Goal: Task Accomplishment & Management: Manage account settings

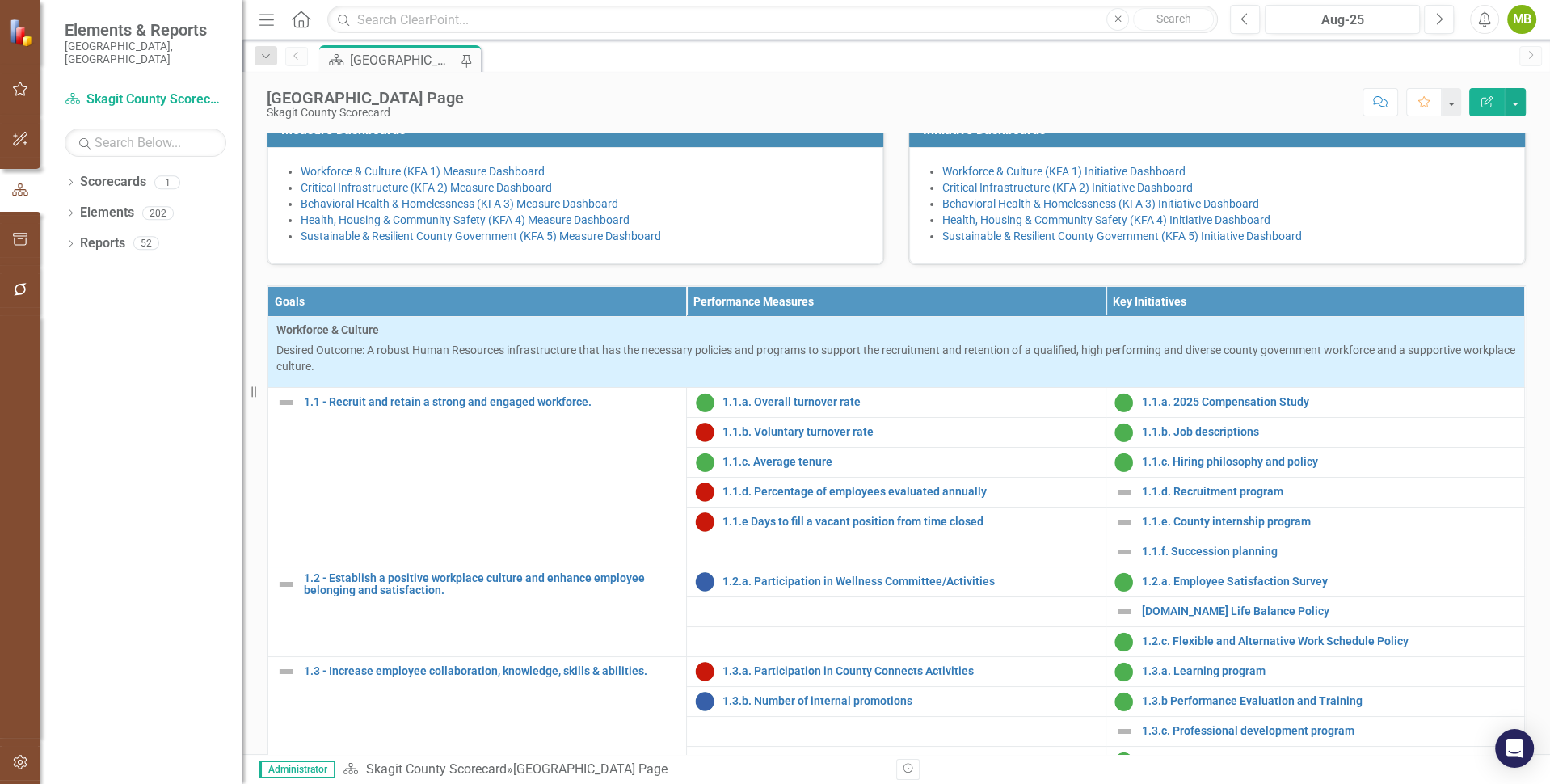
scroll to position [334, 0]
click at [1487, 99] on icon "Edit Report" at bounding box center [1487, 102] width 14 height 11
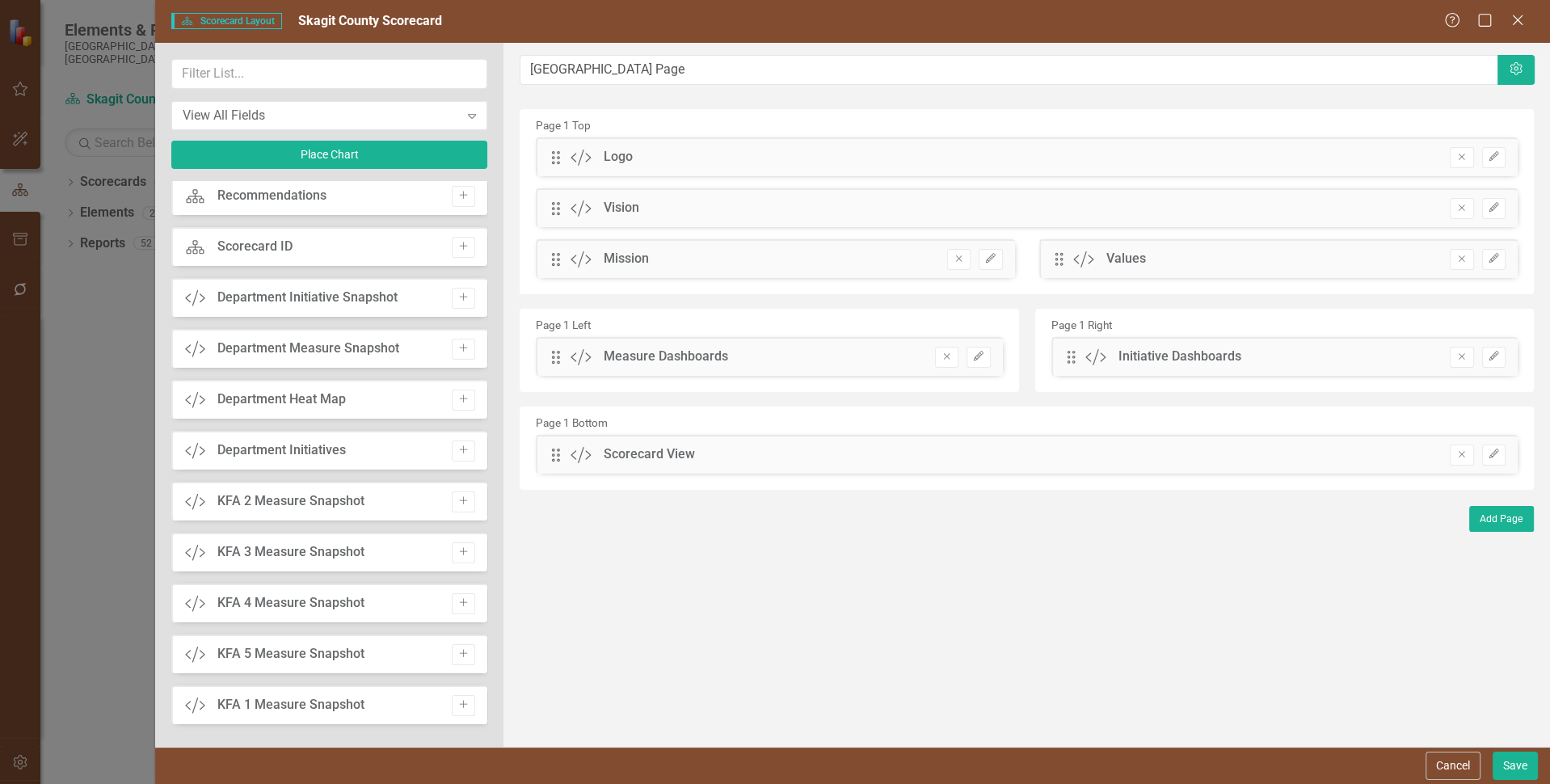
scroll to position [0, 0]
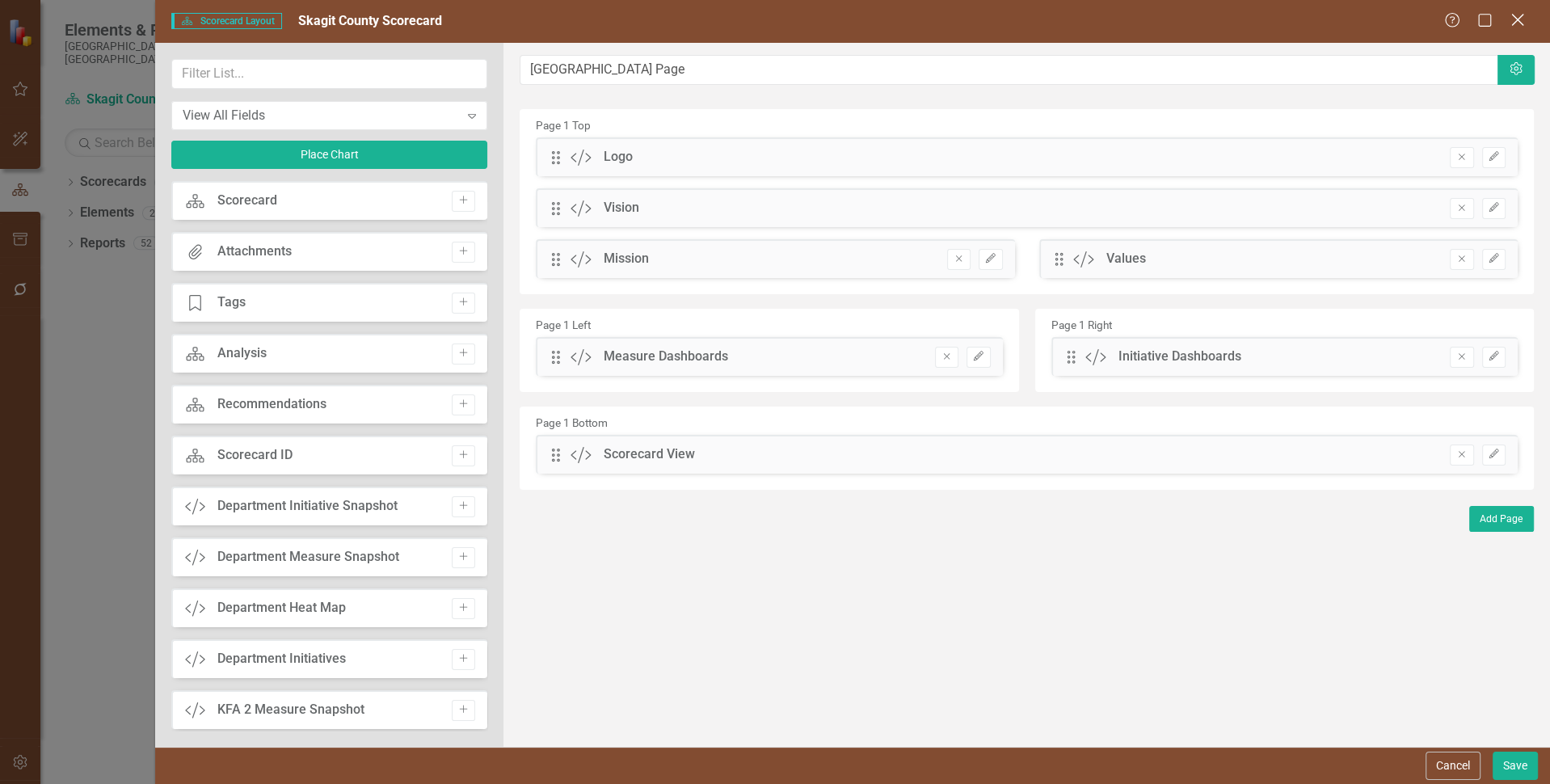
click at [1522, 20] on icon "Close" at bounding box center [1517, 20] width 20 height 15
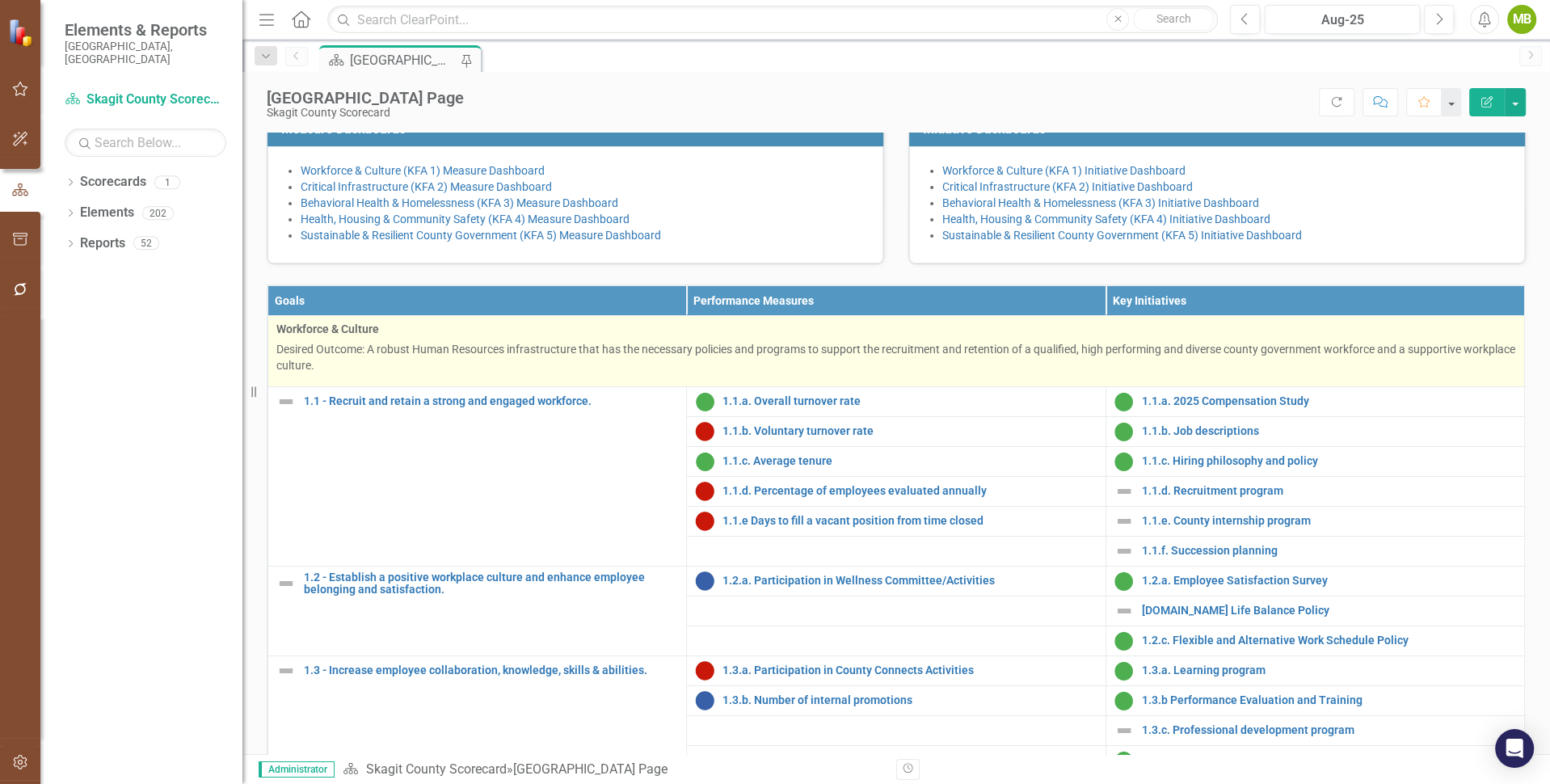
click at [614, 337] on span "Workforce & Culture" at bounding box center [896, 328] width 1240 height 16
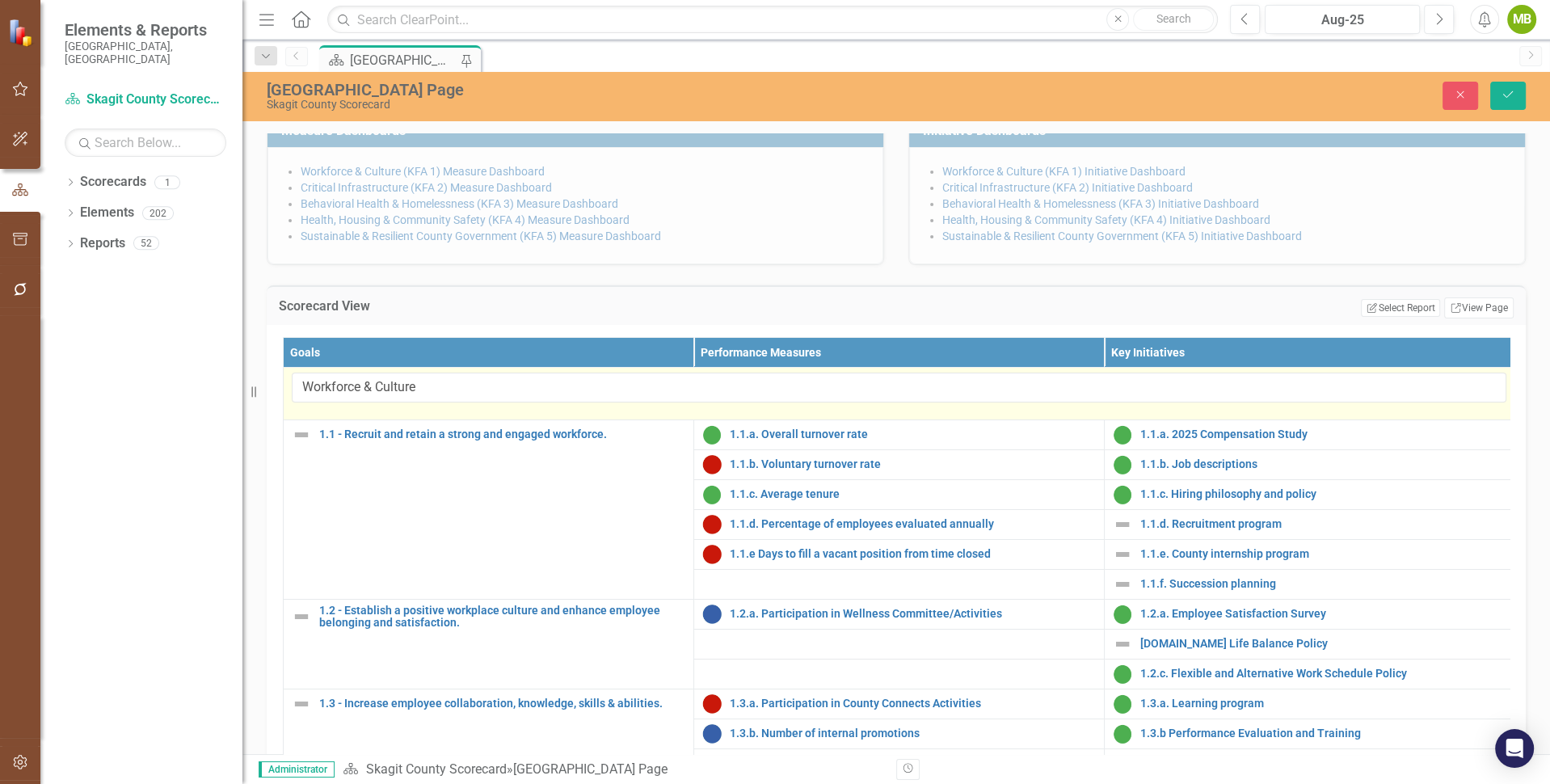
click at [574, 420] on td "Workforce & Culture" at bounding box center [899, 394] width 1232 height 53
click at [448, 420] on td "Workforce & Culture" at bounding box center [899, 394] width 1232 height 53
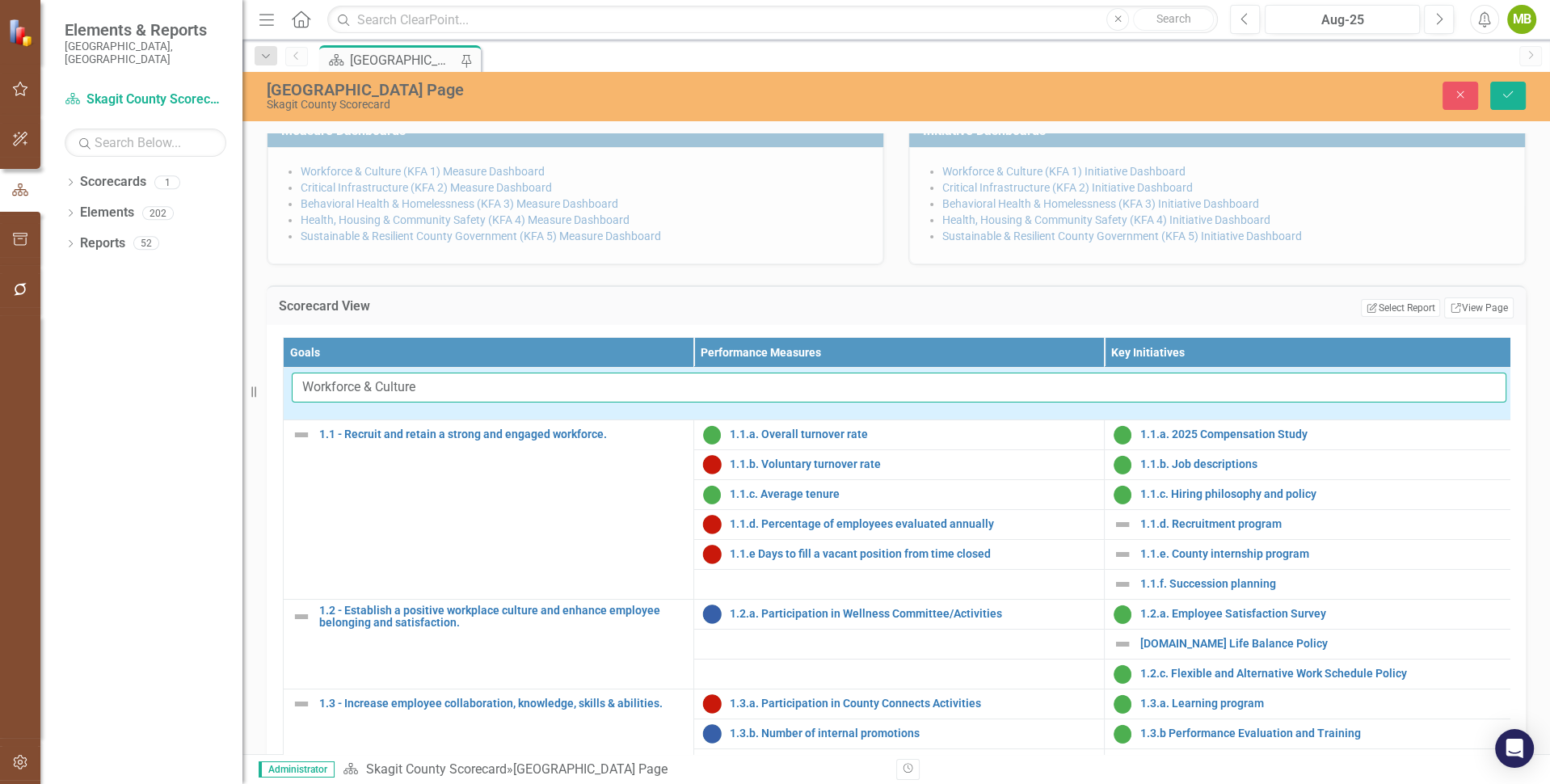
click at [435, 402] on input "Workforce & Culture" at bounding box center [899, 387] width 1215 height 30
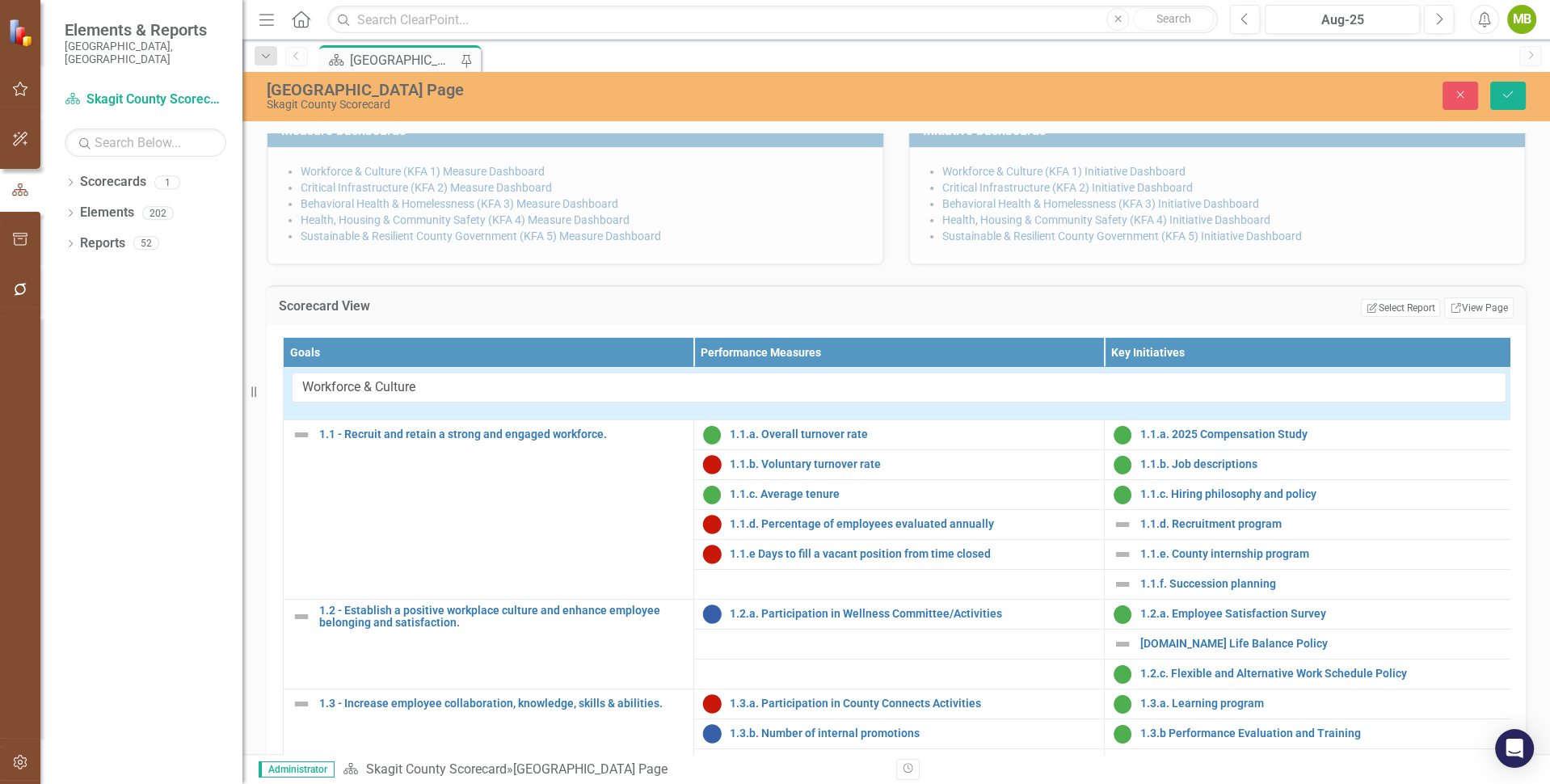
click at [440, 420] on td "Workforce & Culture" at bounding box center [899, 394] width 1232 height 53
click at [400, 420] on td "Workforce & Culture" at bounding box center [899, 394] width 1232 height 53
click at [325, 420] on td "Workforce & Culture" at bounding box center [899, 394] width 1232 height 53
click at [1506, 93] on icon "Save" at bounding box center [1508, 94] width 14 height 11
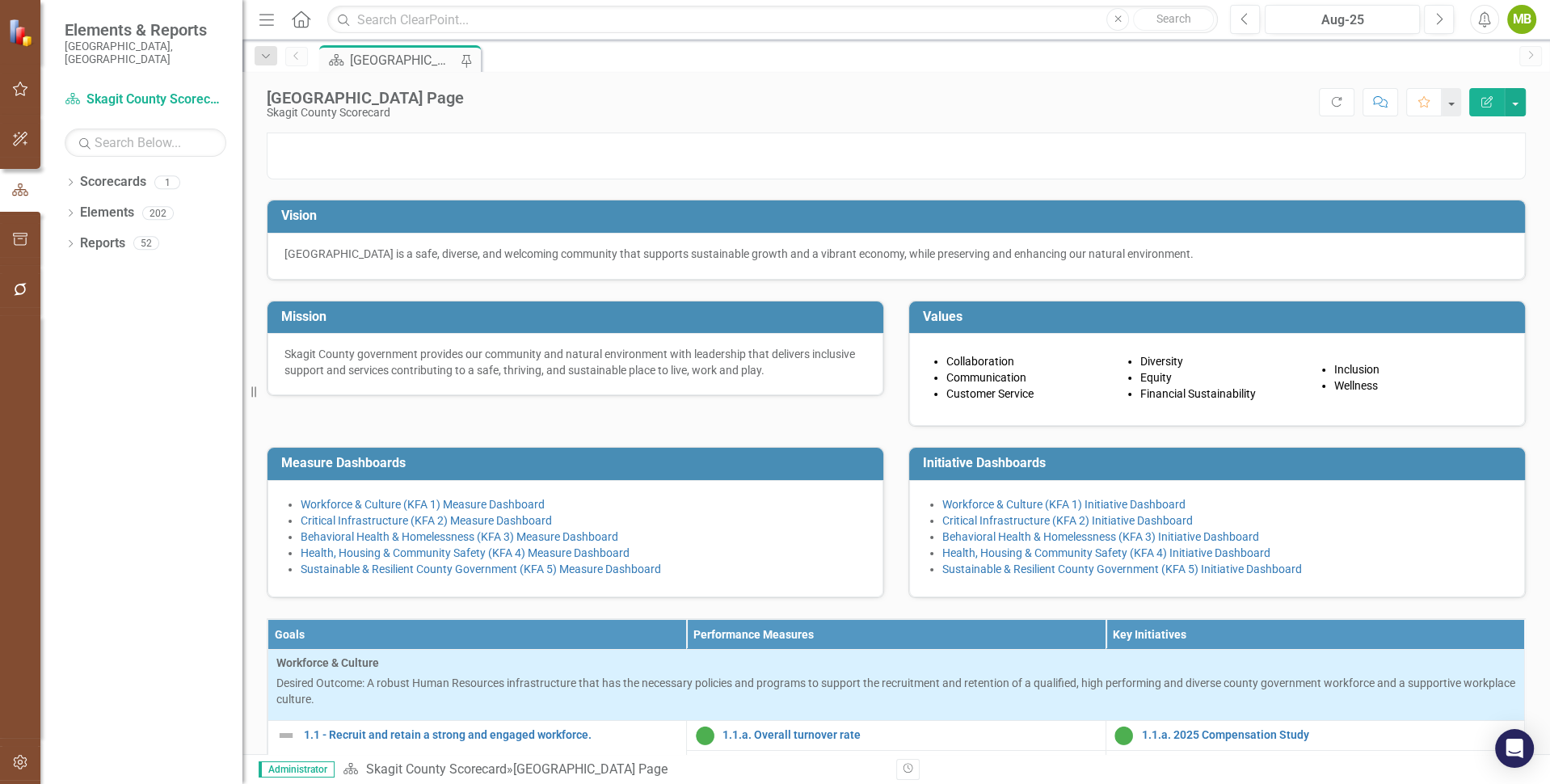
scroll to position [299, 0]
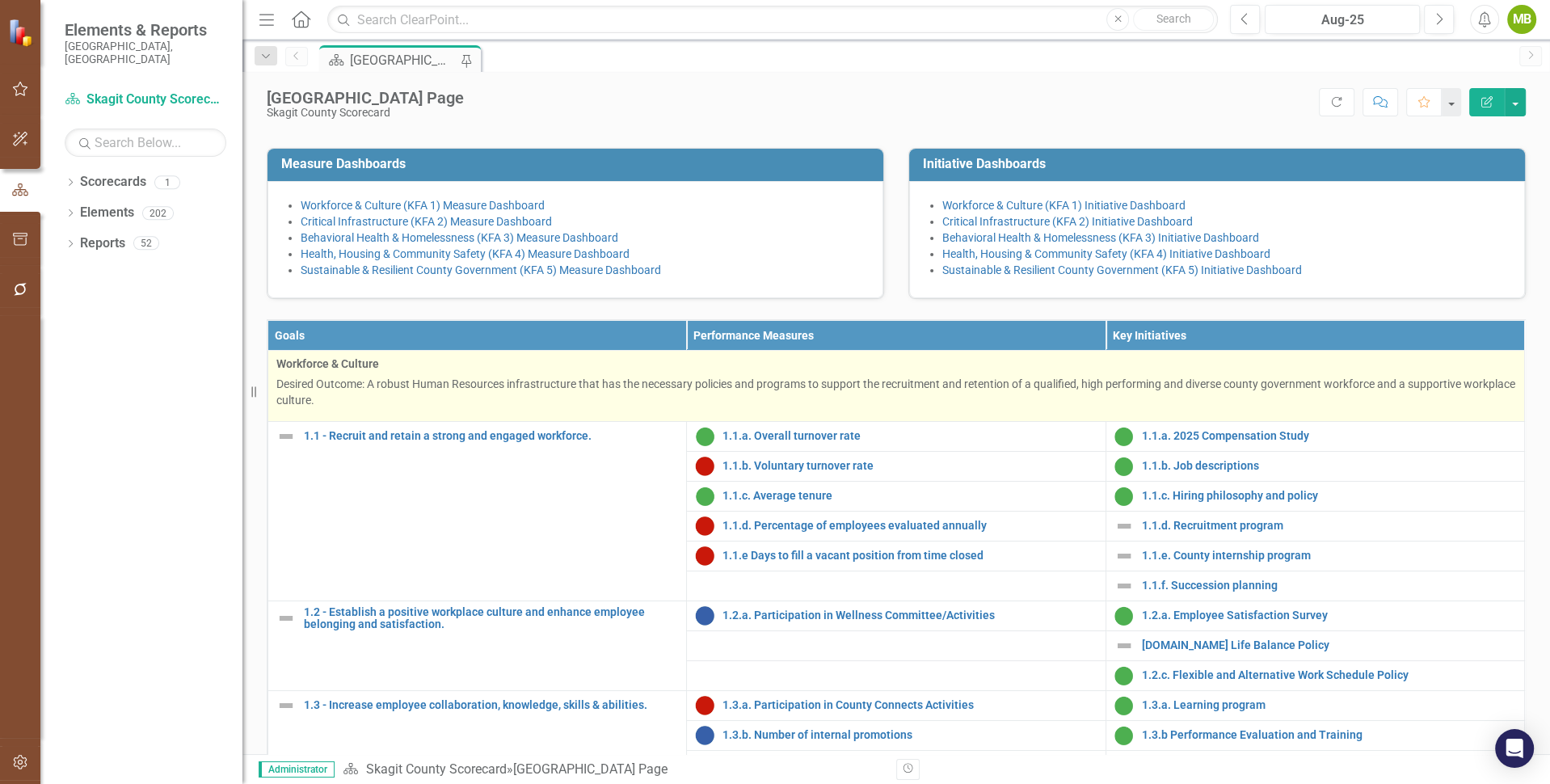
click at [403, 408] on p "Desired Outcome: A robust Human Resources infrastructure that has the necessary…" at bounding box center [896, 392] width 1240 height 32
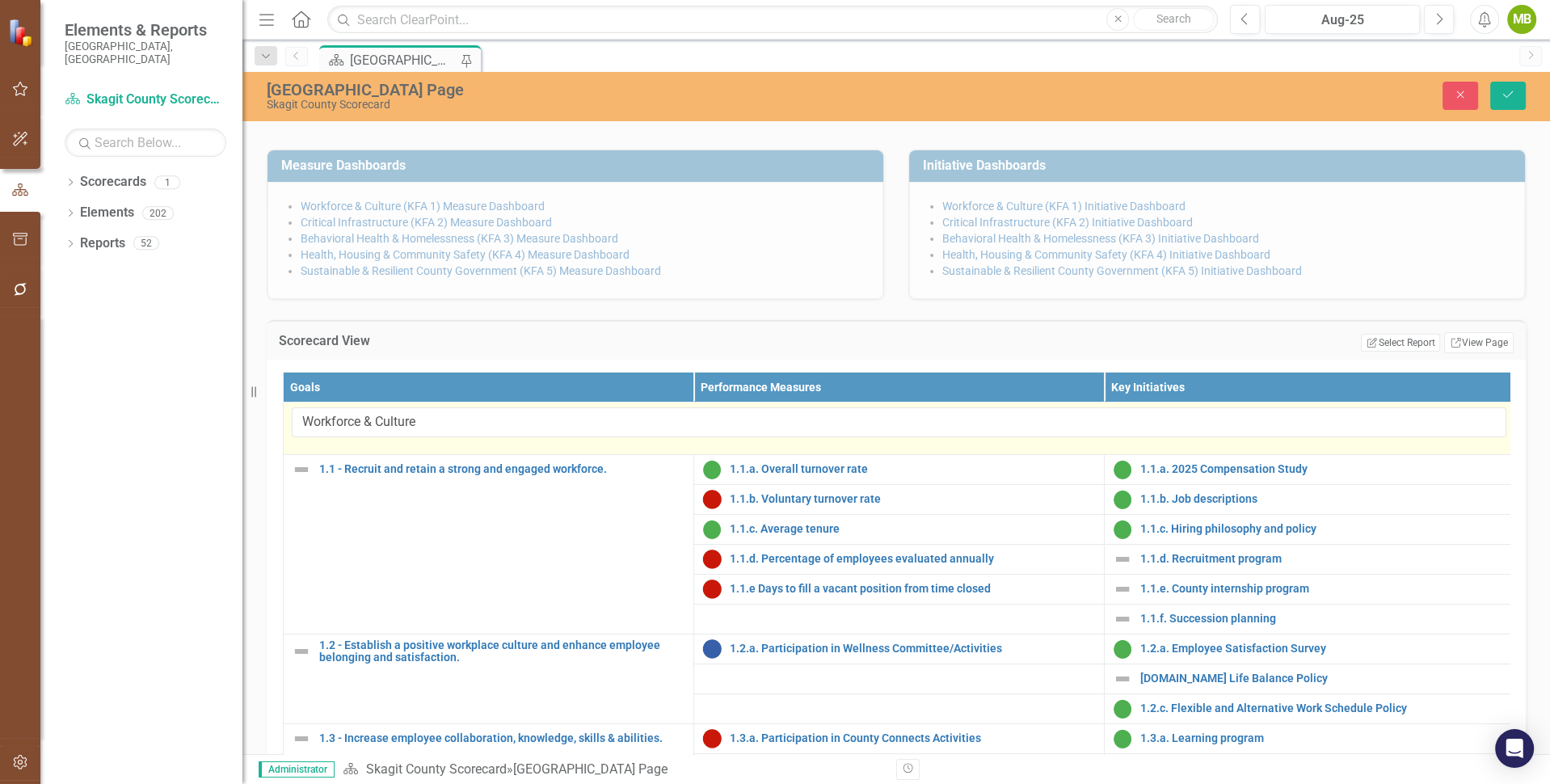
click at [414, 455] on td "Workforce & Culture" at bounding box center [899, 429] width 1232 height 53
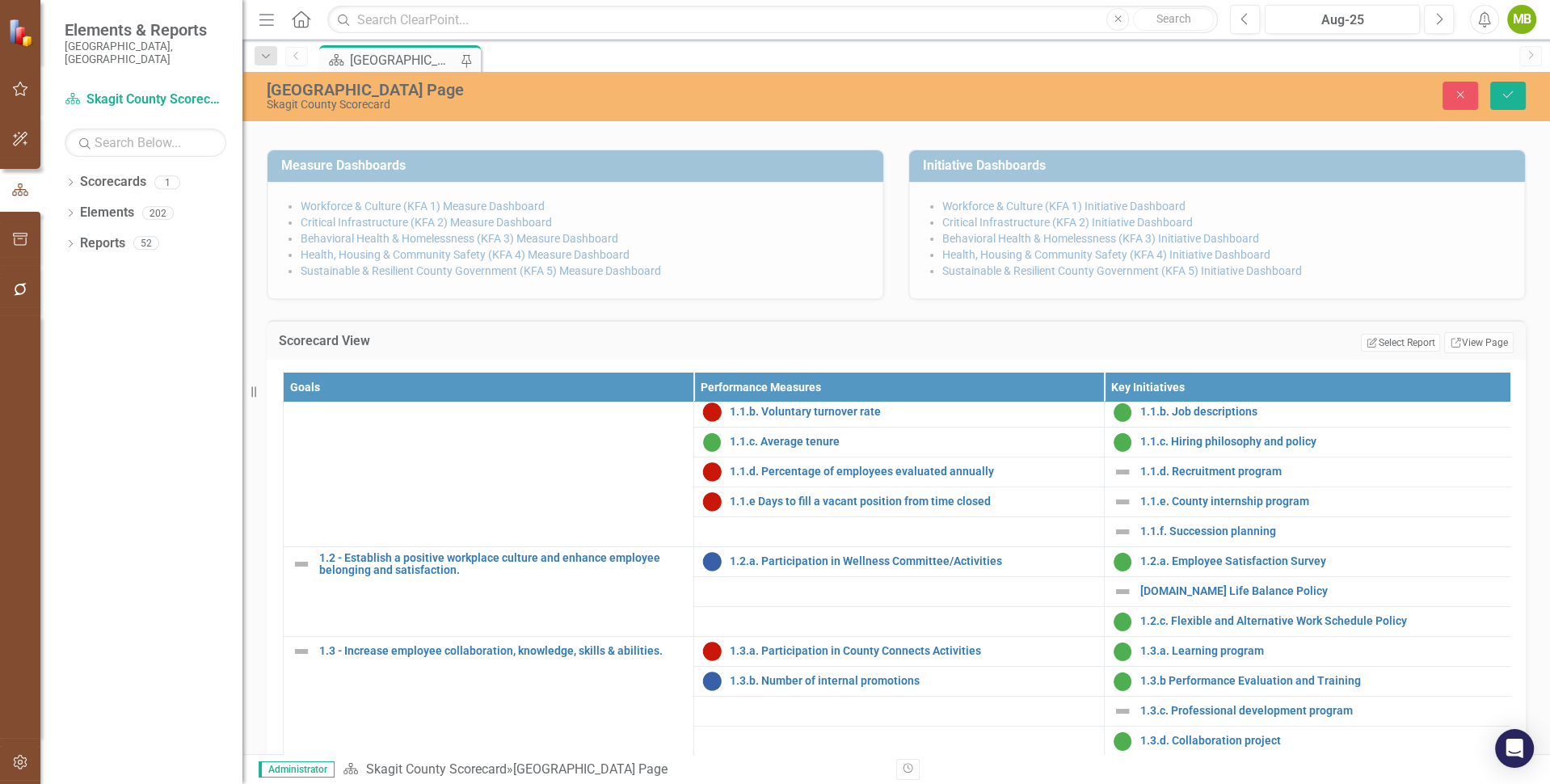
scroll to position [0, 0]
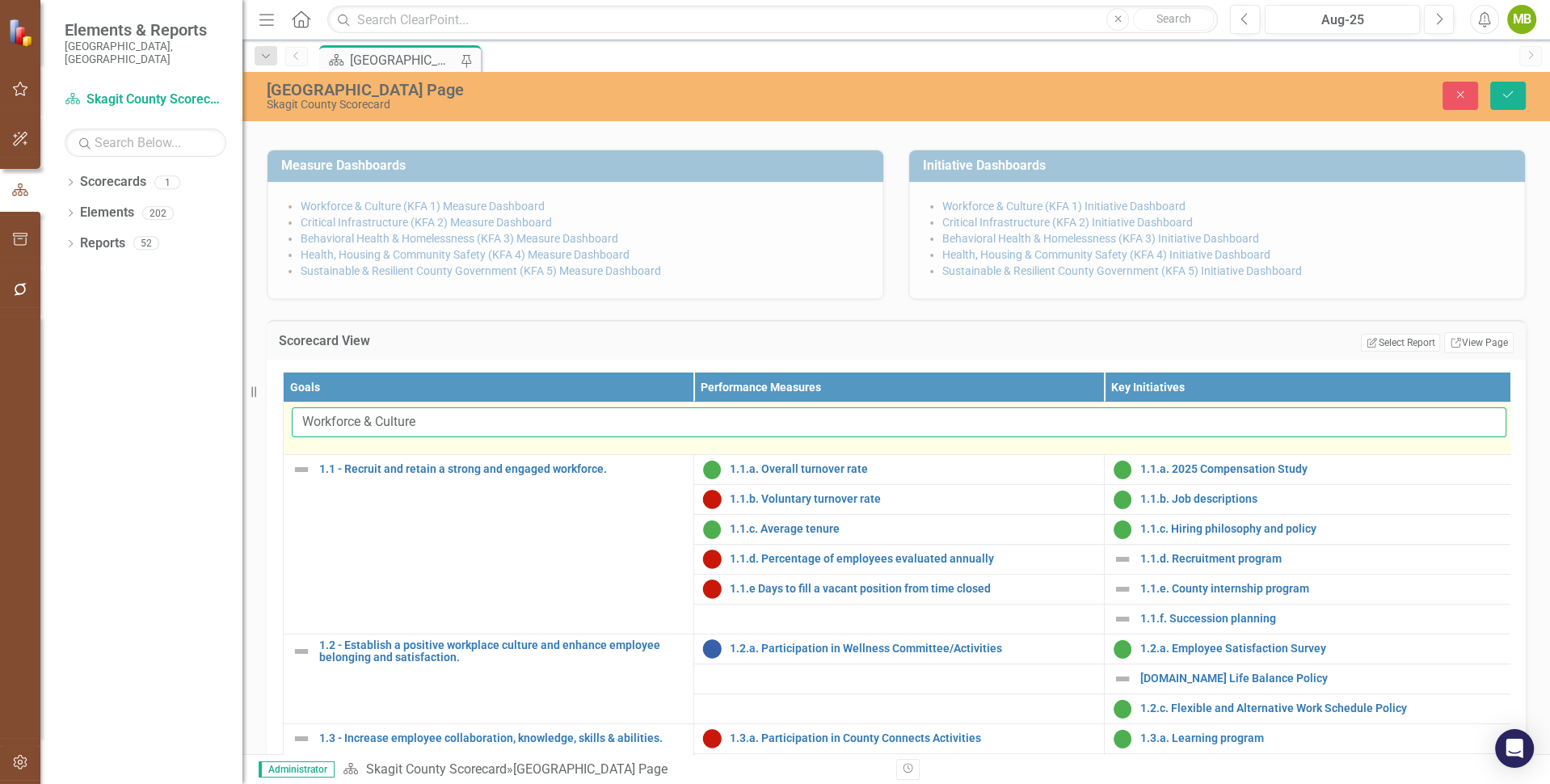
click at [436, 437] on input "Workforce & Culture" at bounding box center [899, 422] width 1215 height 30
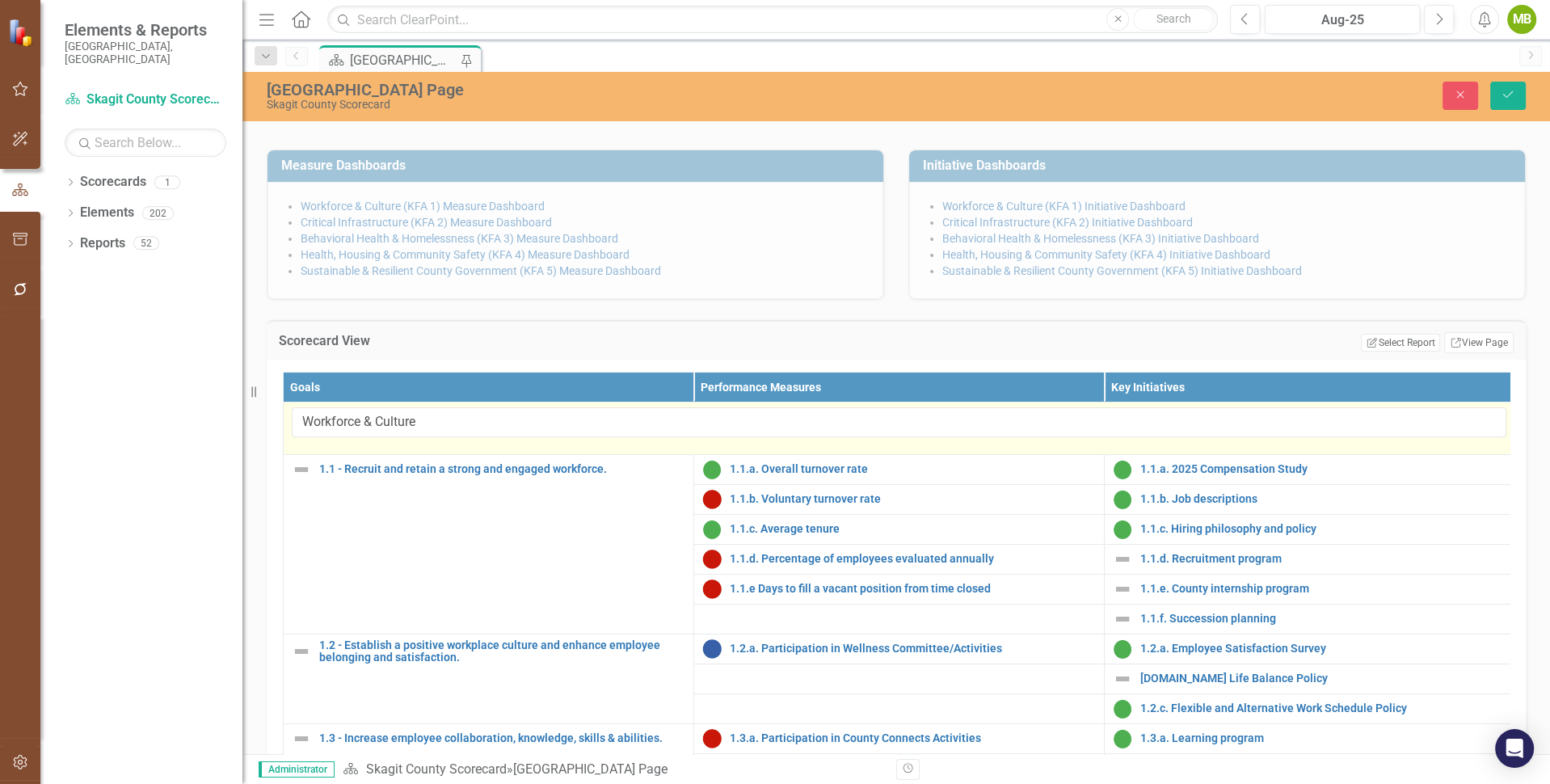
click at [409, 455] on td "Workforce & Culture" at bounding box center [899, 429] width 1232 height 53
click at [404, 455] on td "Workforce & Culture" at bounding box center [899, 429] width 1232 height 53
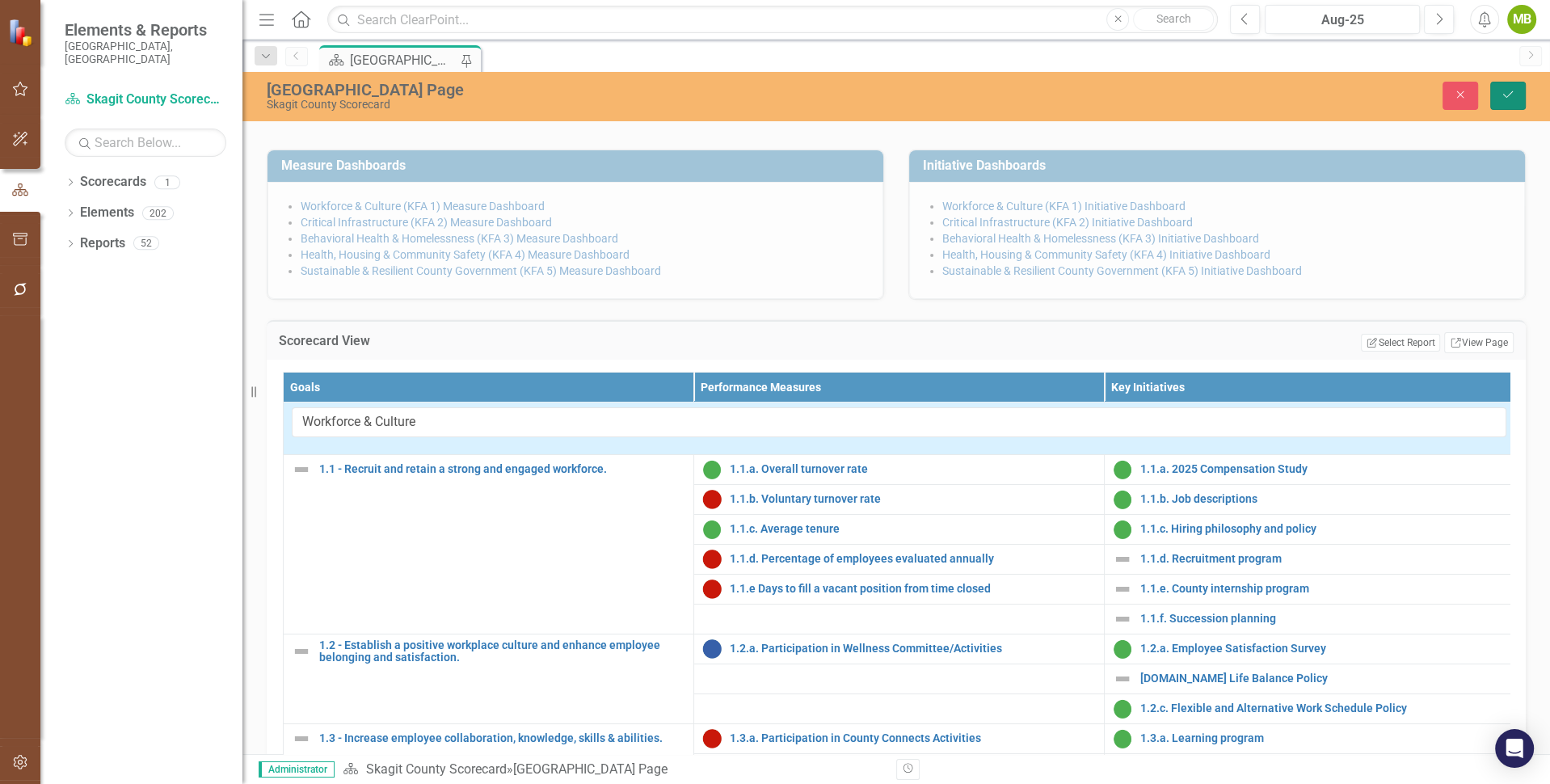
click at [1505, 88] on button "Save" at bounding box center [1509, 96] width 36 height 28
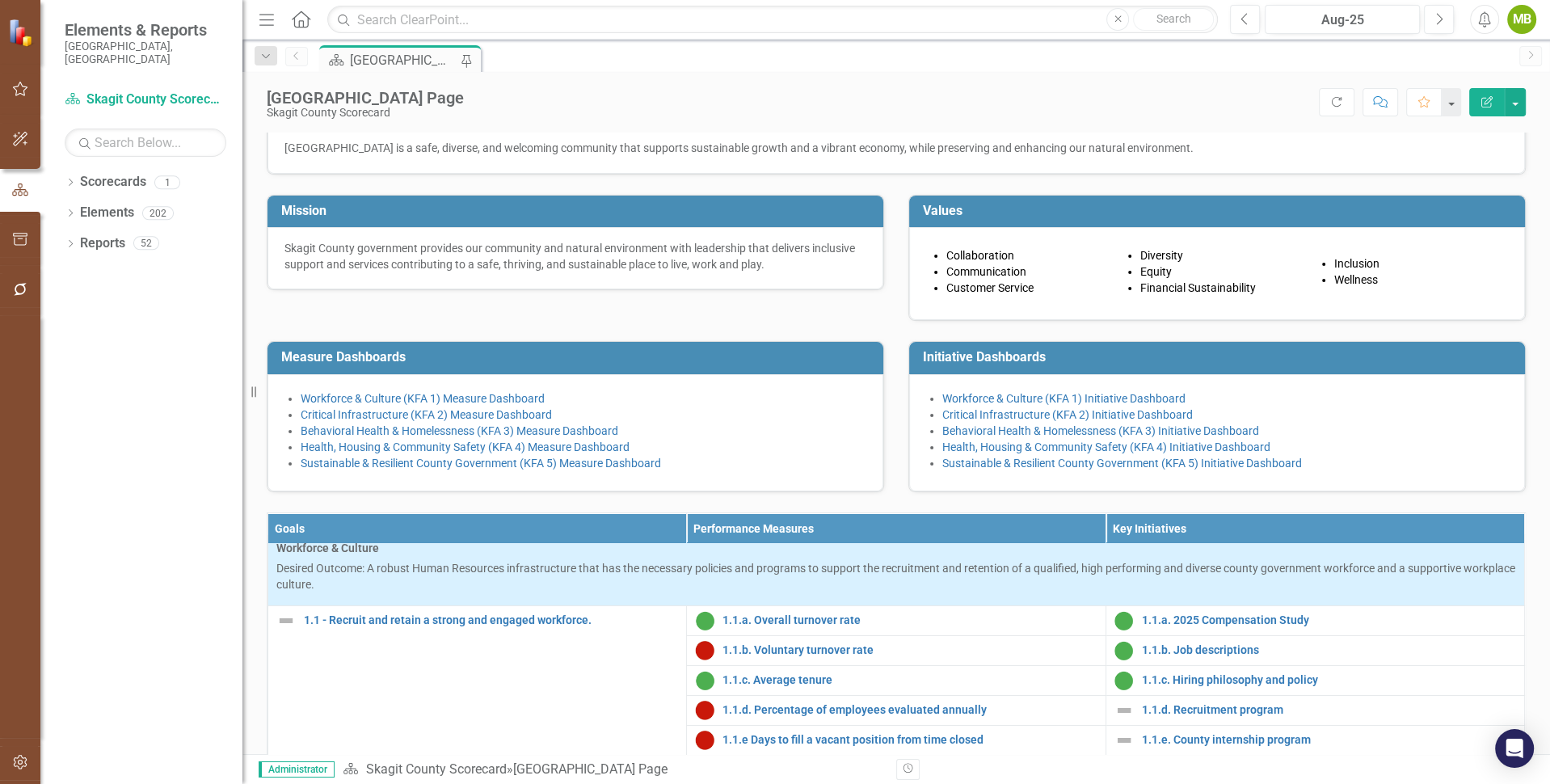
scroll to position [111, 0]
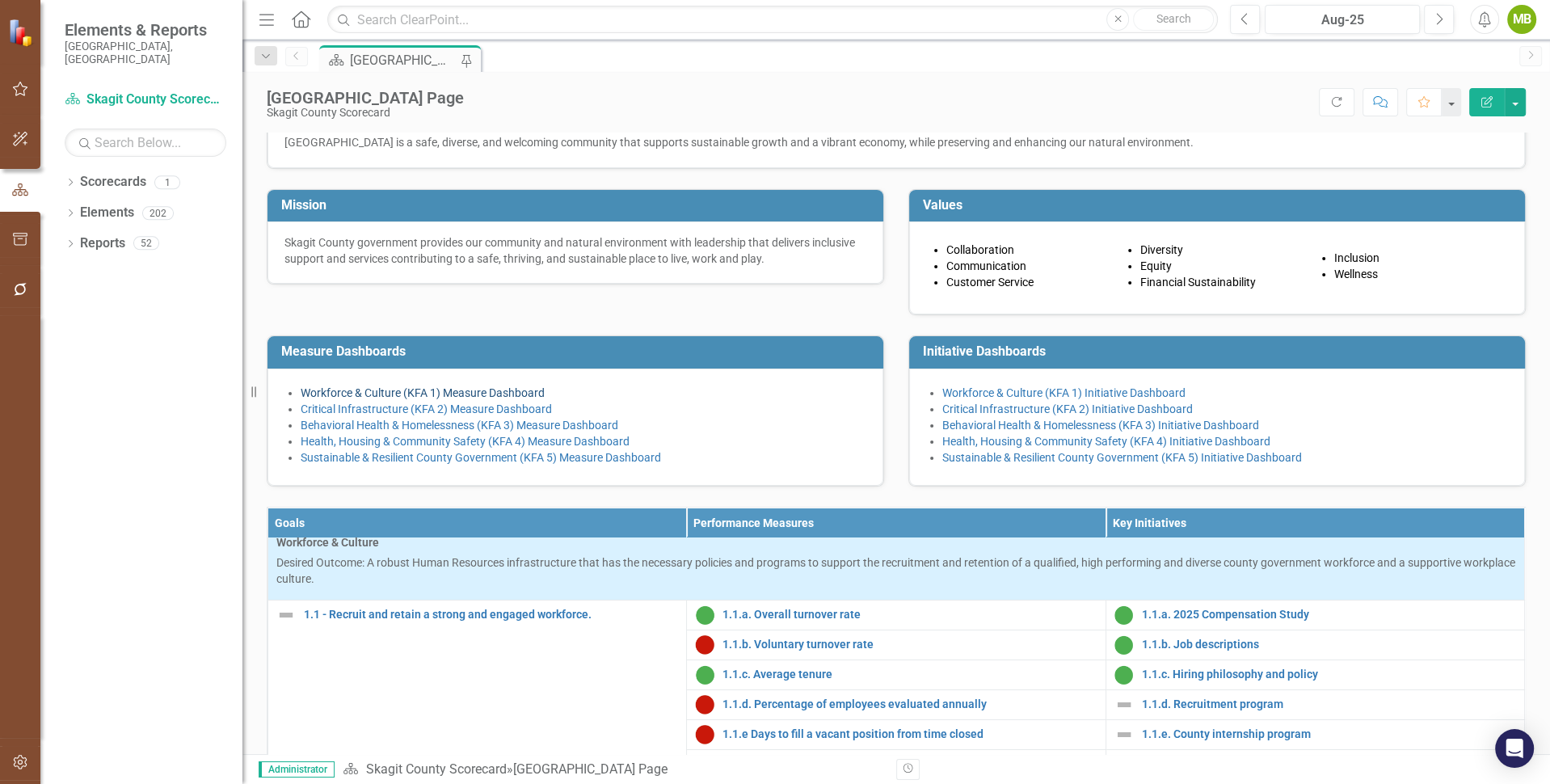
click at [415, 400] on link "Workforce & Culture (KFA 1) Measure Dashboard" at bounding box center [422, 393] width 244 height 13
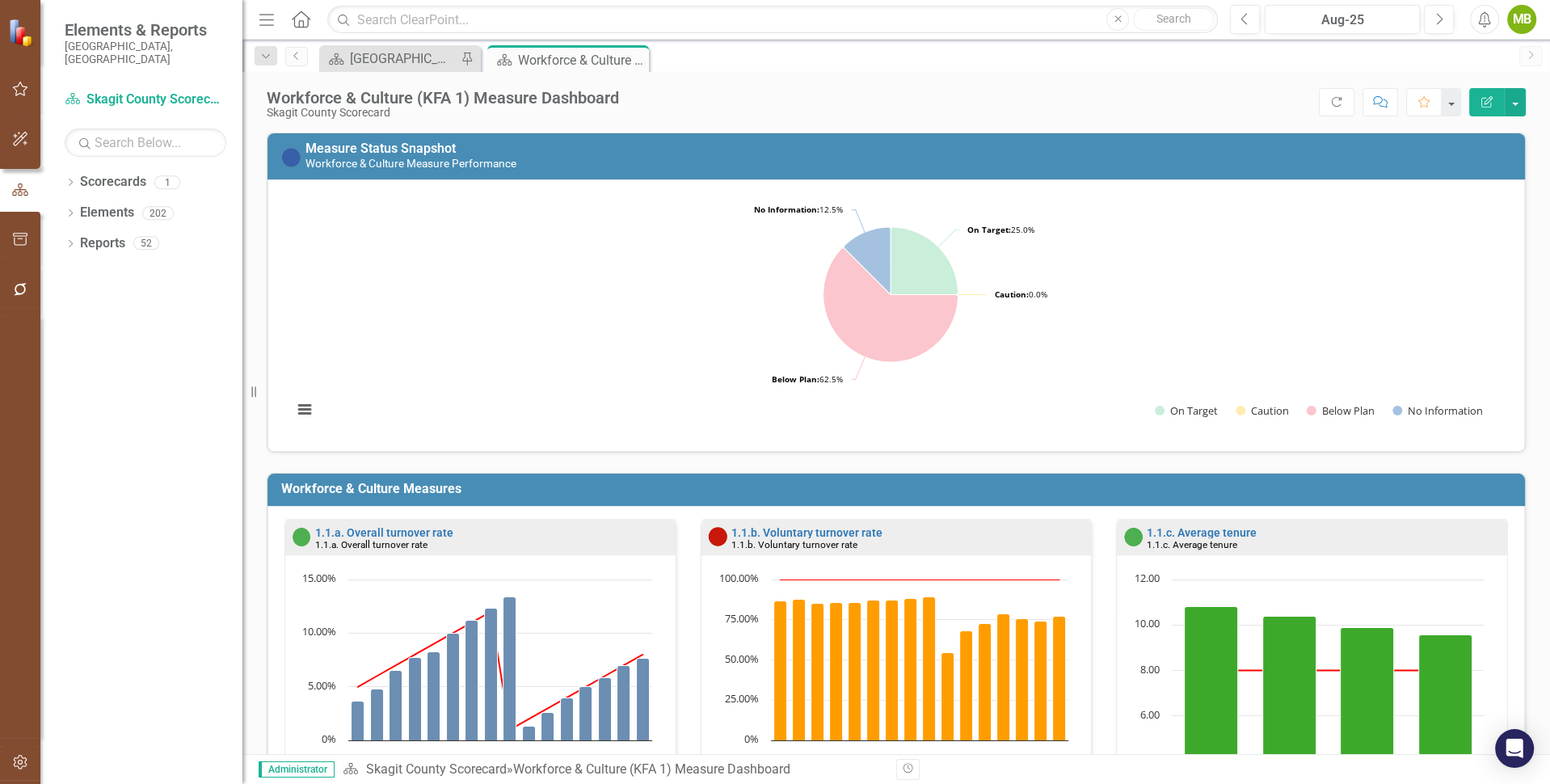
click at [402, 46] on div "Scorecard [GEOGRAPHIC_DATA] Page Pin" at bounding box center [400, 58] width 161 height 26
click at [391, 48] on div "[GEOGRAPHIC_DATA] Page" at bounding box center [403, 57] width 107 height 20
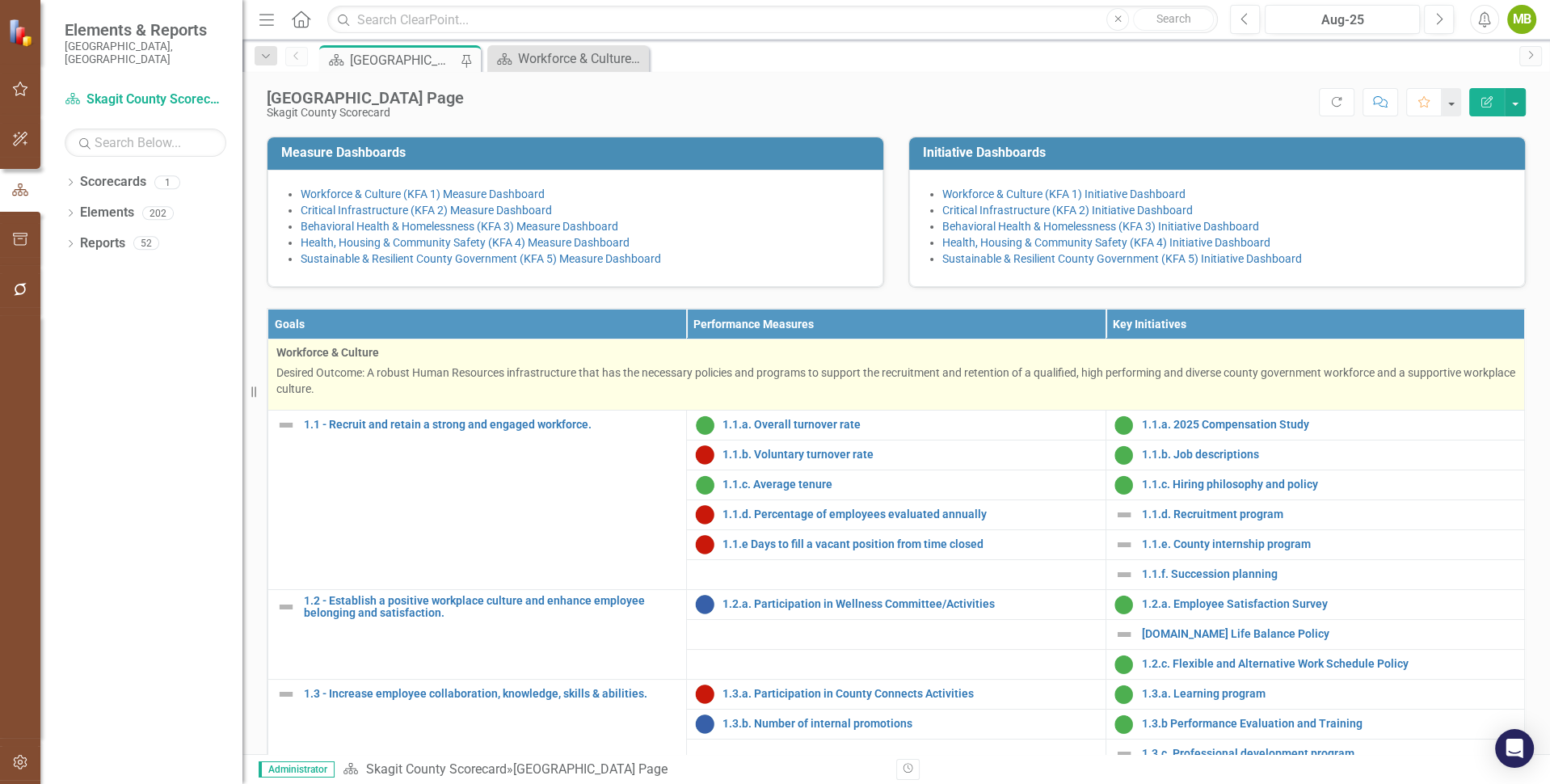
click at [400, 397] on p "Desired Outcome: A robust Human Resources infrastructure that has the necessary…" at bounding box center [896, 381] width 1240 height 32
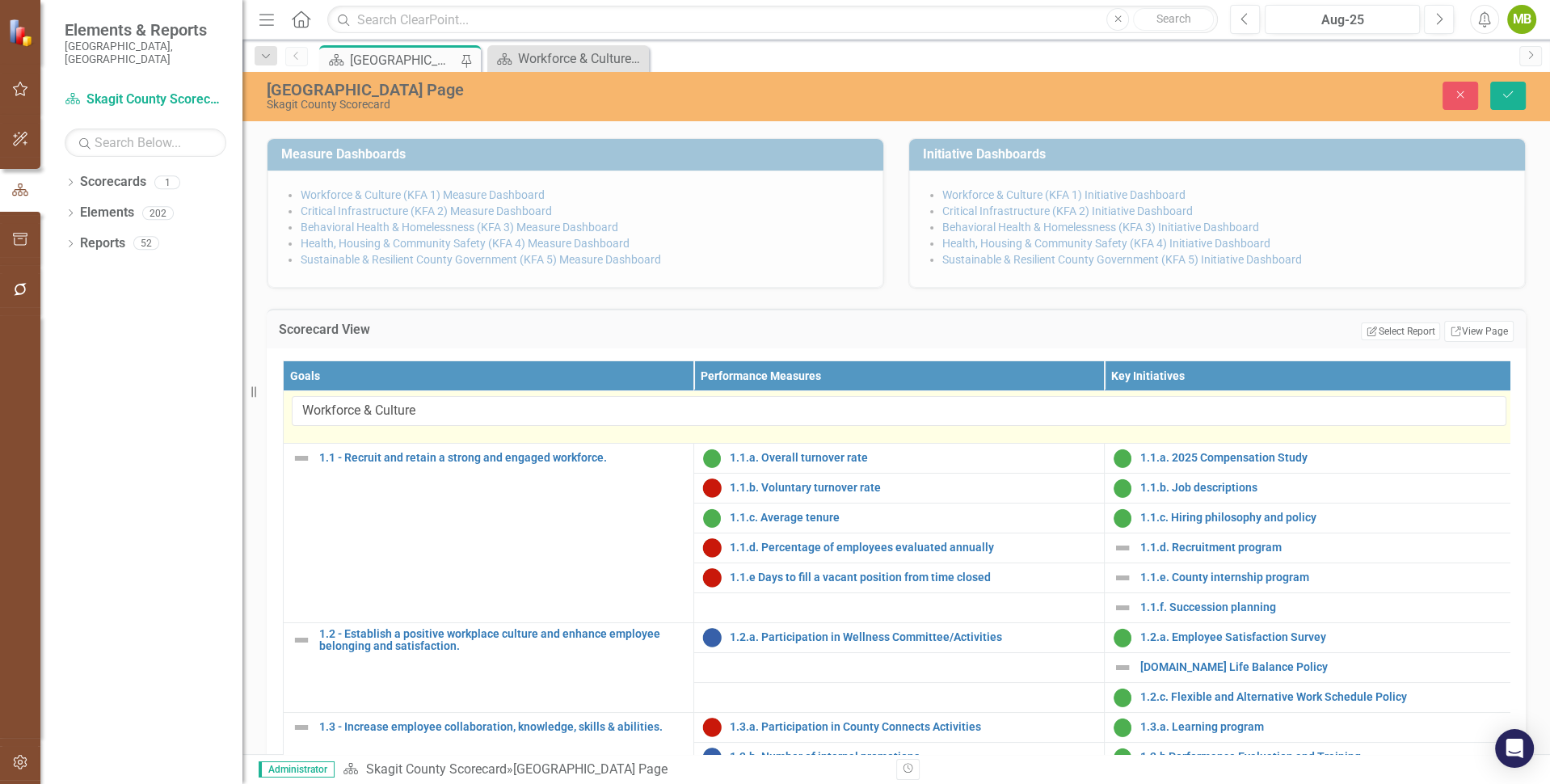
click at [389, 444] on td "Workforce & Culture" at bounding box center [899, 417] width 1232 height 53
click at [312, 444] on td "Workforce & Culture" at bounding box center [899, 417] width 1232 height 53
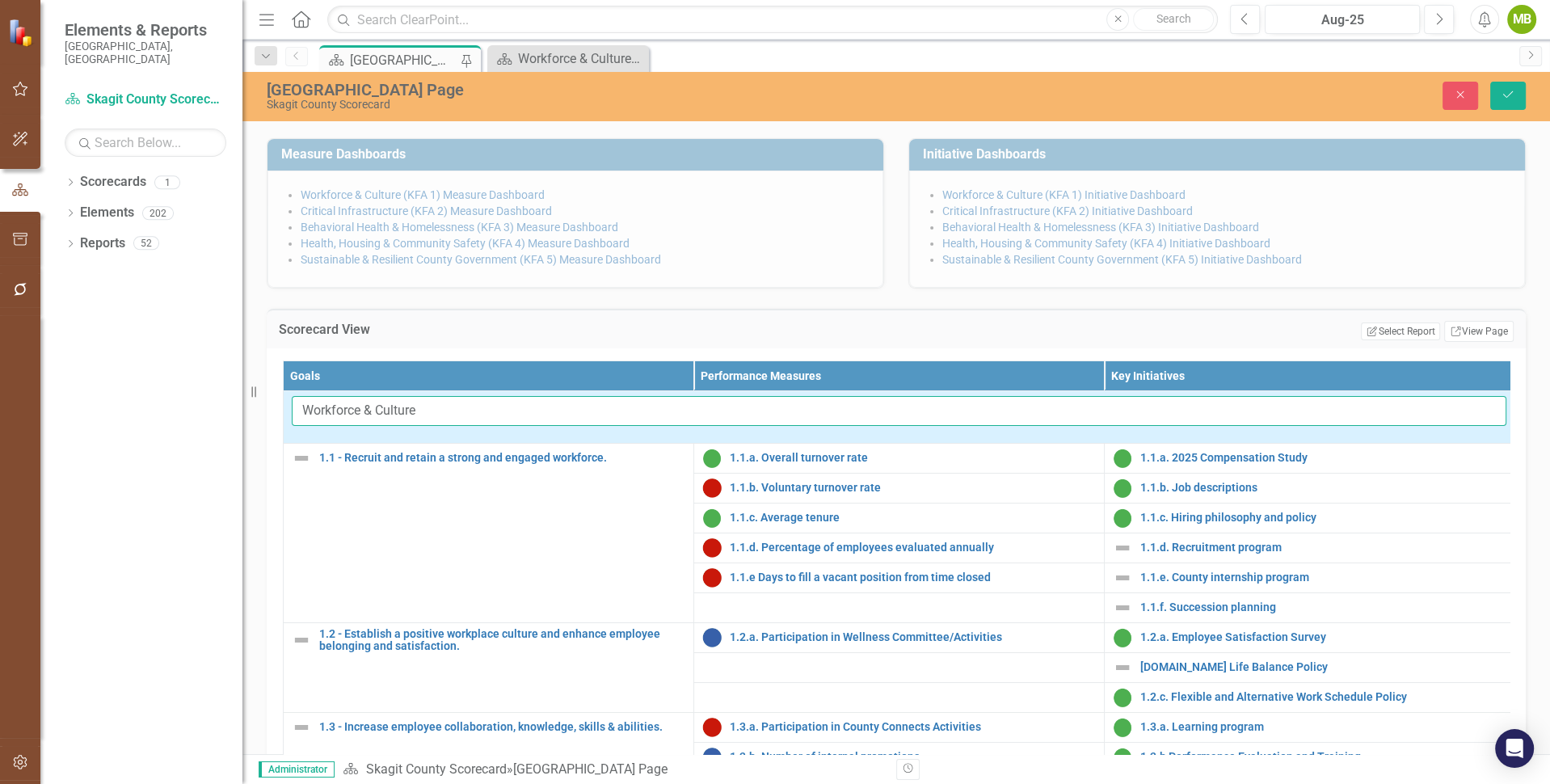
click at [447, 426] on input "Workforce & Culture" at bounding box center [899, 411] width 1215 height 30
click at [1491, 82] on button "Save" at bounding box center [1509, 96] width 36 height 28
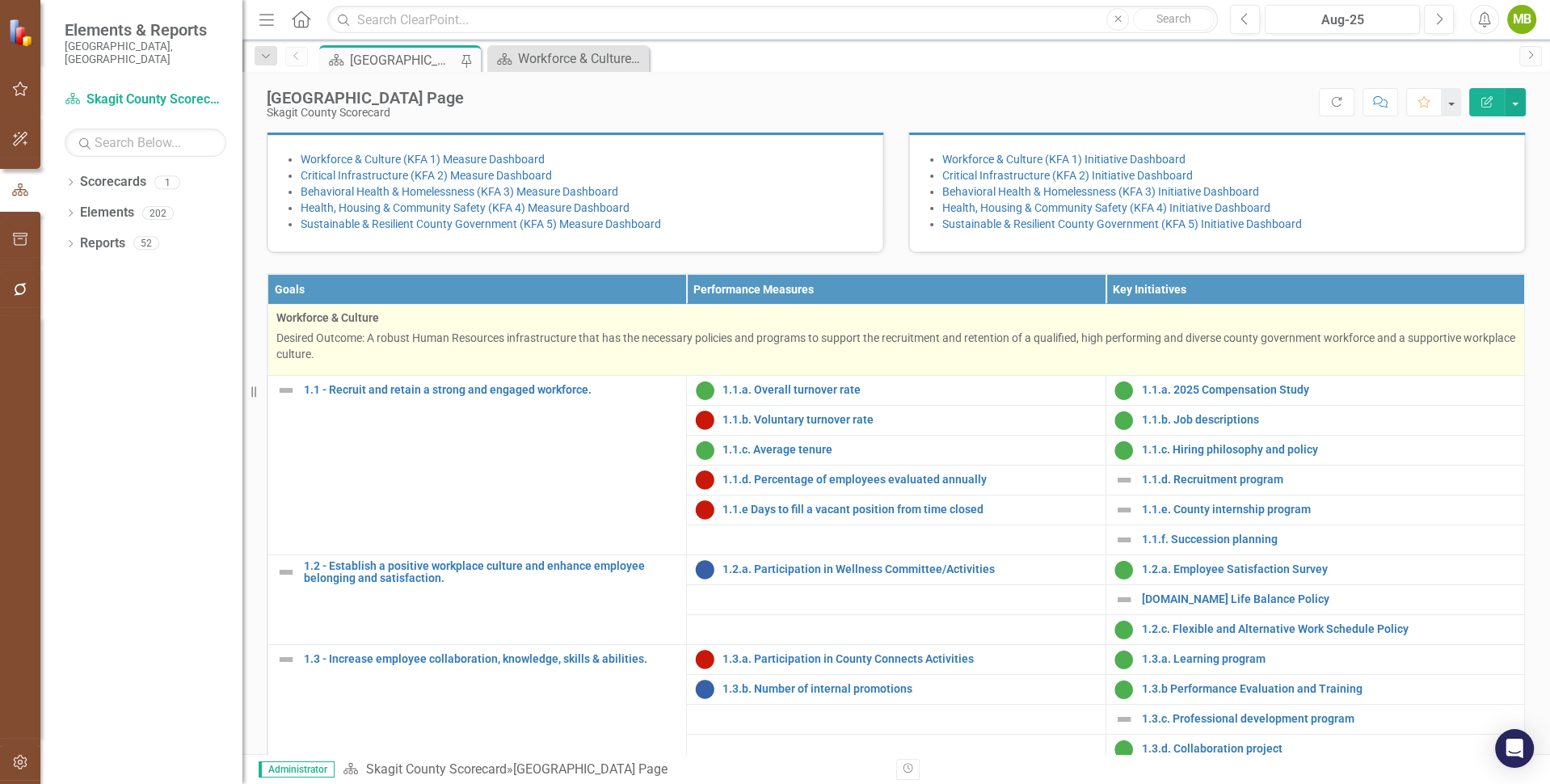
scroll to position [346, 0]
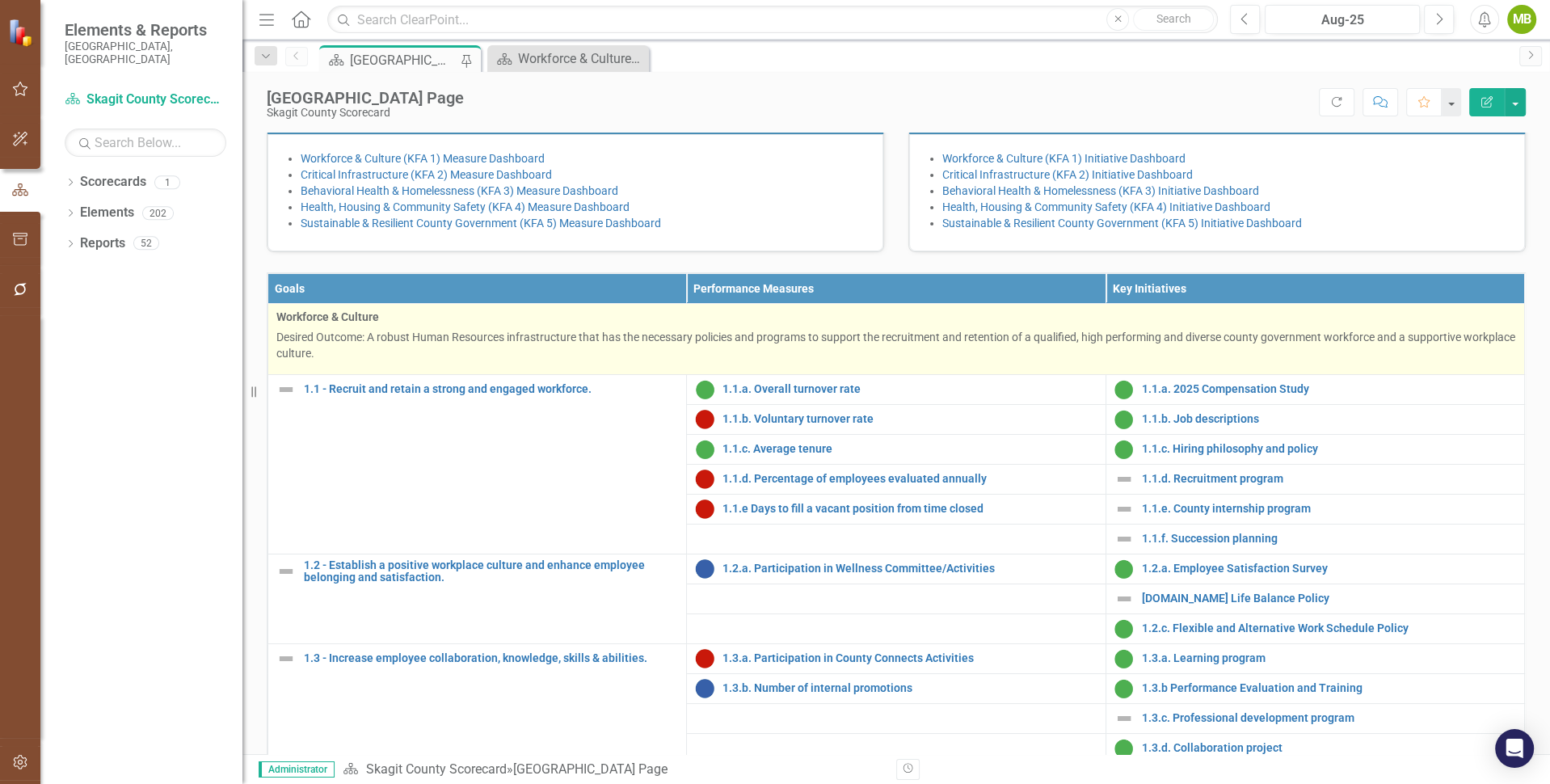
click at [396, 361] on p "Desired Outcome: A robust Human Resources infrastructure that has the necessary…" at bounding box center [896, 345] width 1240 height 32
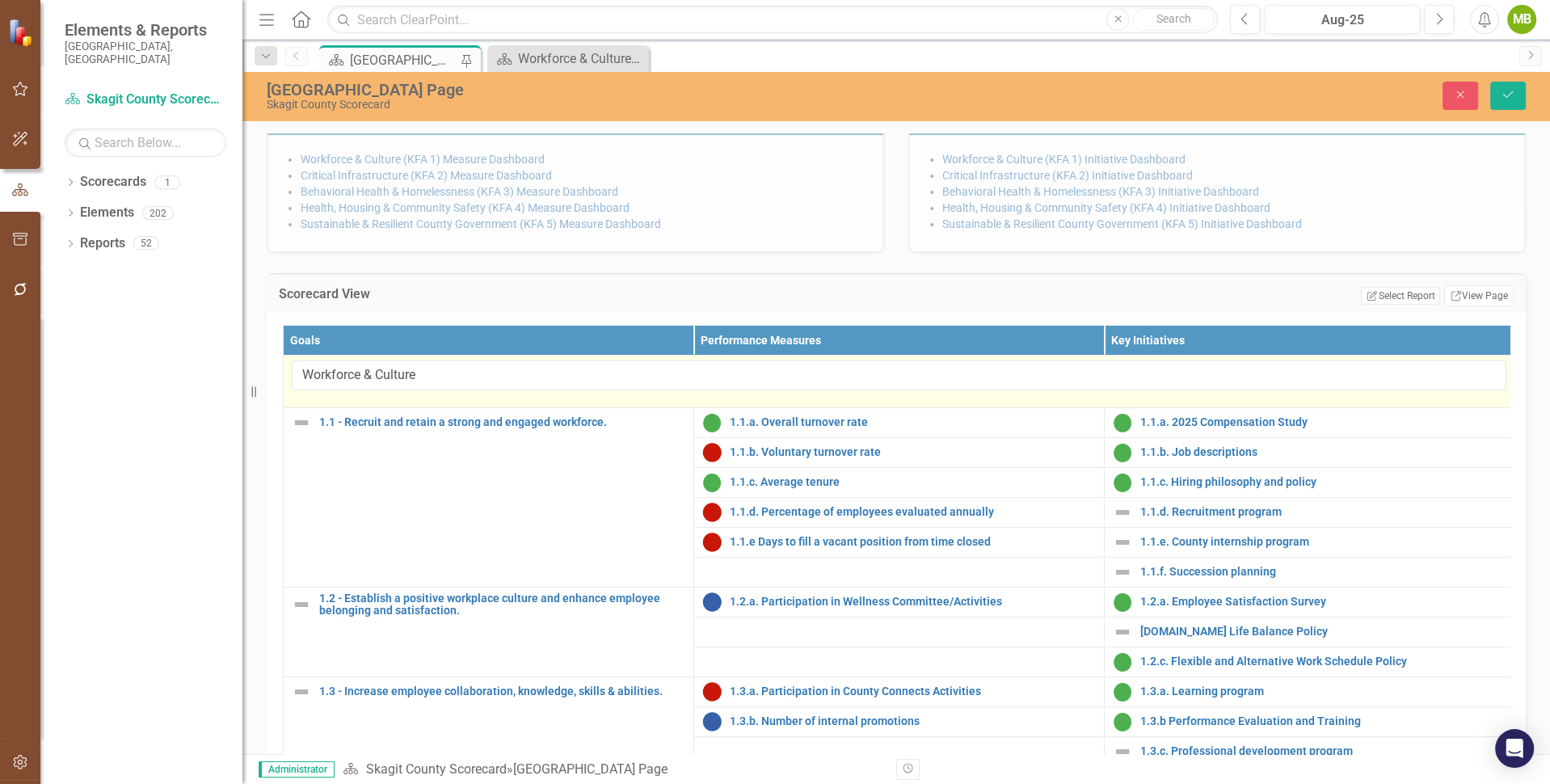
click at [445, 408] on td "Workforce & Culture" at bounding box center [899, 382] width 1232 height 53
click at [321, 408] on td "Workforce & Culture" at bounding box center [899, 382] width 1232 height 53
click at [309, 408] on td "Workforce & Culture" at bounding box center [899, 382] width 1232 height 53
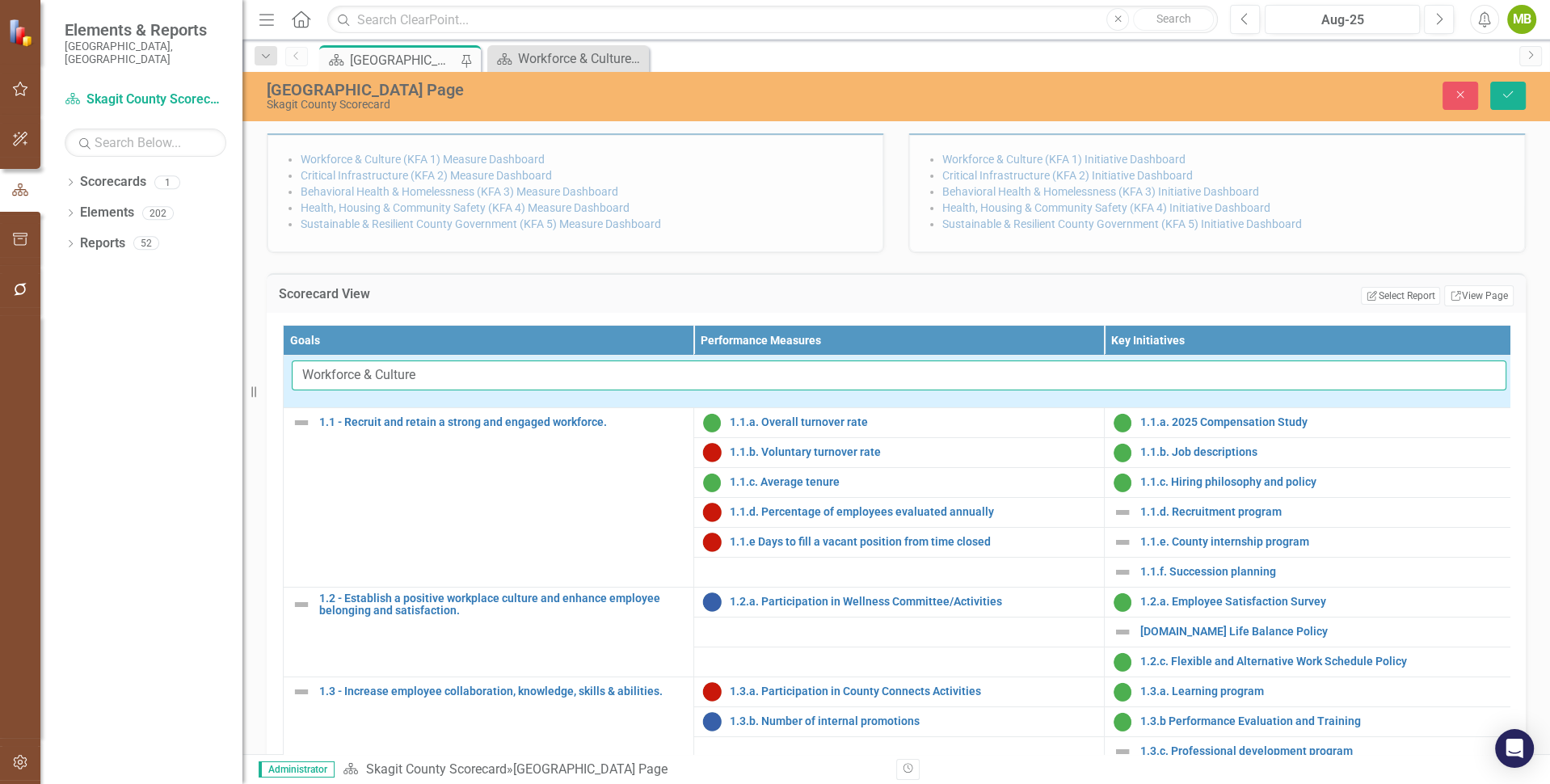
click at [309, 390] on input "Workforce & Culture" at bounding box center [899, 375] width 1215 height 30
click at [314, 390] on input "Workforce & Culture" at bounding box center [899, 375] width 1215 height 30
drag, startPoint x: 423, startPoint y: 501, endPoint x: 333, endPoint y: 499, distance: 90.0
click at [333, 390] on input "Workforce & Culture" at bounding box center [899, 375] width 1215 height 30
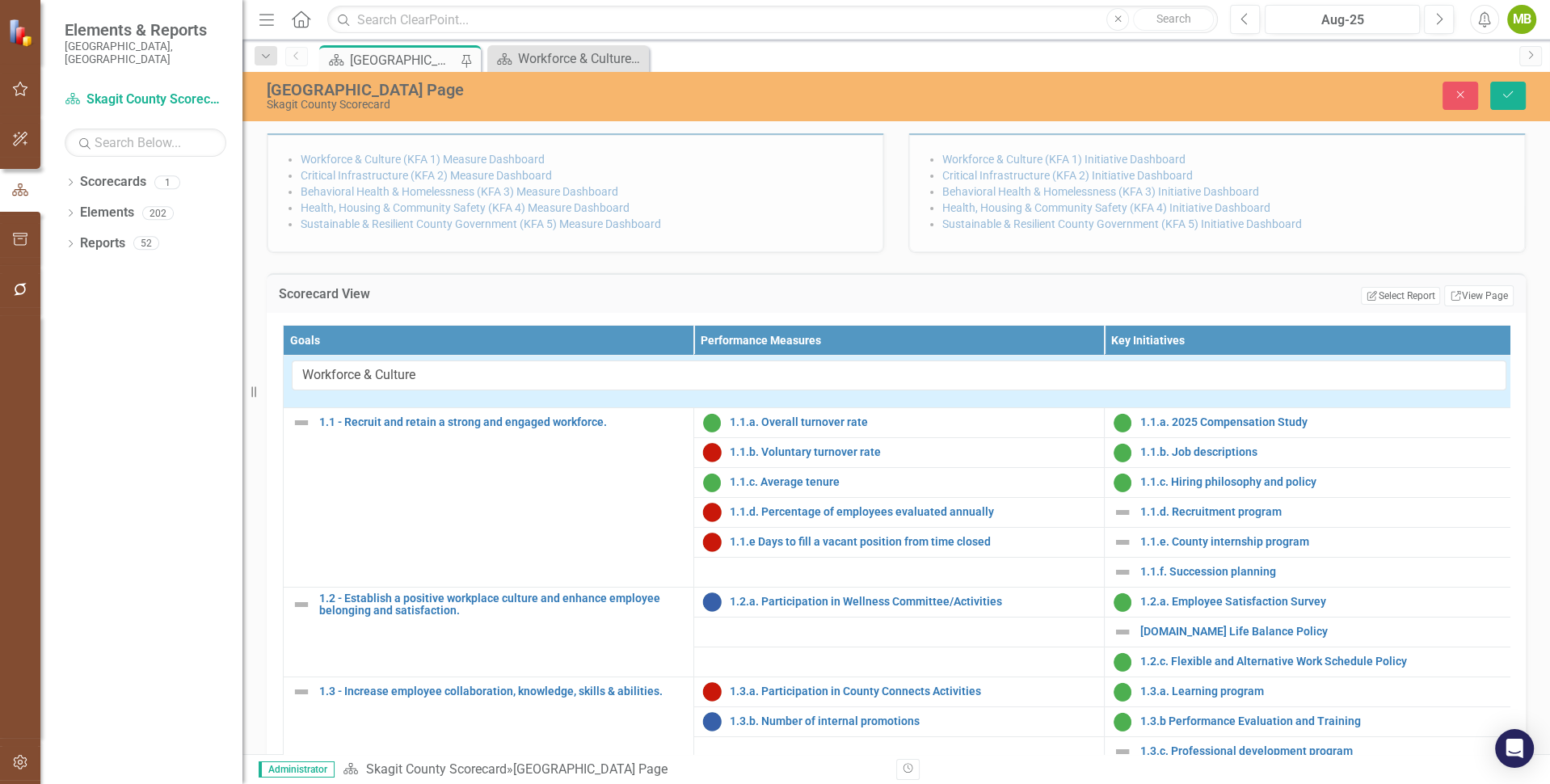
click at [364, 408] on td "Workforce & Culture" at bounding box center [899, 382] width 1232 height 53
click at [398, 408] on td "Workforce & Culture" at bounding box center [899, 382] width 1232 height 53
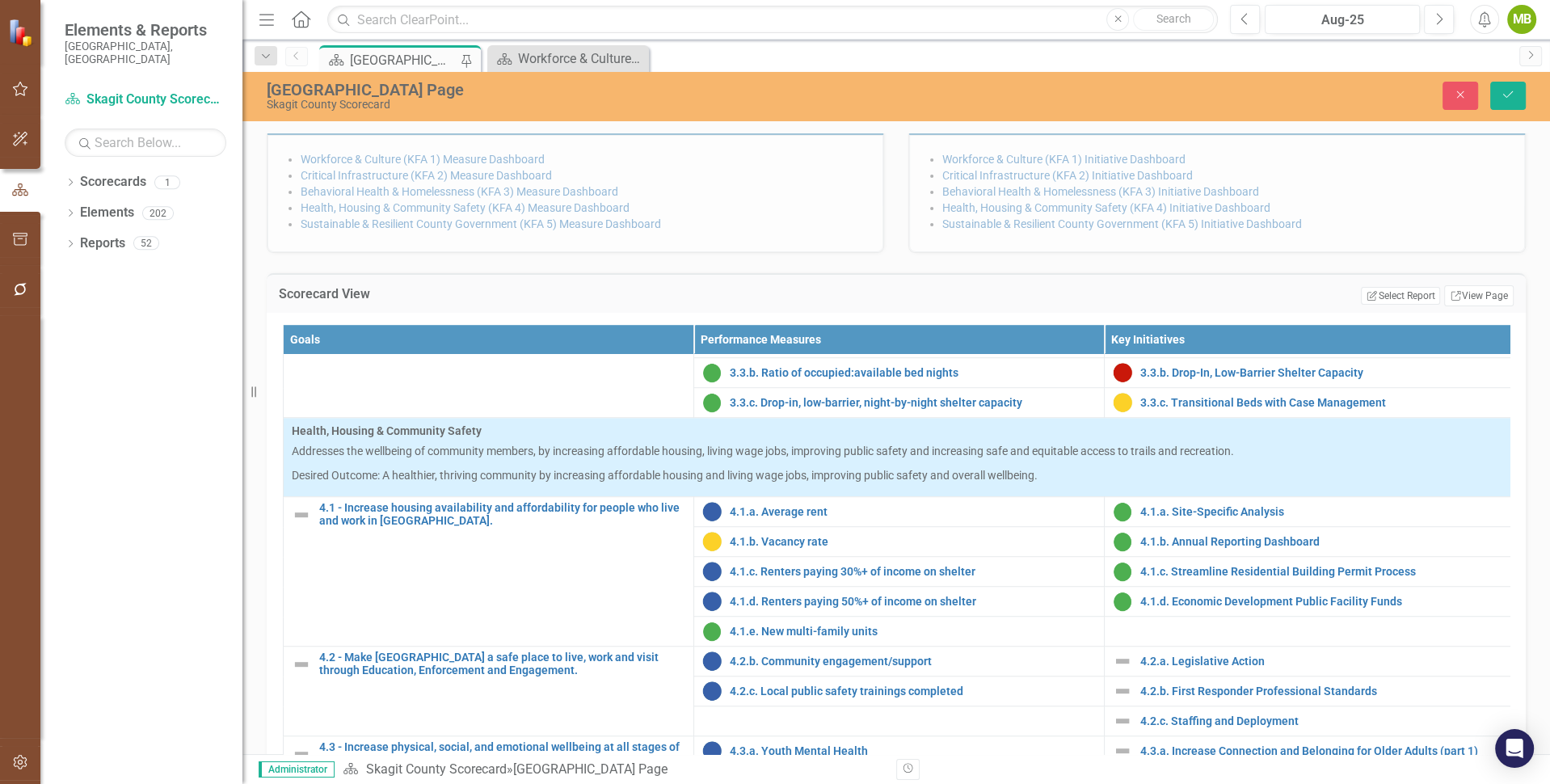
scroll to position [1402, 0]
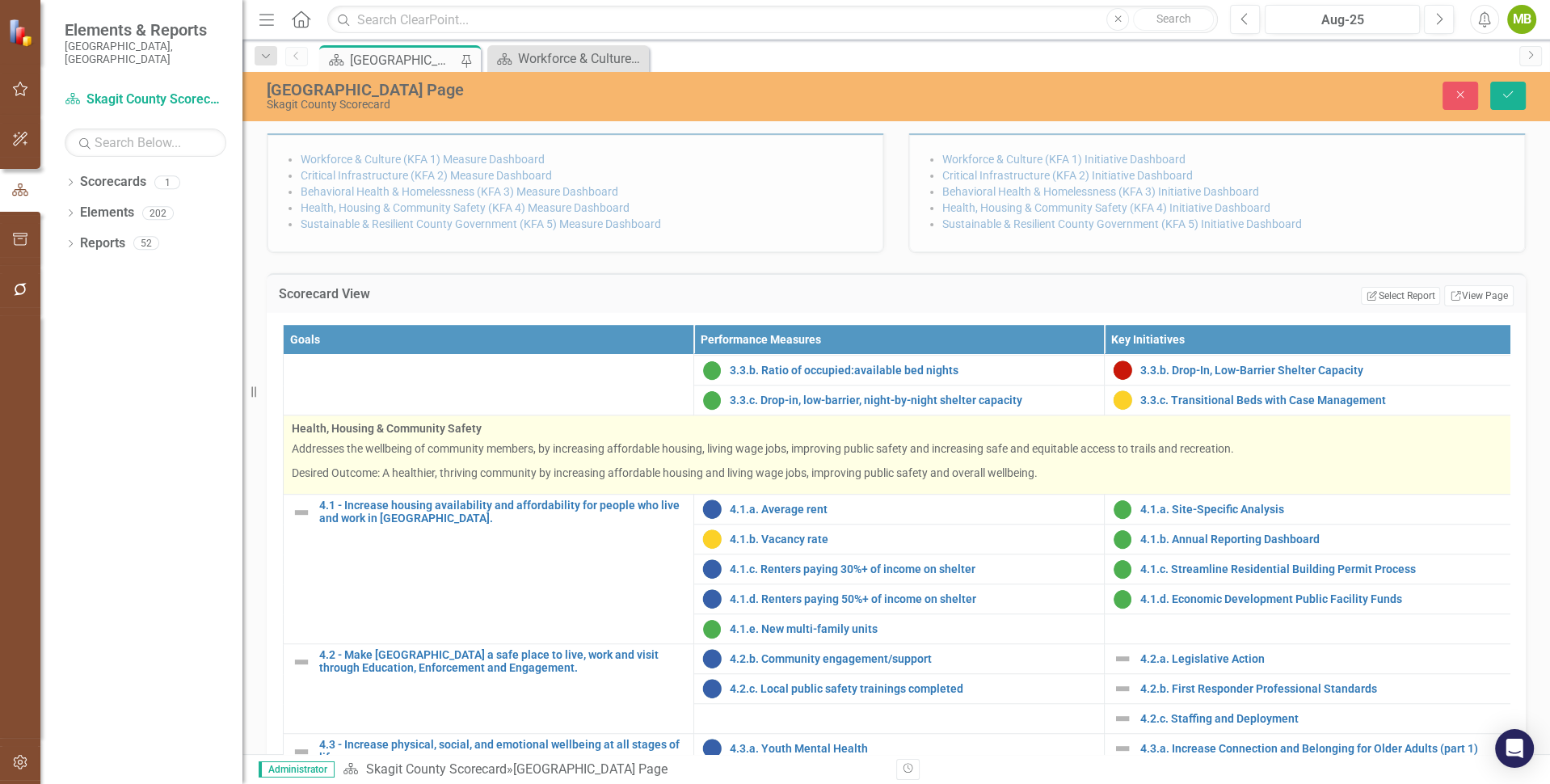
click at [522, 456] on p "Addresses the wellbeing of community members, by increasing affordable housing,…" at bounding box center [899, 448] width 1215 height 16
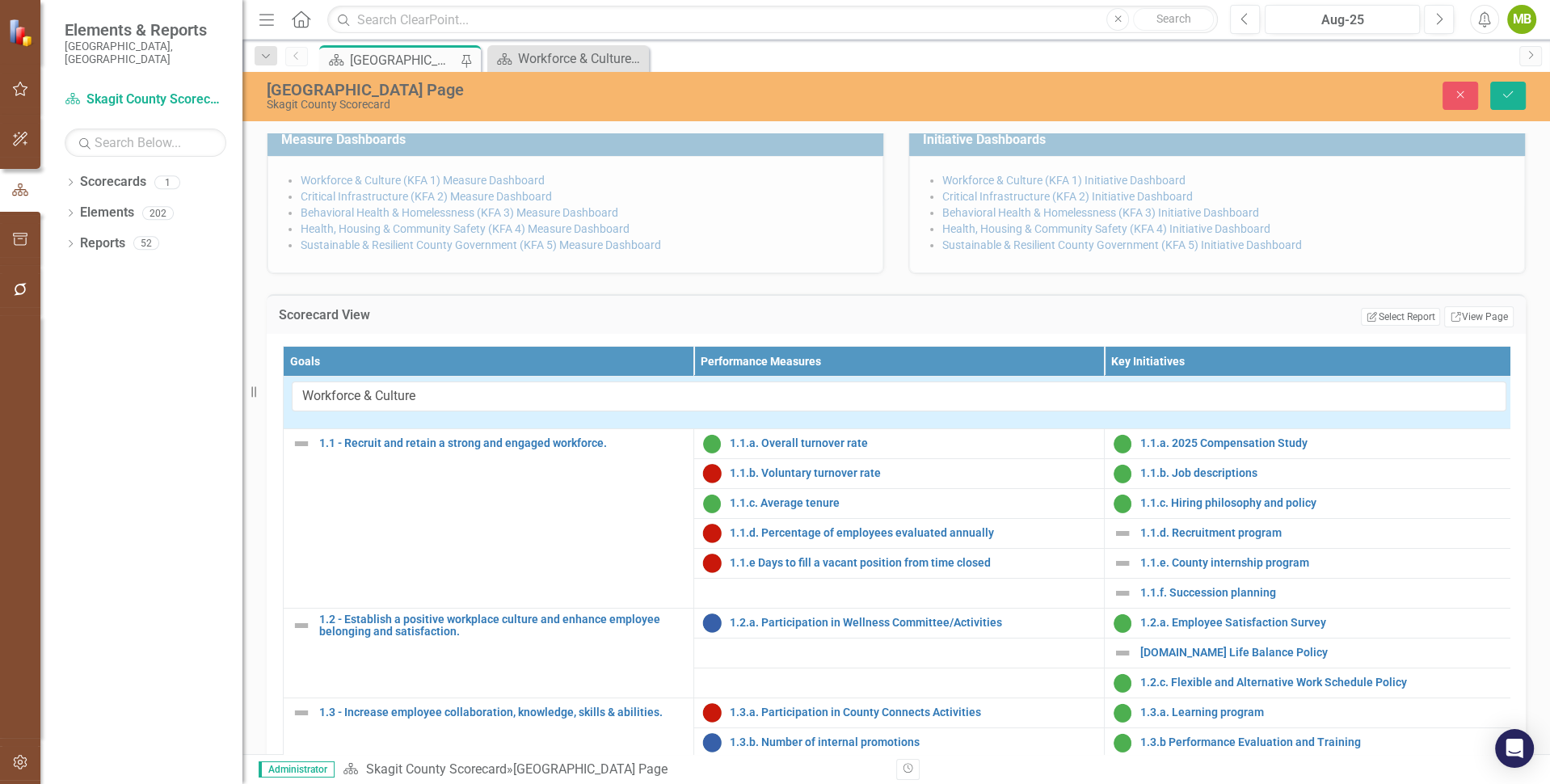
scroll to position [309, 0]
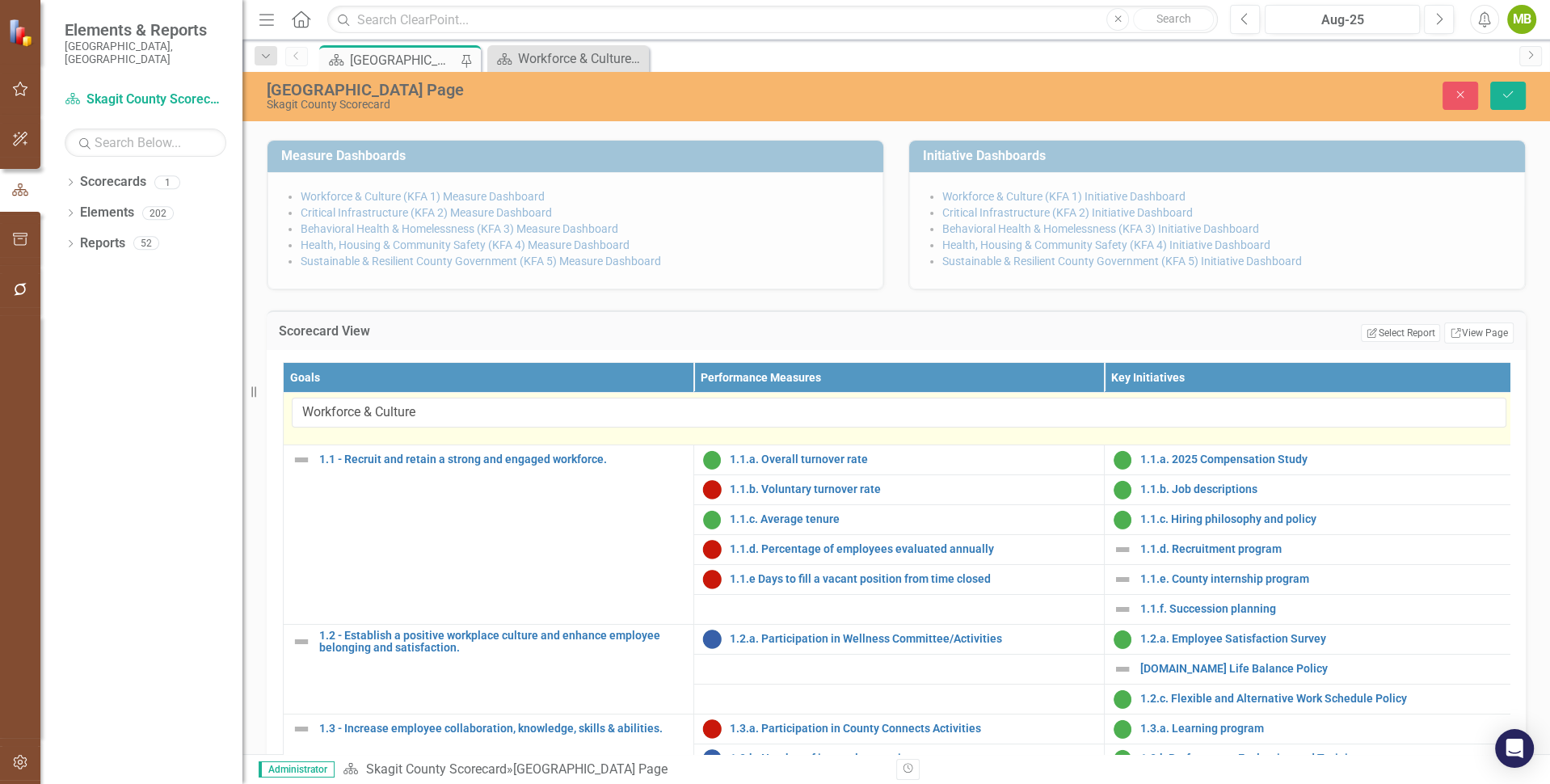
click at [499, 445] on td "Workforce & Culture" at bounding box center [899, 419] width 1232 height 53
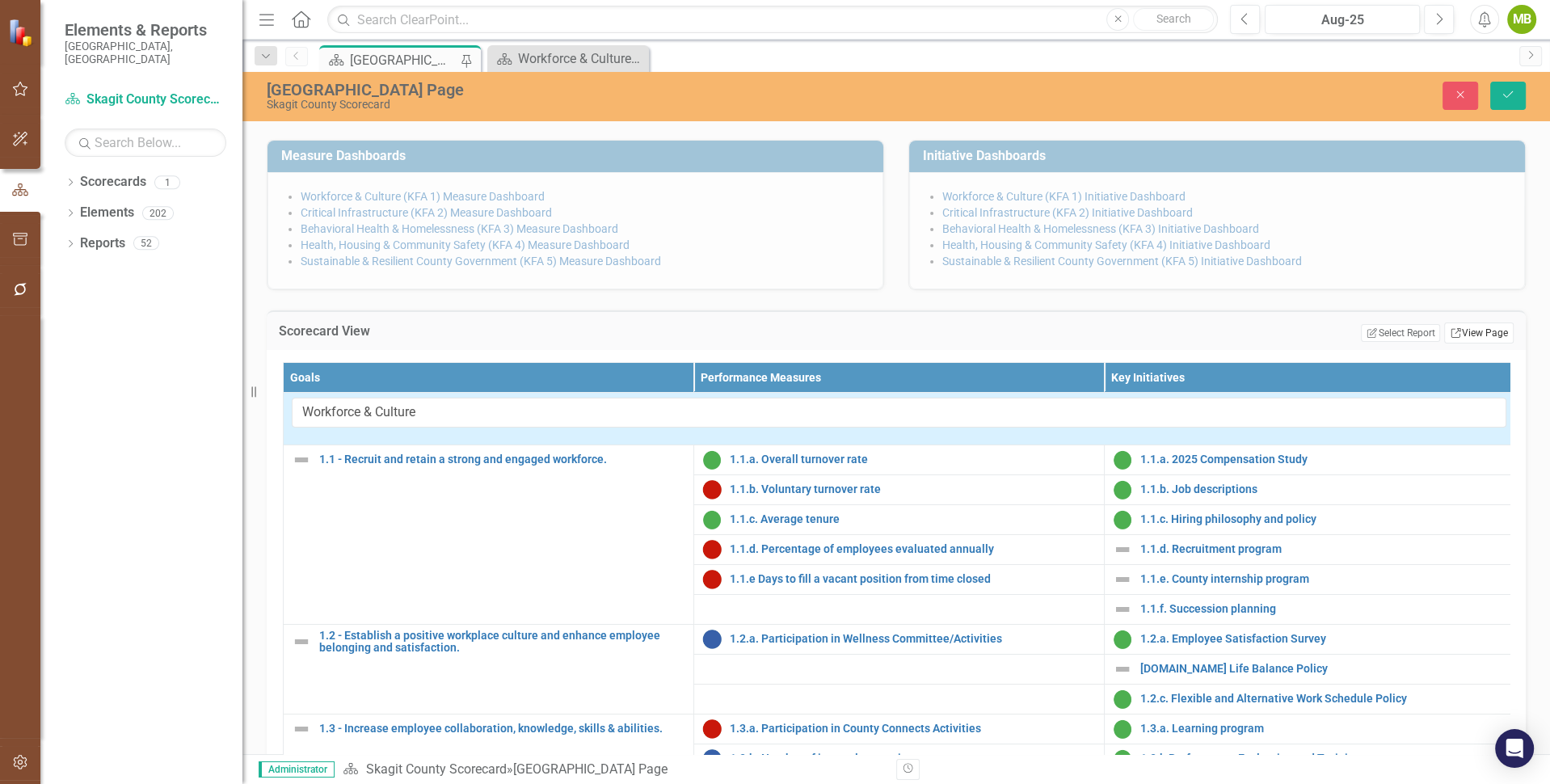
click at [1466, 343] on link "Link View Page" at bounding box center [1479, 333] width 70 height 21
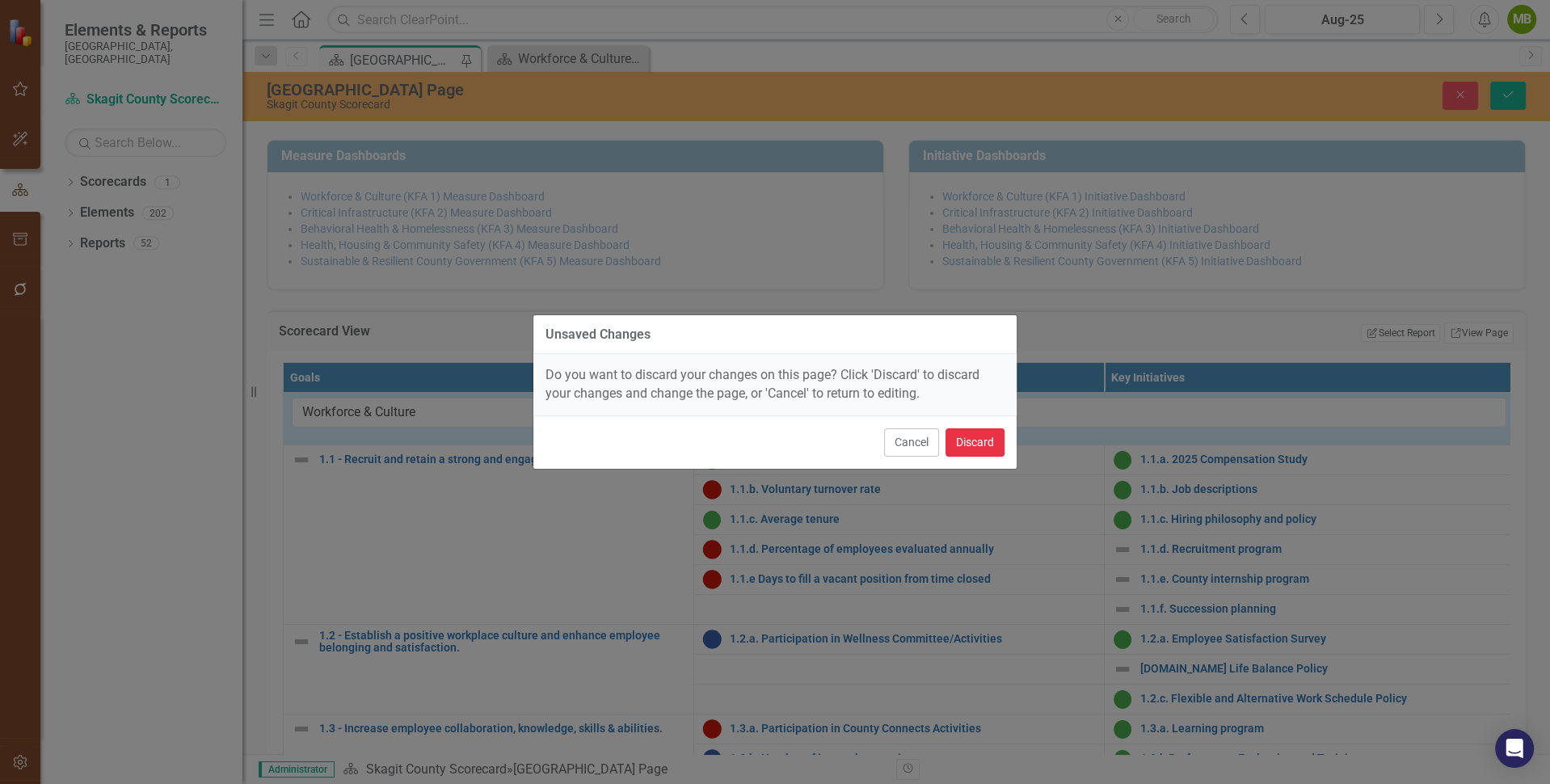
click at [972, 438] on button "Discard" at bounding box center [975, 442] width 59 height 28
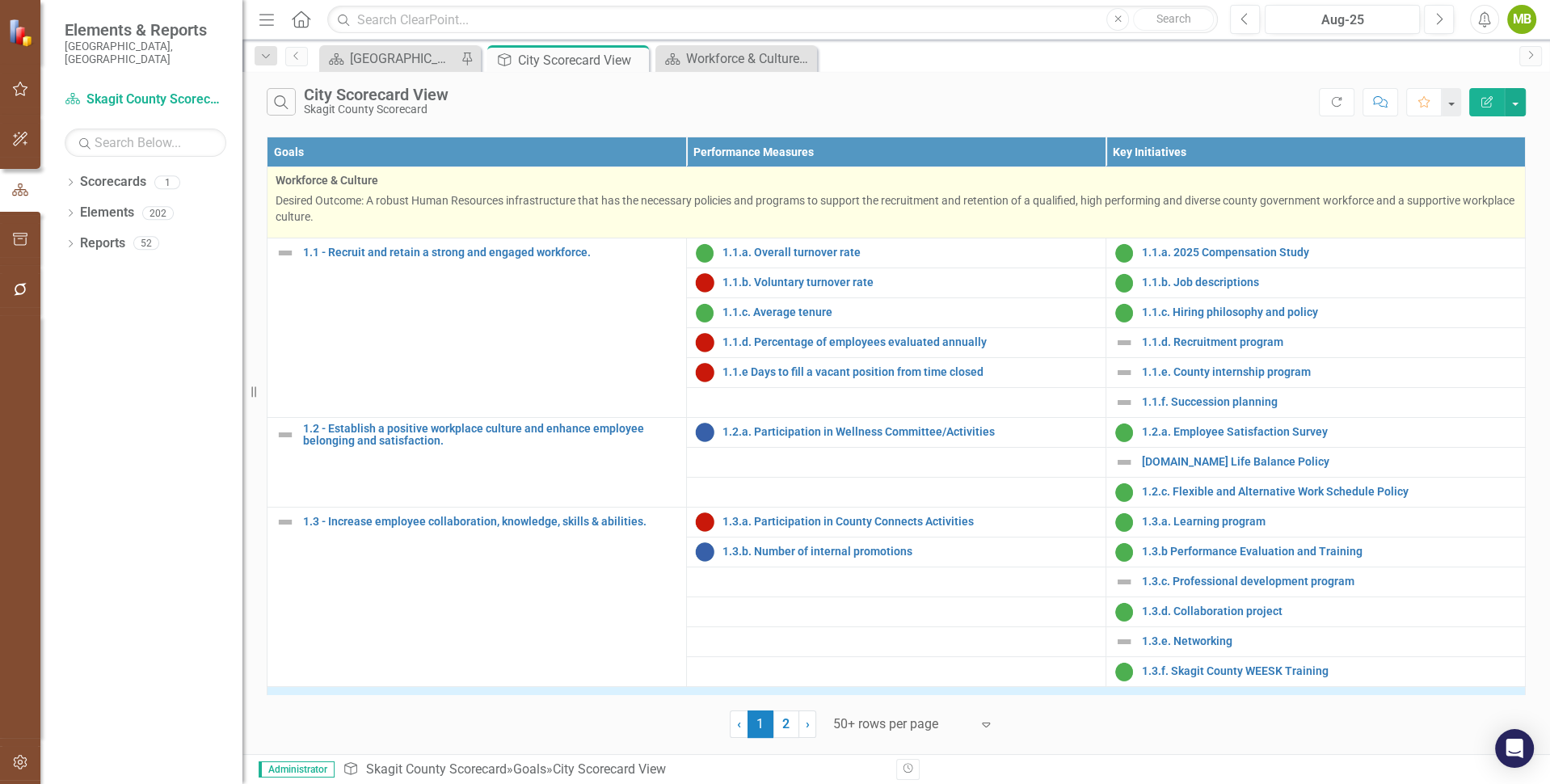
click at [482, 211] on p "Desired Outcome: A robust Human Resources infrastructure that has the necessary…" at bounding box center [896, 208] width 1242 height 32
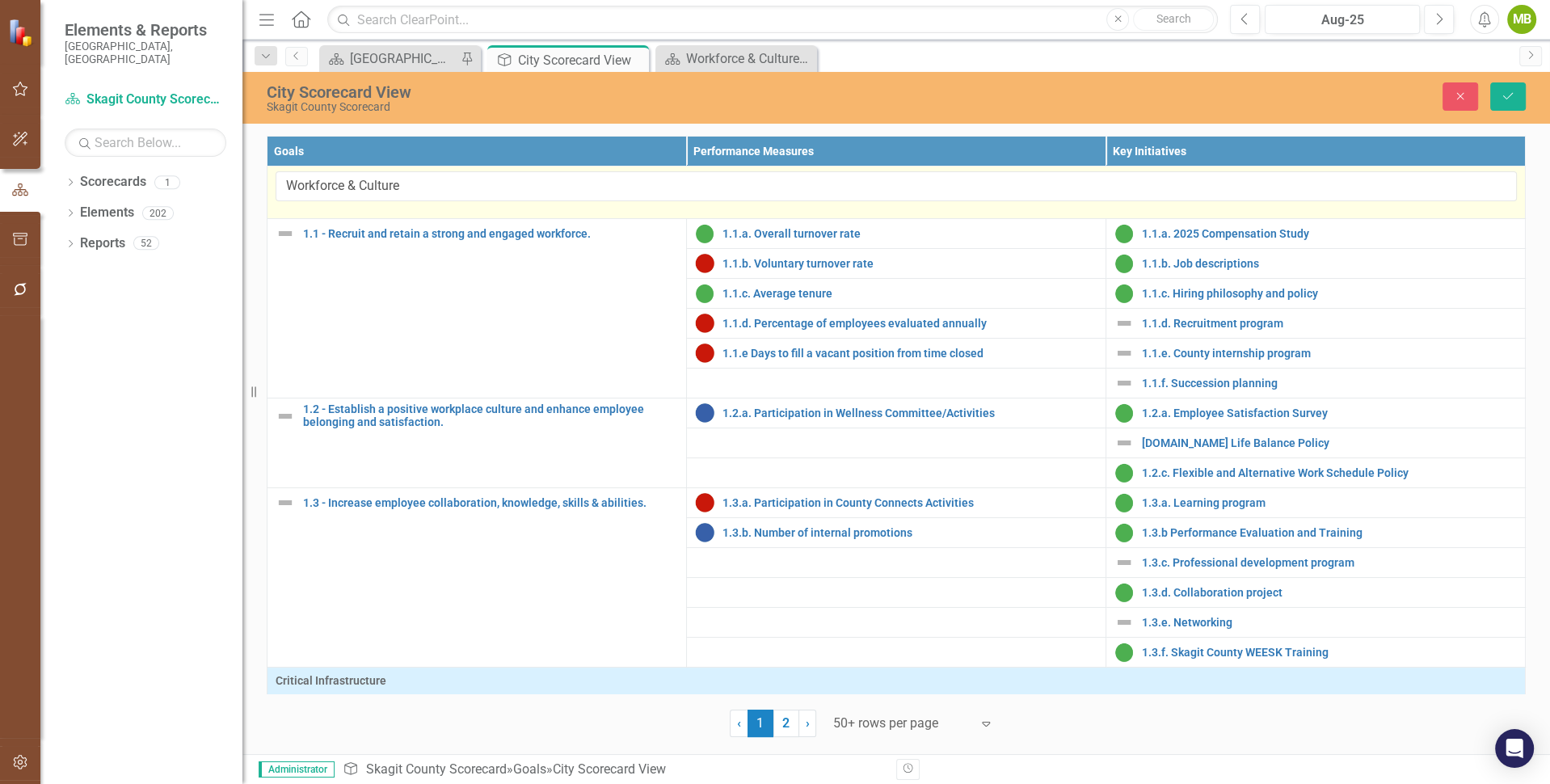
click at [457, 204] on td "Workforce & Culture" at bounding box center [897, 193] width 1259 height 53
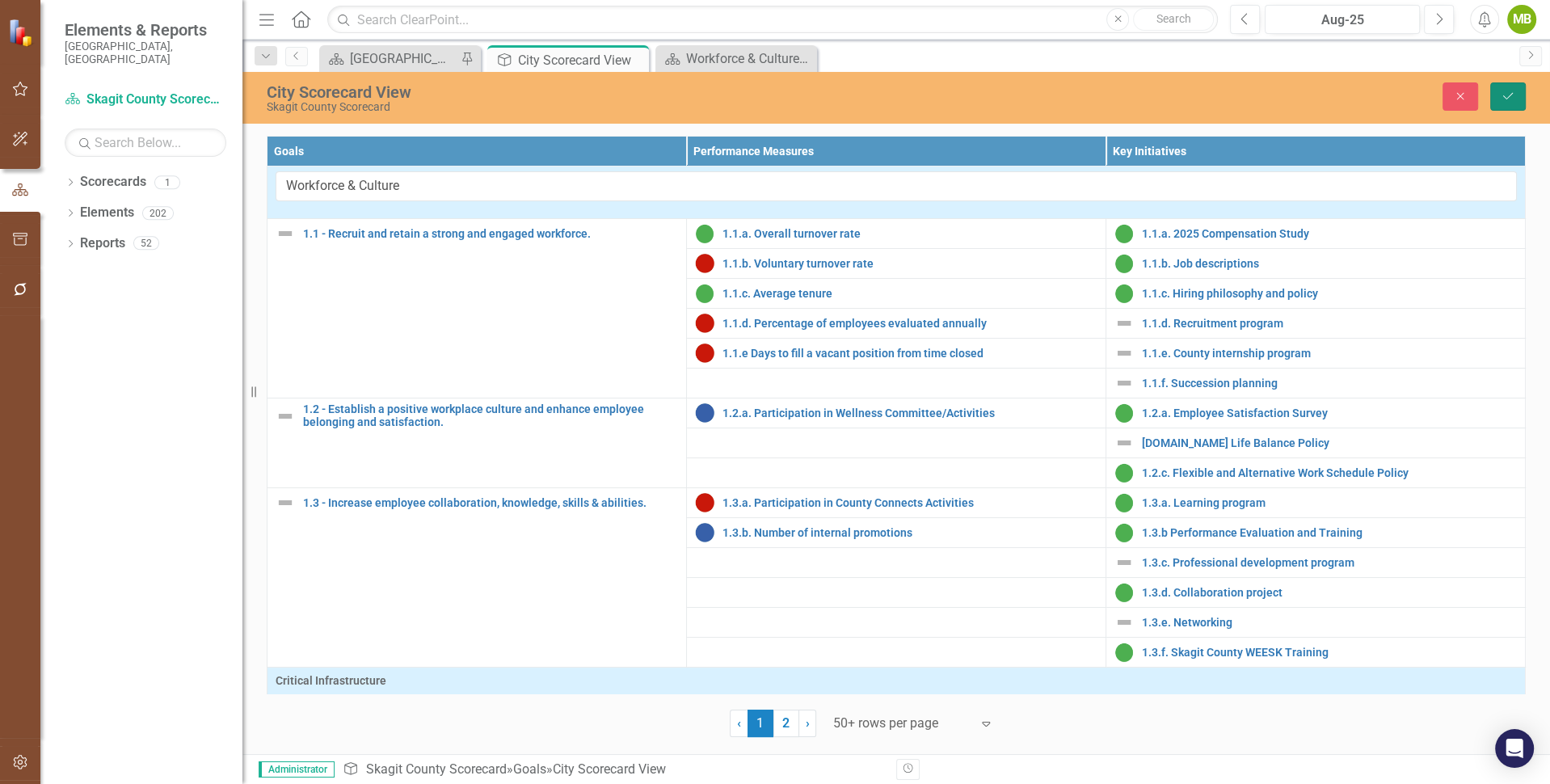
click at [1505, 90] on icon "Save" at bounding box center [1508, 96] width 14 height 11
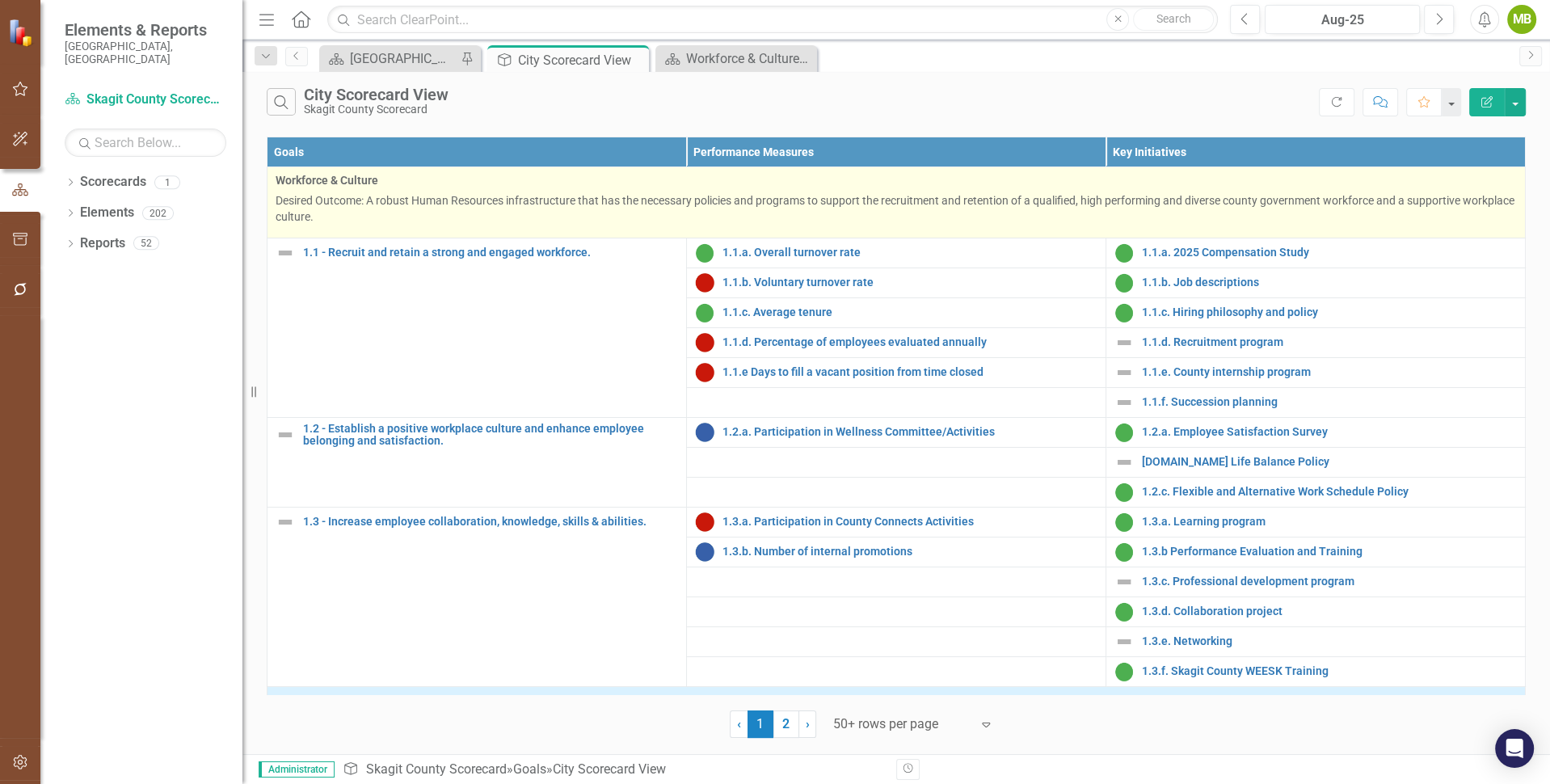
click at [443, 204] on p "Desired Outcome: A robust Human Resources infrastructure that has the necessary…" at bounding box center [896, 208] width 1242 height 32
click at [369, 216] on p "Desired Outcome: A robust Human Resources infrastructure that has the necessary…" at bounding box center [896, 208] width 1242 height 32
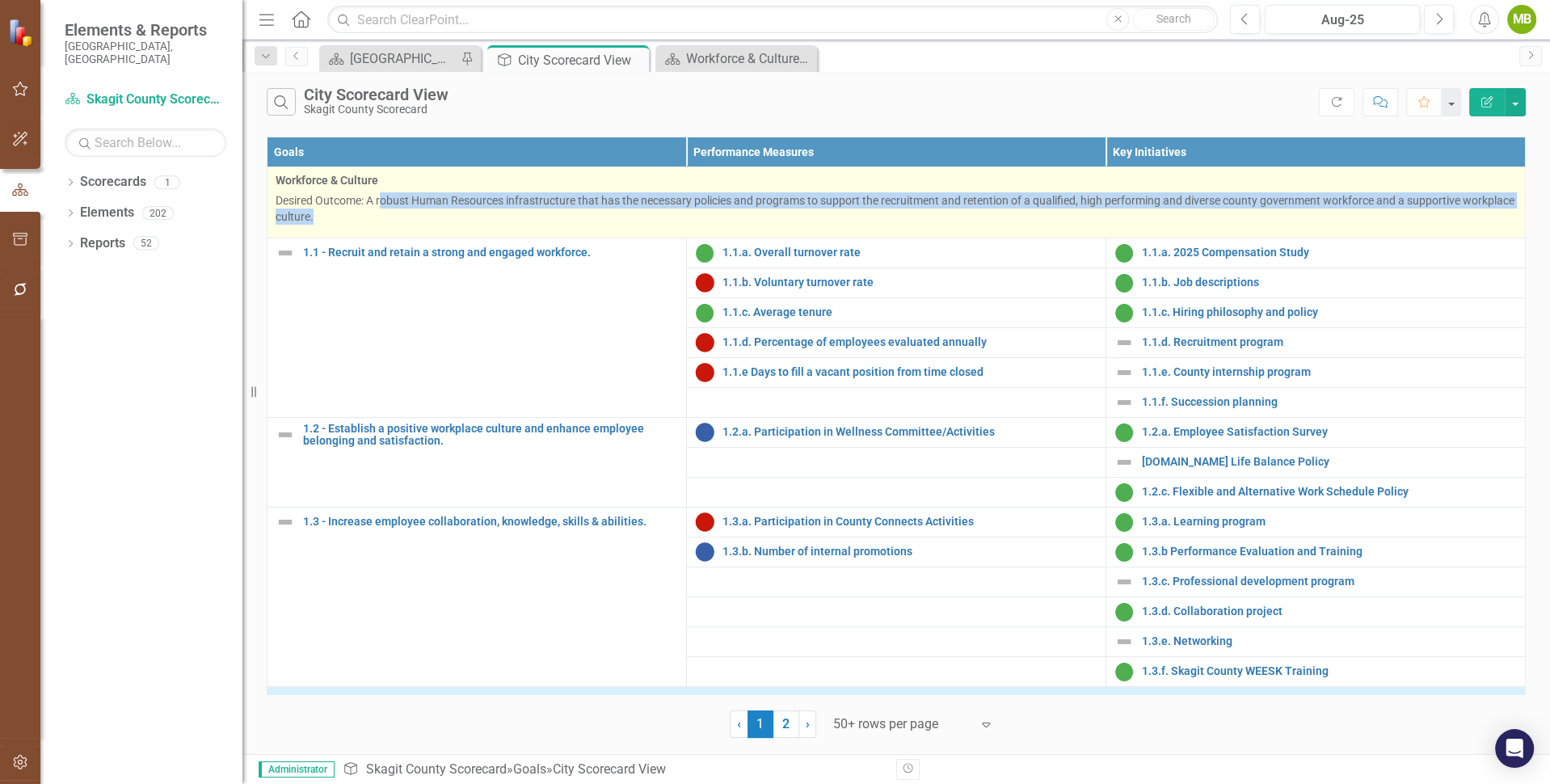
drag, startPoint x: 375, startPoint y: 216, endPoint x: 384, endPoint y: 195, distance: 22.8
click at [384, 195] on p "Desired Outcome: A robust Human Resources infrastructure that has the necessary…" at bounding box center [896, 208] width 1242 height 32
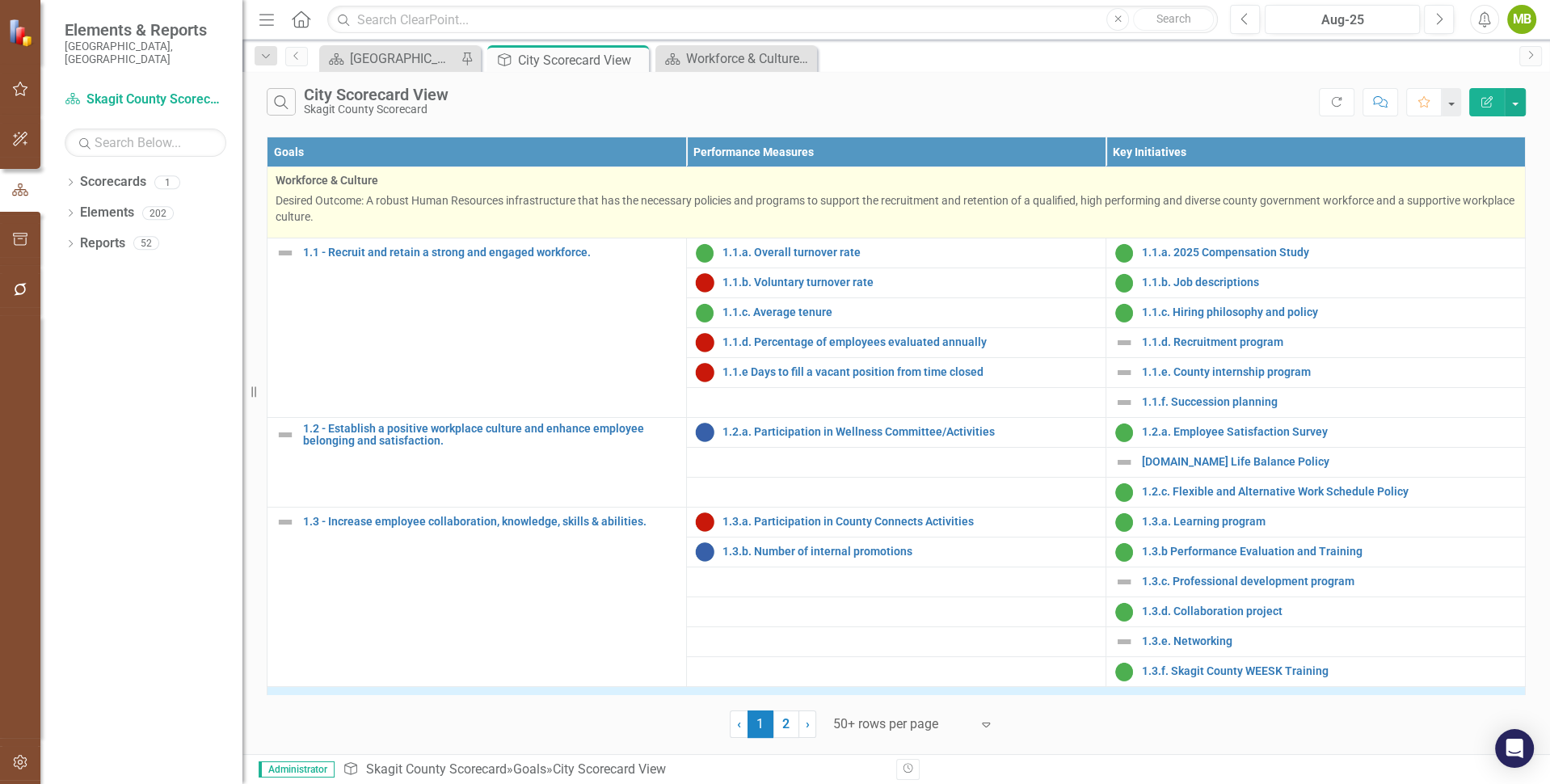
click at [392, 213] on p "Desired Outcome: A robust Human Resources infrastructure that has the necessary…" at bounding box center [896, 208] width 1242 height 32
click at [356, 212] on p "Desired Outcome: A robust Human Resources infrastructure that has the necessary…" at bounding box center [896, 208] width 1242 height 32
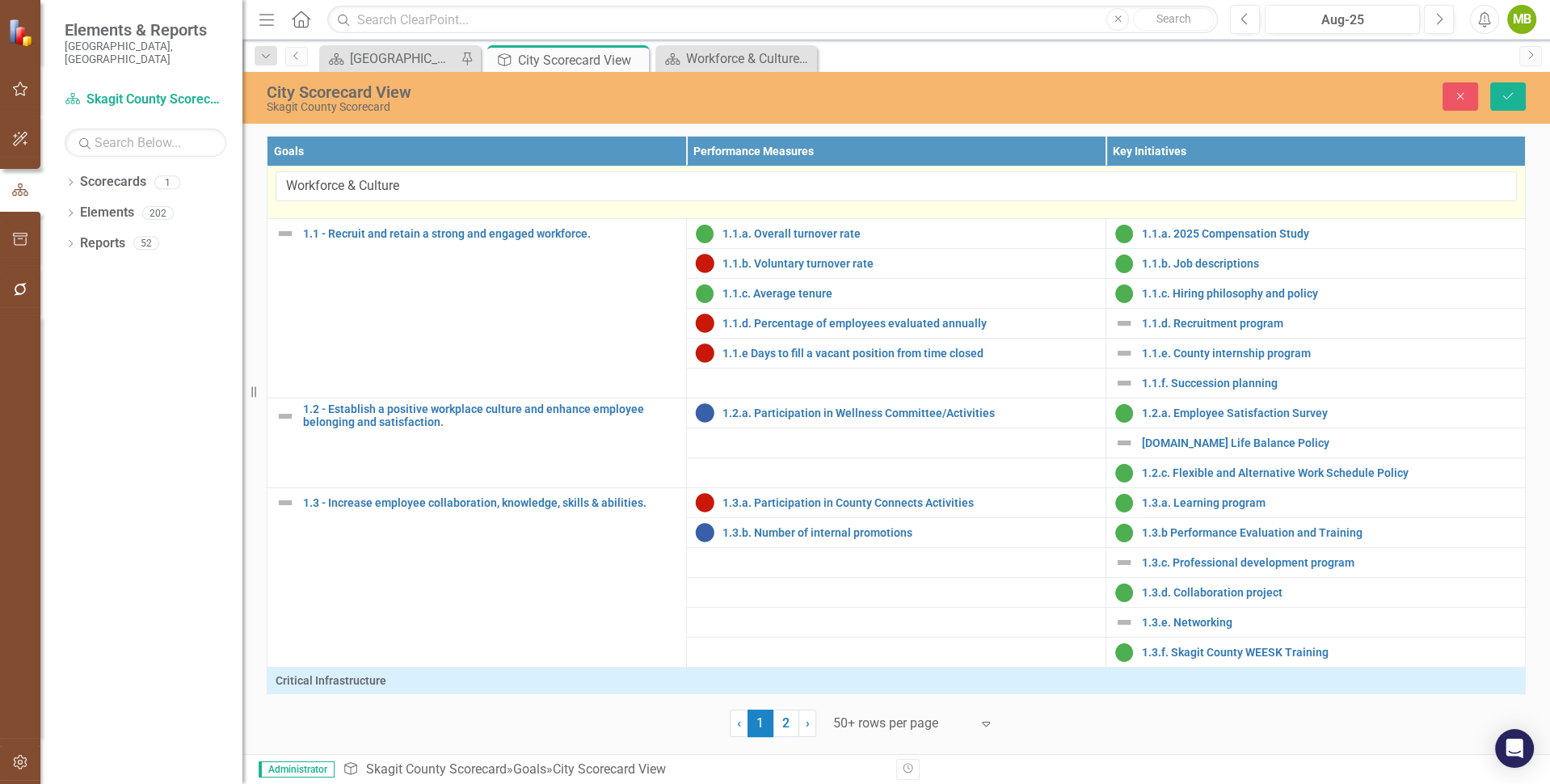
click at [538, 208] on td "Workforce & Culture" at bounding box center [897, 193] width 1259 height 53
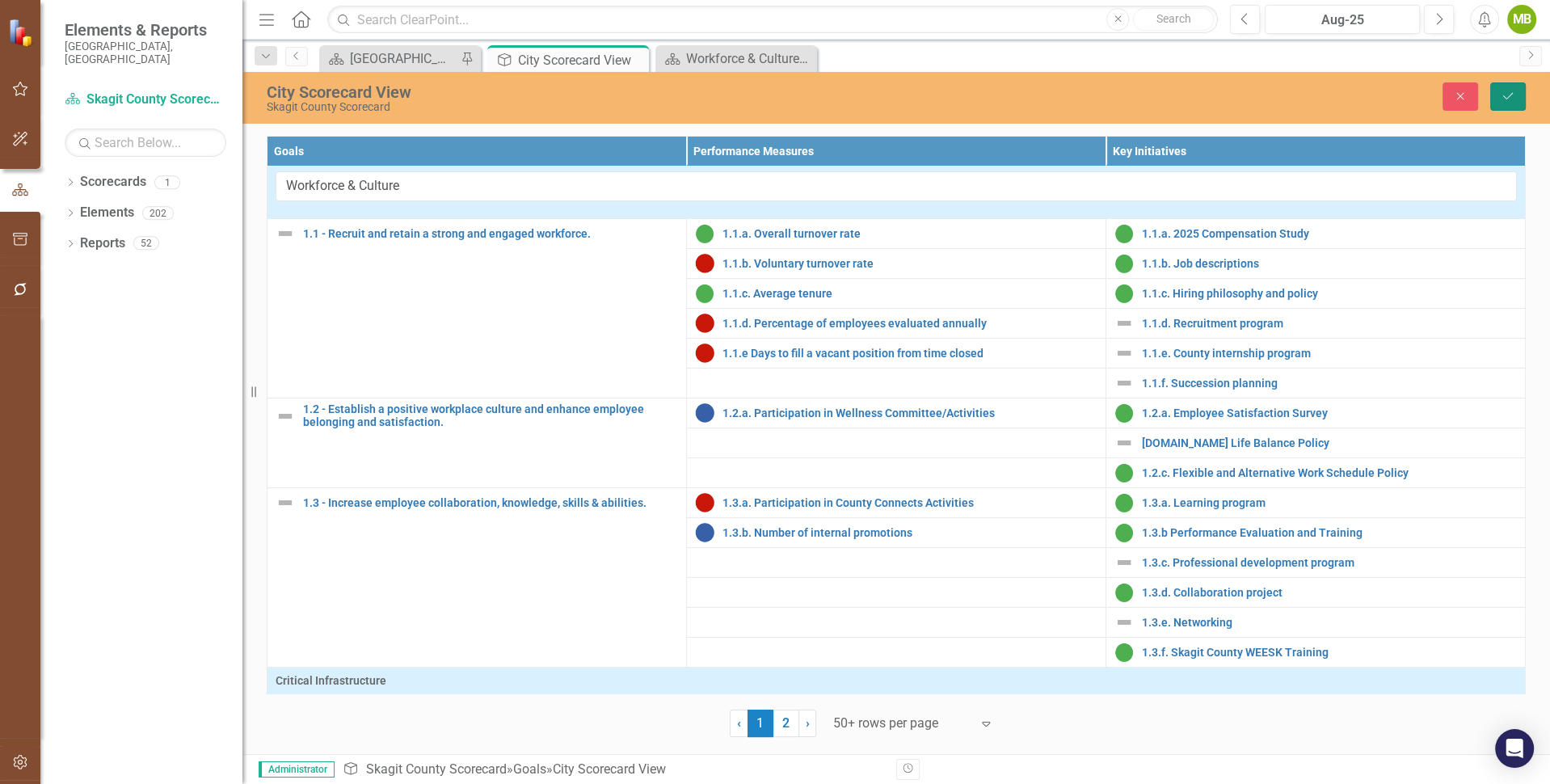
click at [1517, 95] on button "Save" at bounding box center [1509, 96] width 36 height 28
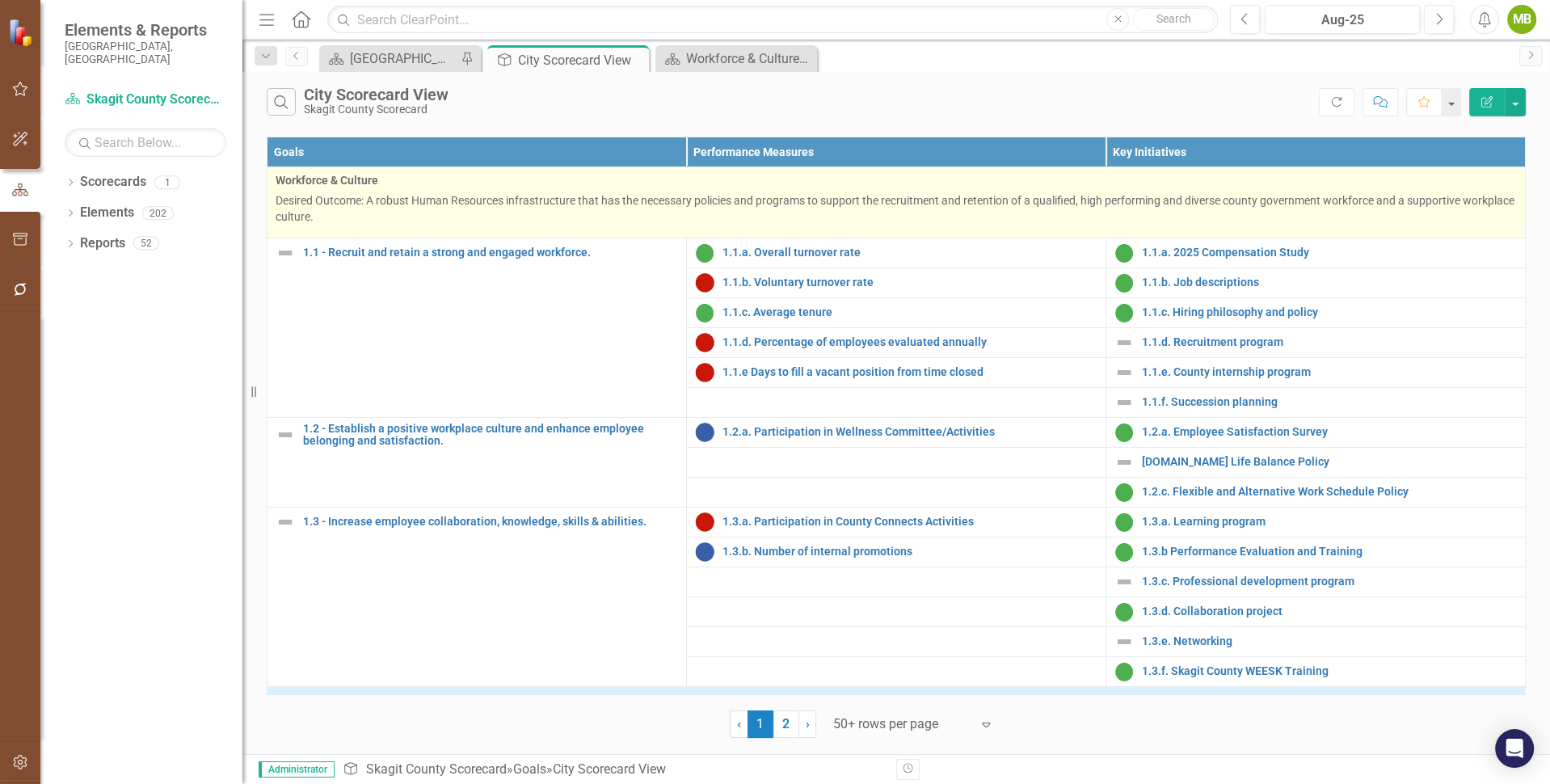
click at [398, 206] on p "Desired Outcome: A robust Human Resources infrastructure that has the necessary…" at bounding box center [896, 208] width 1242 height 32
click at [355, 202] on p "Desired Outcome: A robust Human Resources infrastructure that has the necessary…" at bounding box center [896, 208] width 1242 height 32
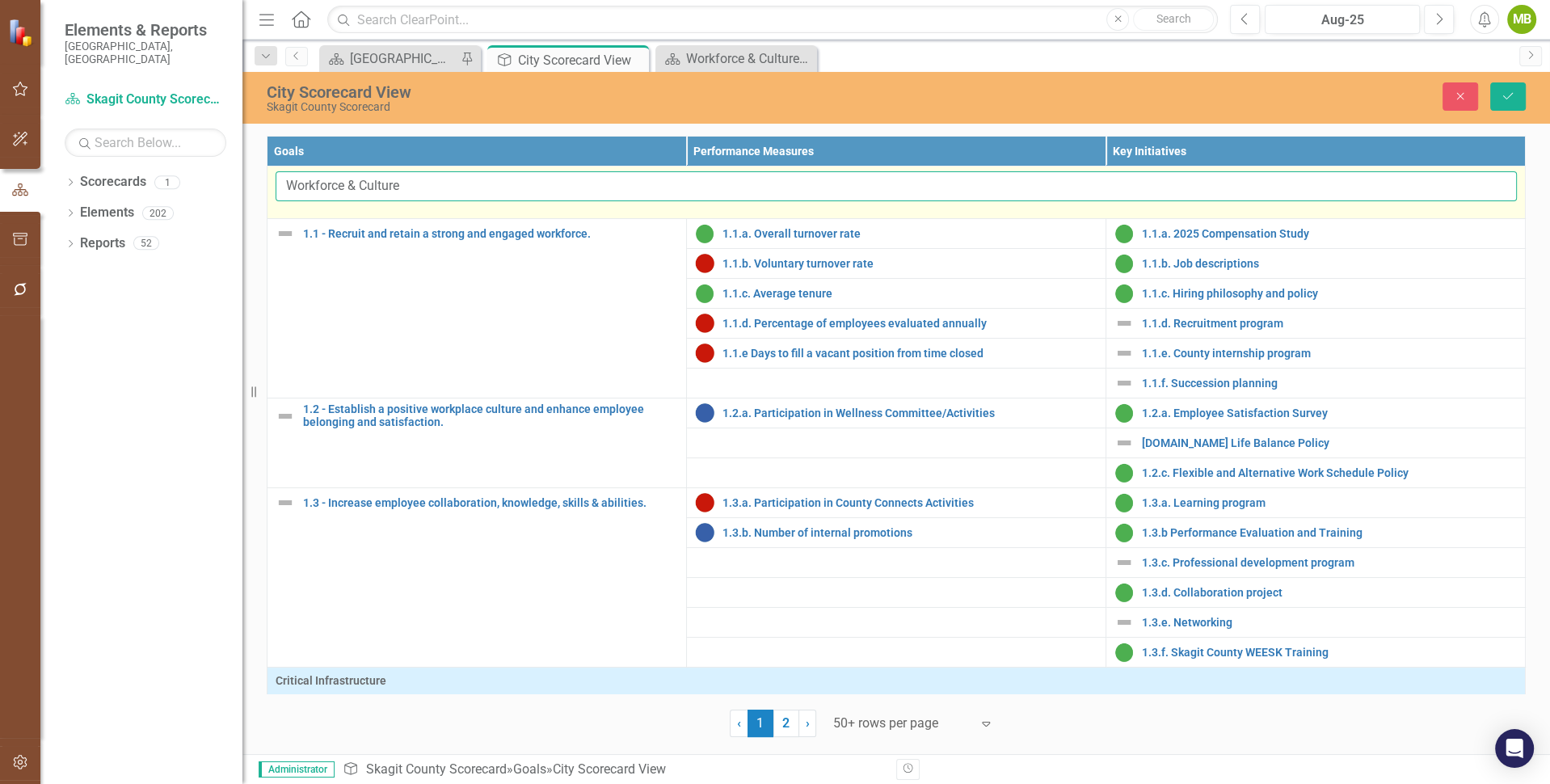
click at [404, 197] on input "Workforce & Culture" at bounding box center [896, 187] width 1242 height 30
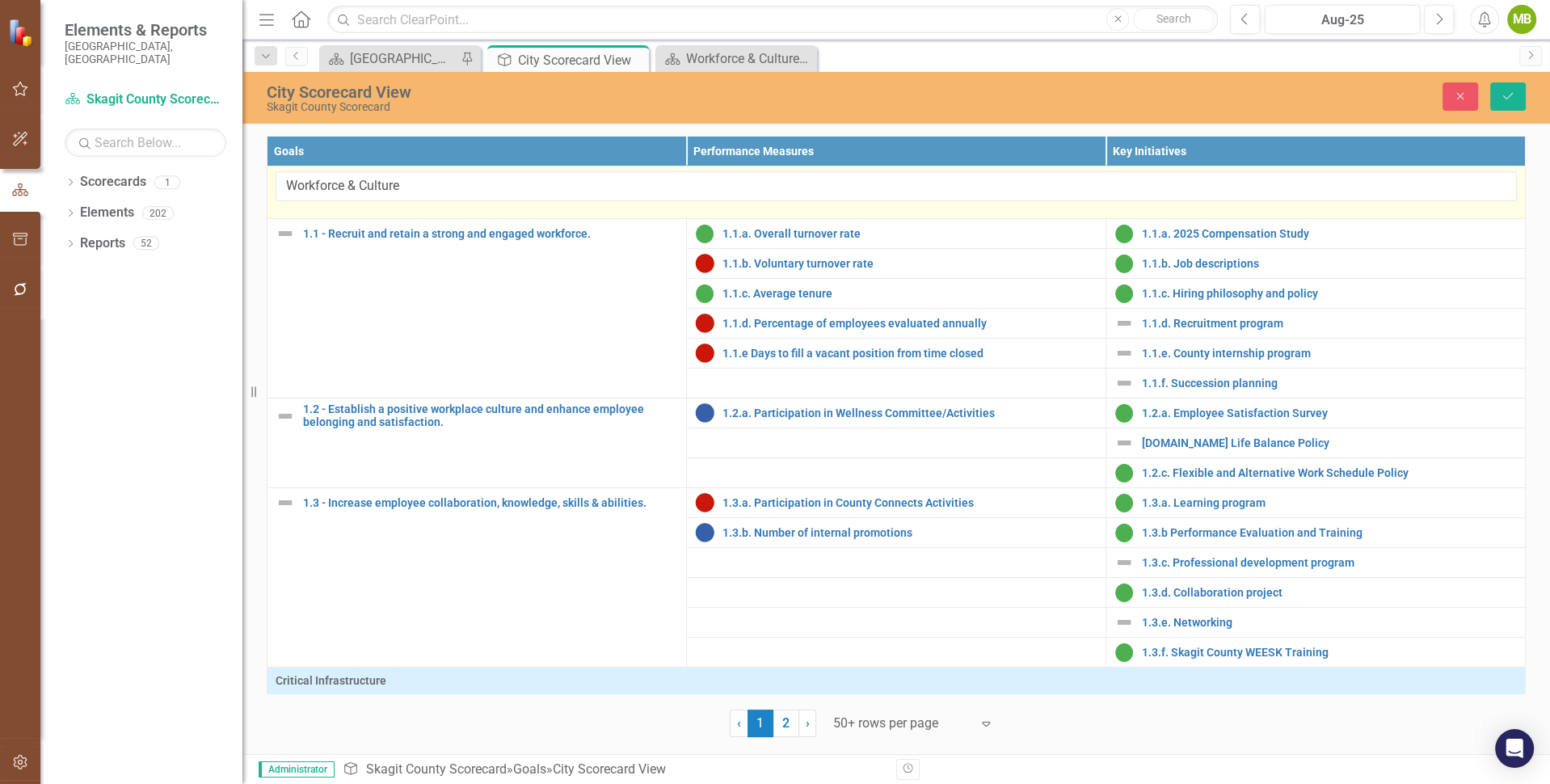
click at [404, 208] on td "Workforce & Culture" at bounding box center [897, 193] width 1259 height 53
click at [371, 213] on td "Workforce & Culture" at bounding box center [897, 193] width 1259 height 53
click at [300, 207] on td "Workforce & Culture" at bounding box center [897, 193] width 1259 height 53
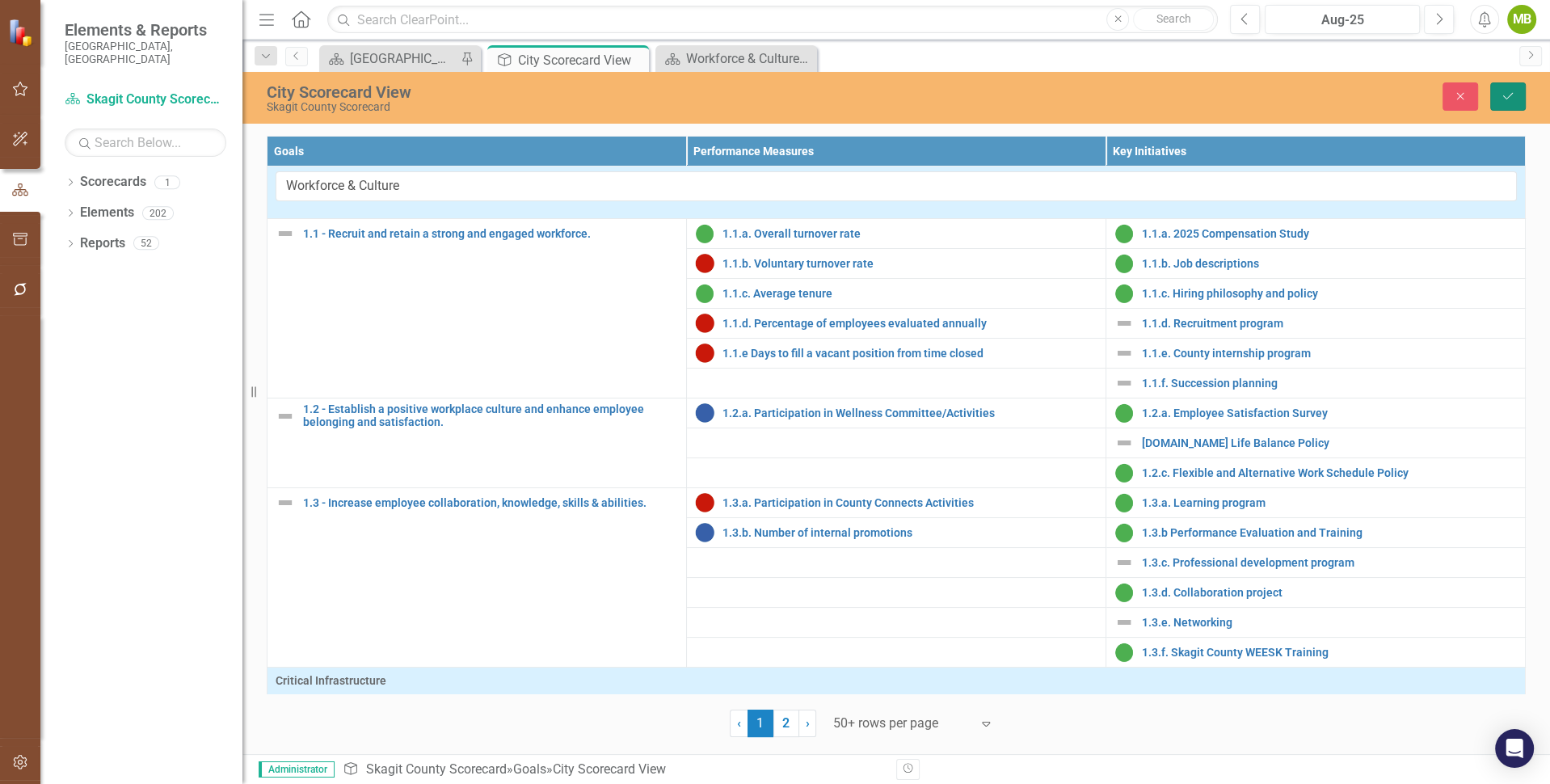
click at [1512, 91] on icon "Save" at bounding box center [1508, 96] width 14 height 11
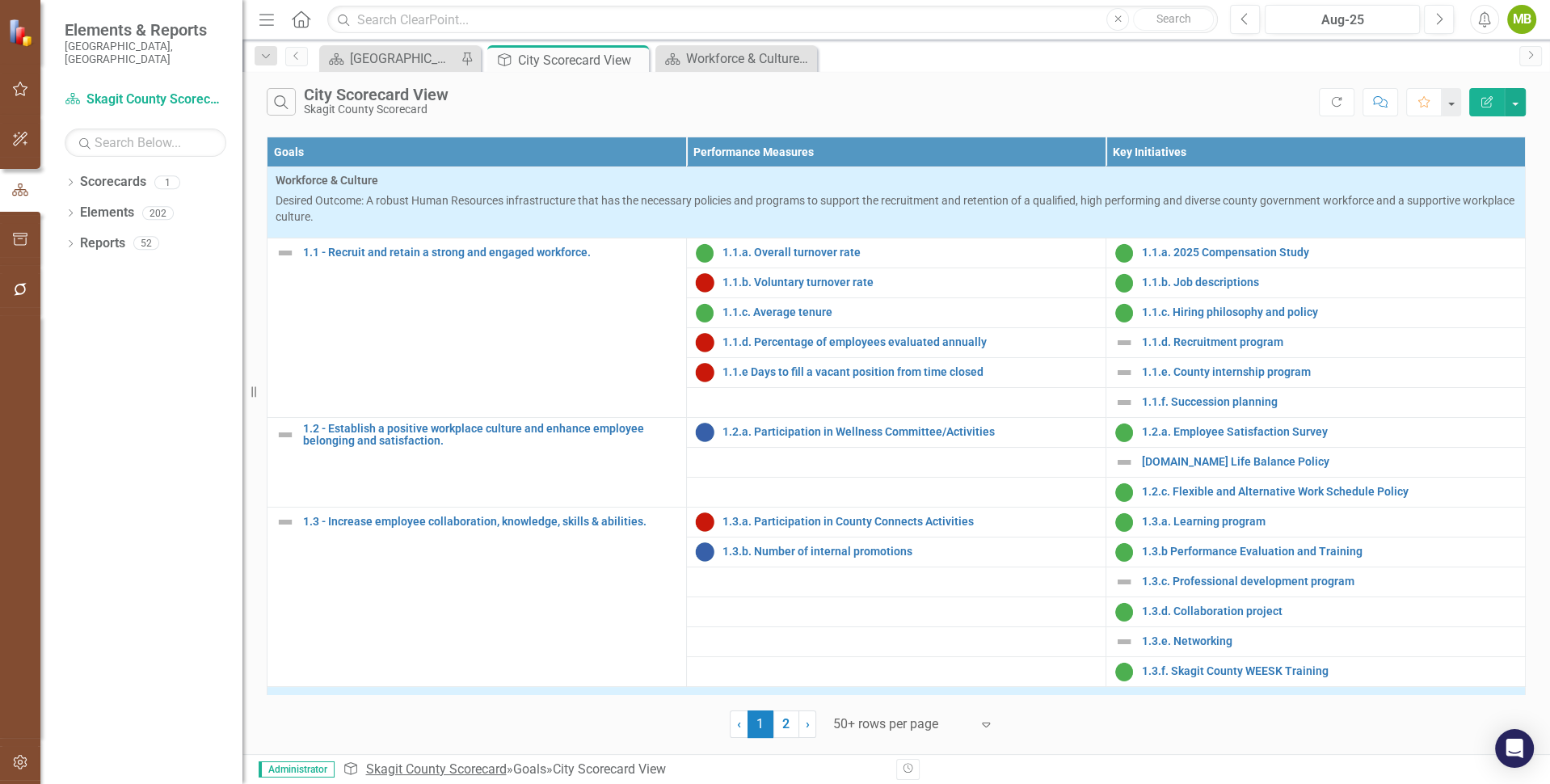
click at [408, 768] on link "Skagit County Scorecard" at bounding box center [436, 769] width 140 height 15
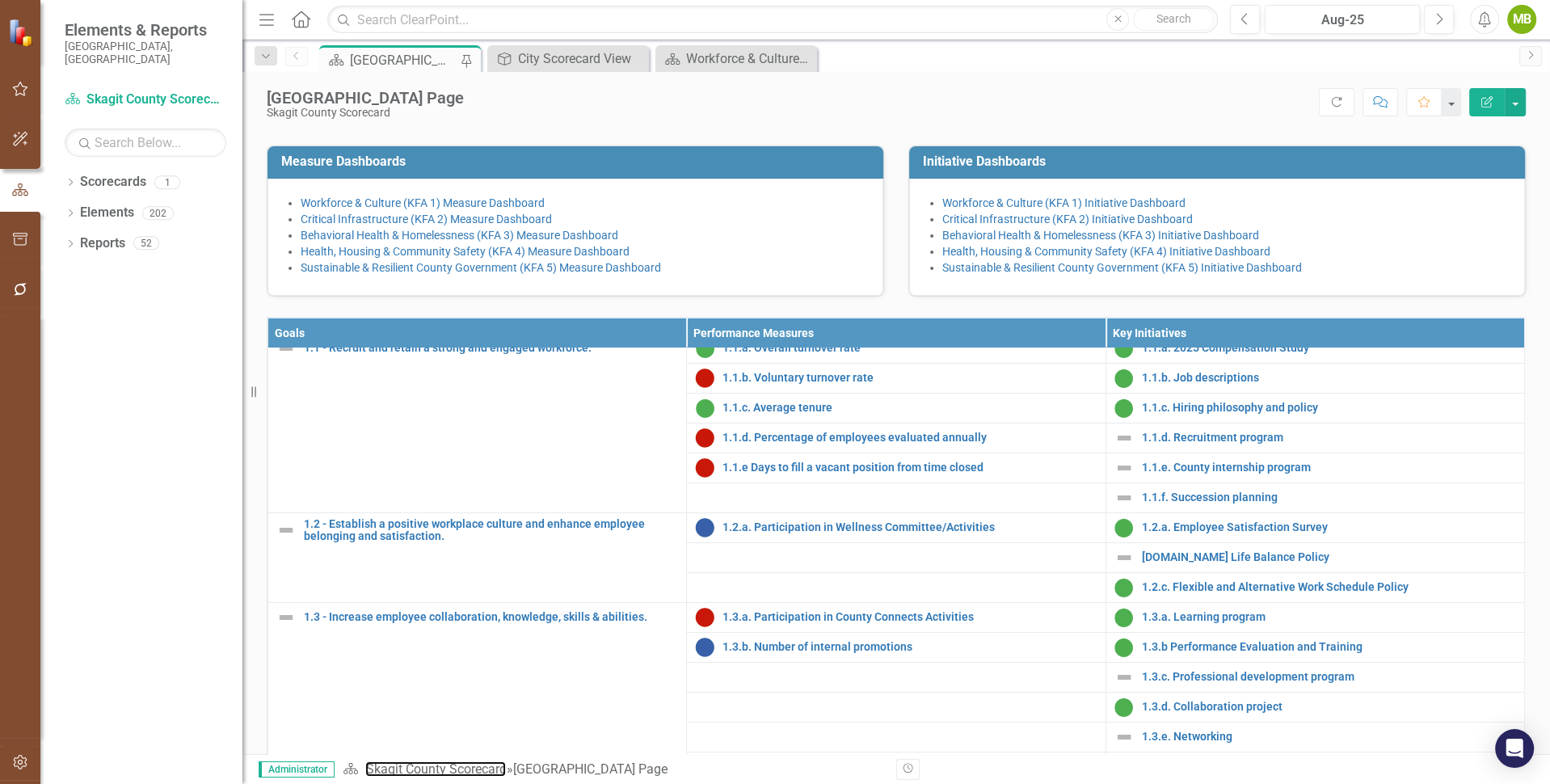
scroll to position [83, 0]
click at [563, 767] on div "[GEOGRAPHIC_DATA] Page" at bounding box center [590, 769] width 155 height 15
click at [452, 764] on link "Skagit County Scorecard" at bounding box center [436, 769] width 140 height 15
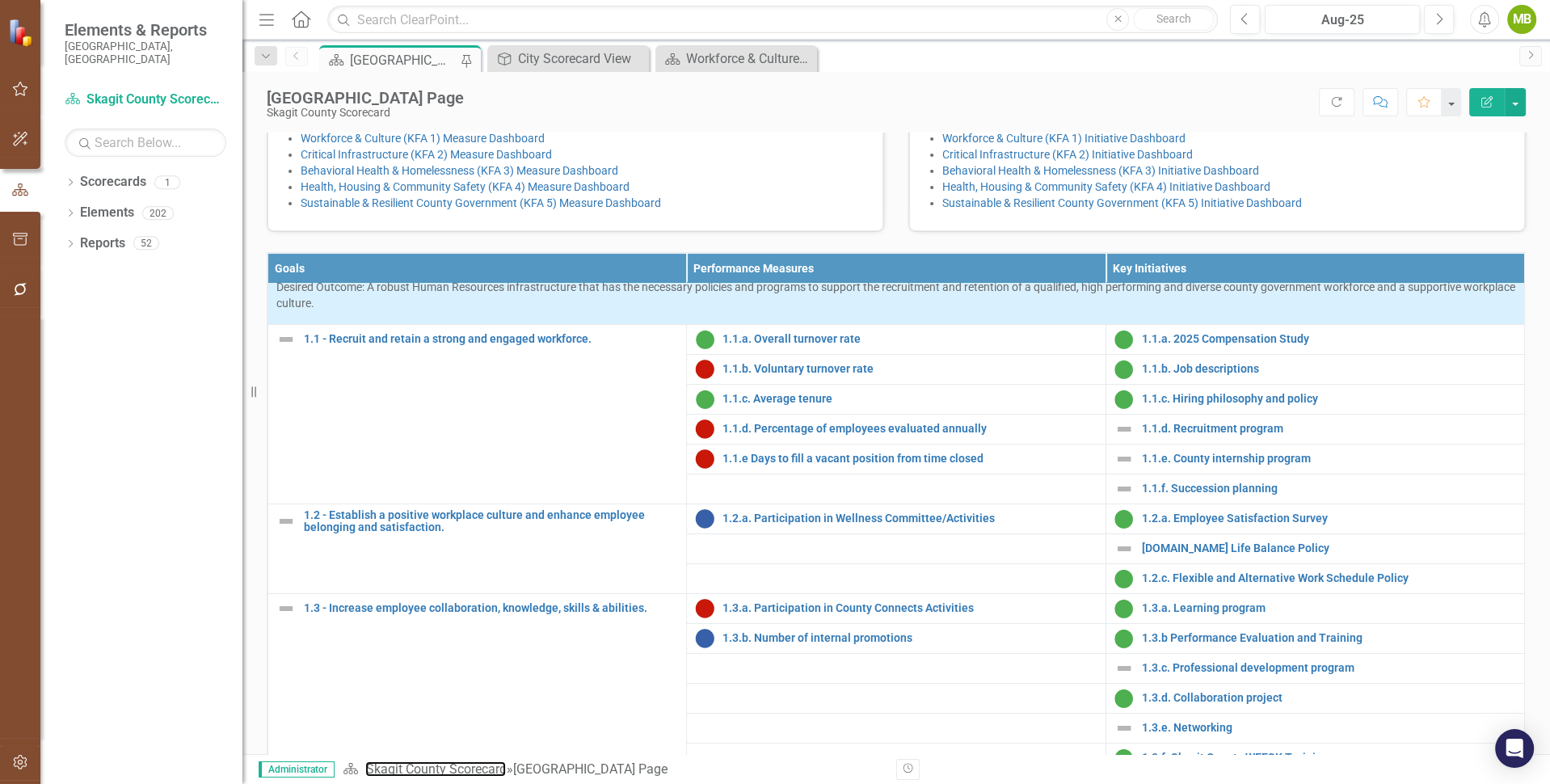
scroll to position [0, 0]
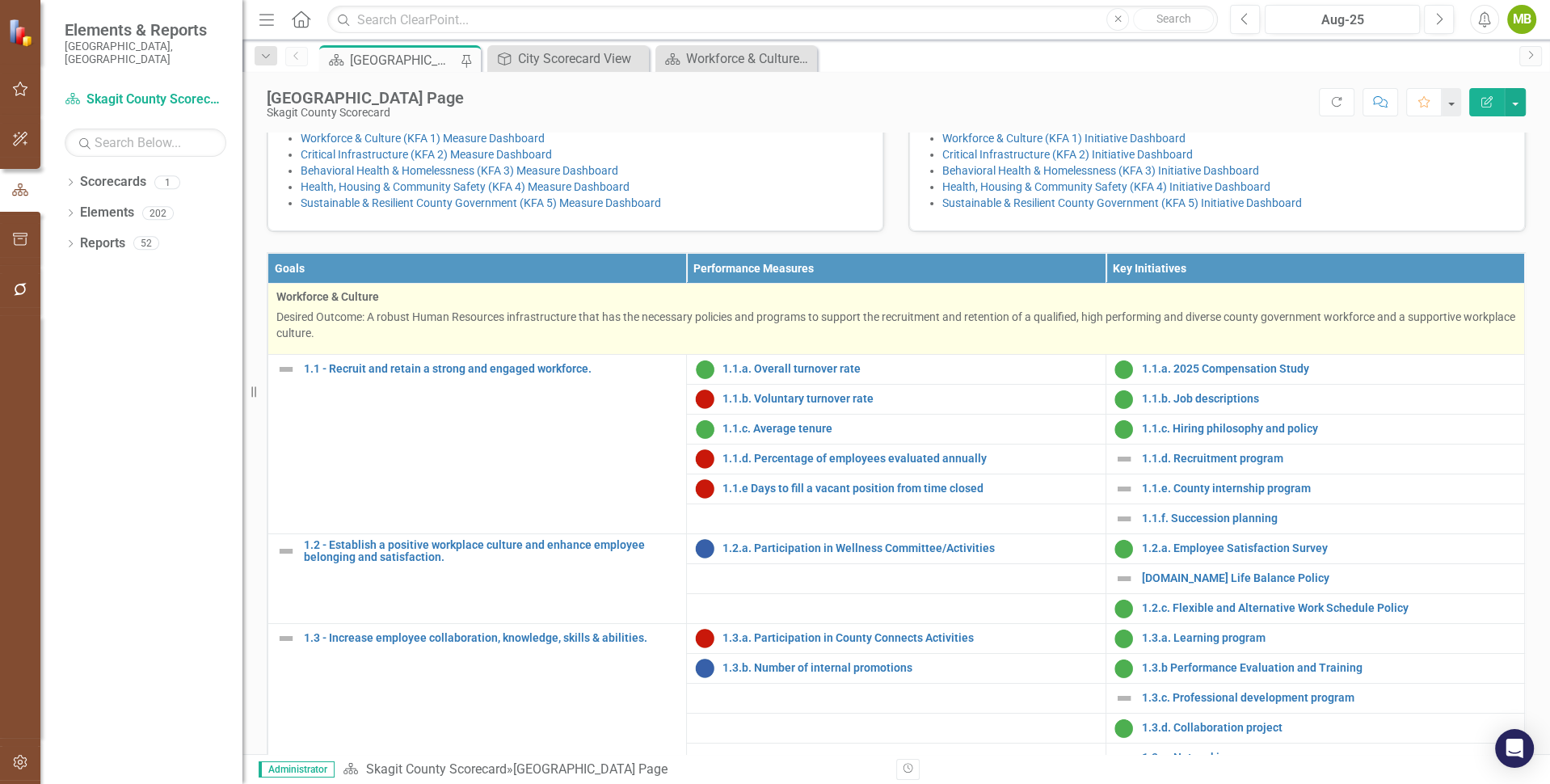
click at [753, 354] on td "Workforce & Culture Desired Outcome: A robust Human Resources infrastructure th…" at bounding box center [897, 318] width 1257 height 71
click at [700, 341] on p "Desired Outcome: A robust Human Resources infrastructure that has the necessary…" at bounding box center [896, 325] width 1240 height 32
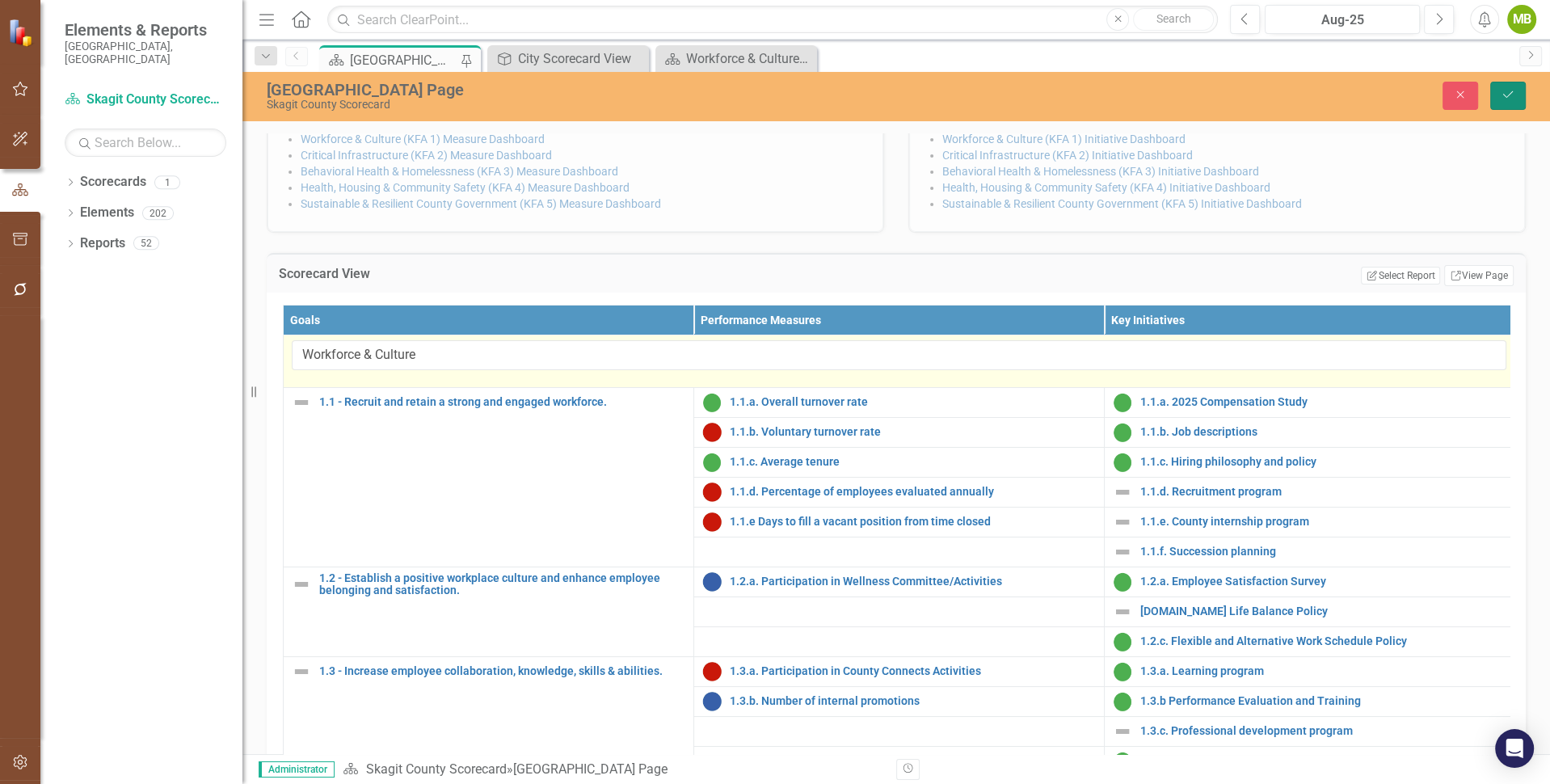
click at [1511, 93] on icon "Save" at bounding box center [1508, 94] width 14 height 11
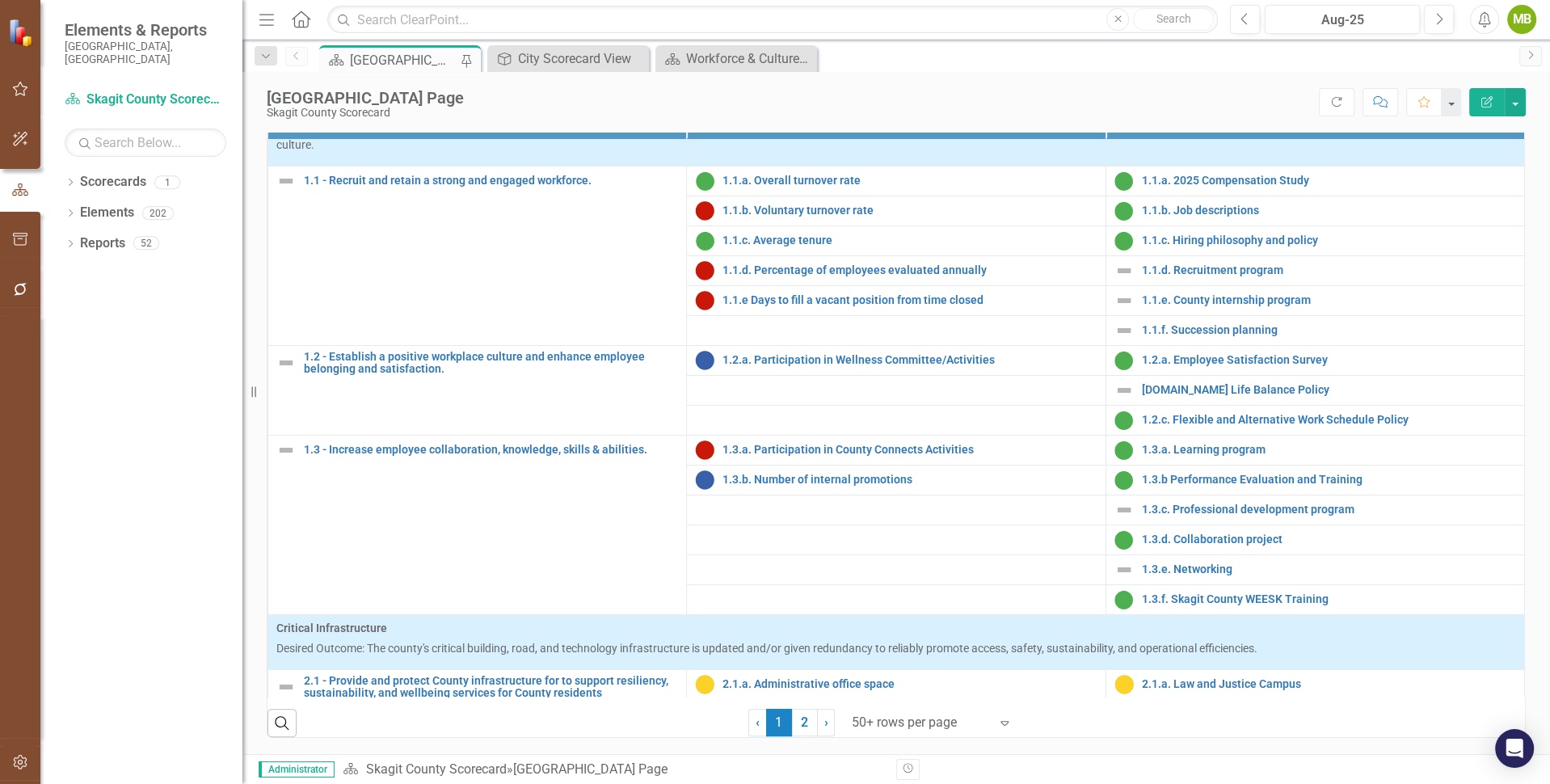
scroll to position [624, 0]
click at [997, 728] on icon "Expand" at bounding box center [1004, 723] width 16 height 13
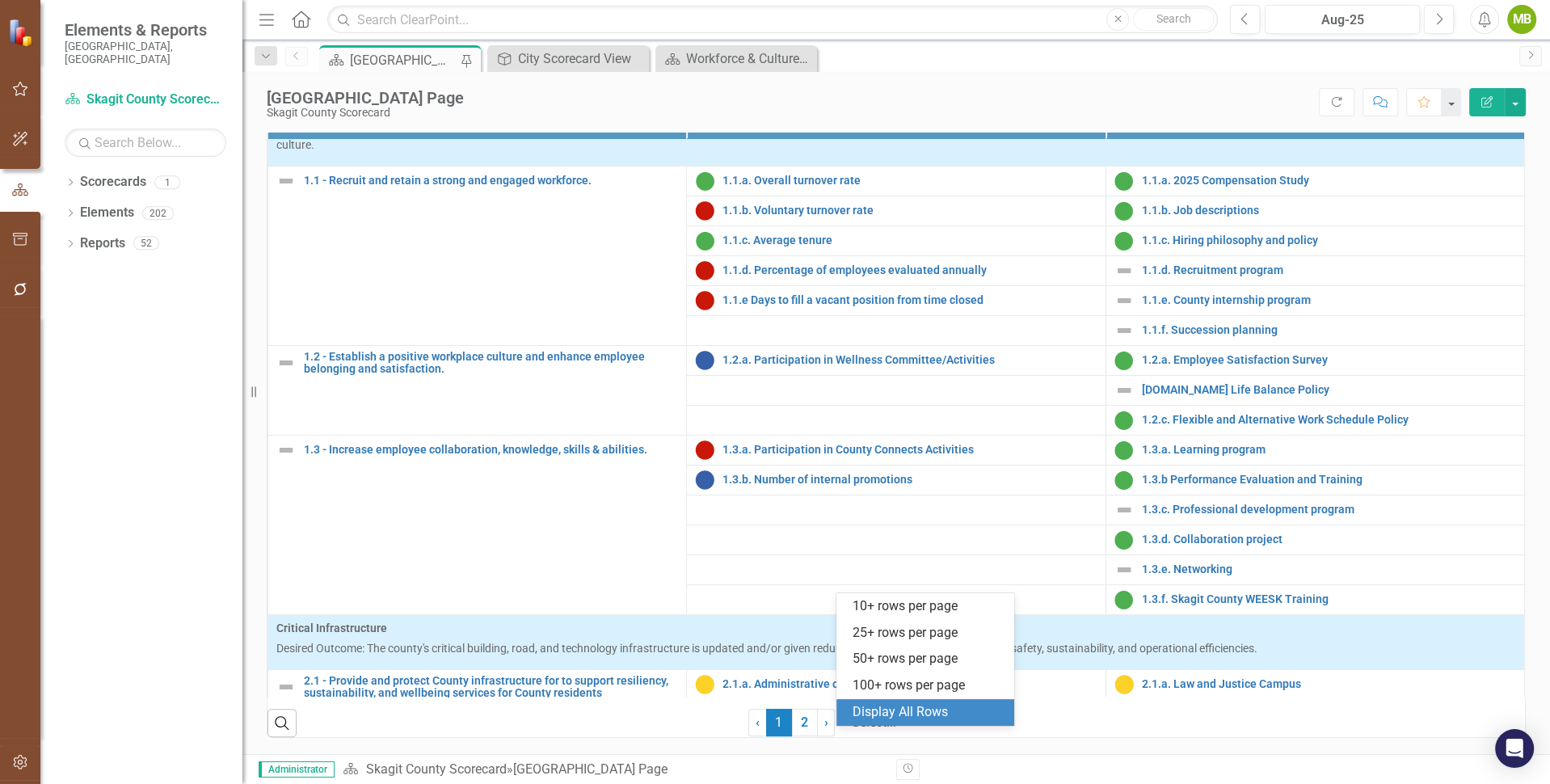
click at [973, 714] on div "Display All Rows" at bounding box center [929, 712] width 152 height 19
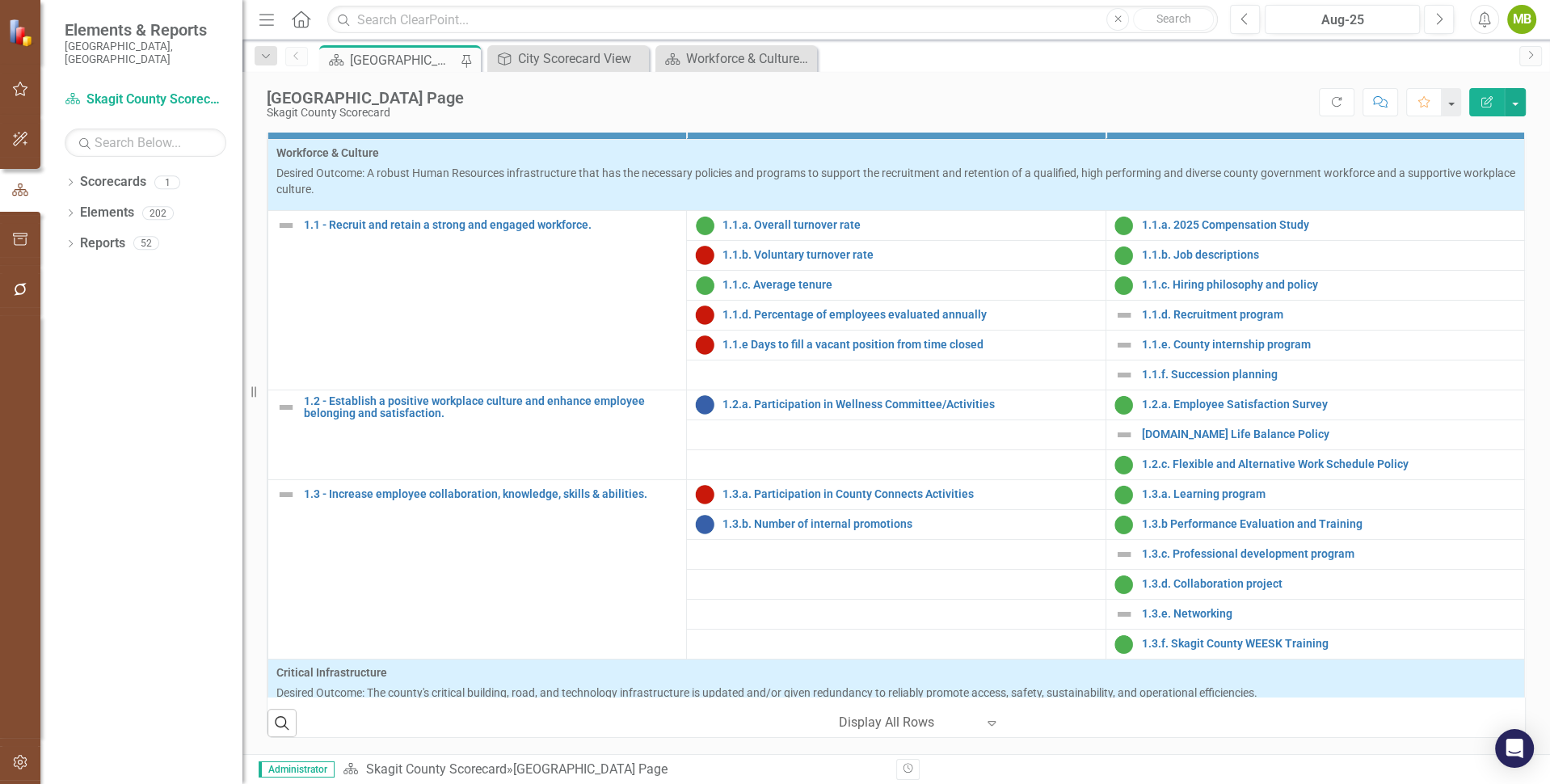
scroll to position [538, 0]
click at [590, 54] on div "City Scorecard View" at bounding box center [571, 57] width 107 height 20
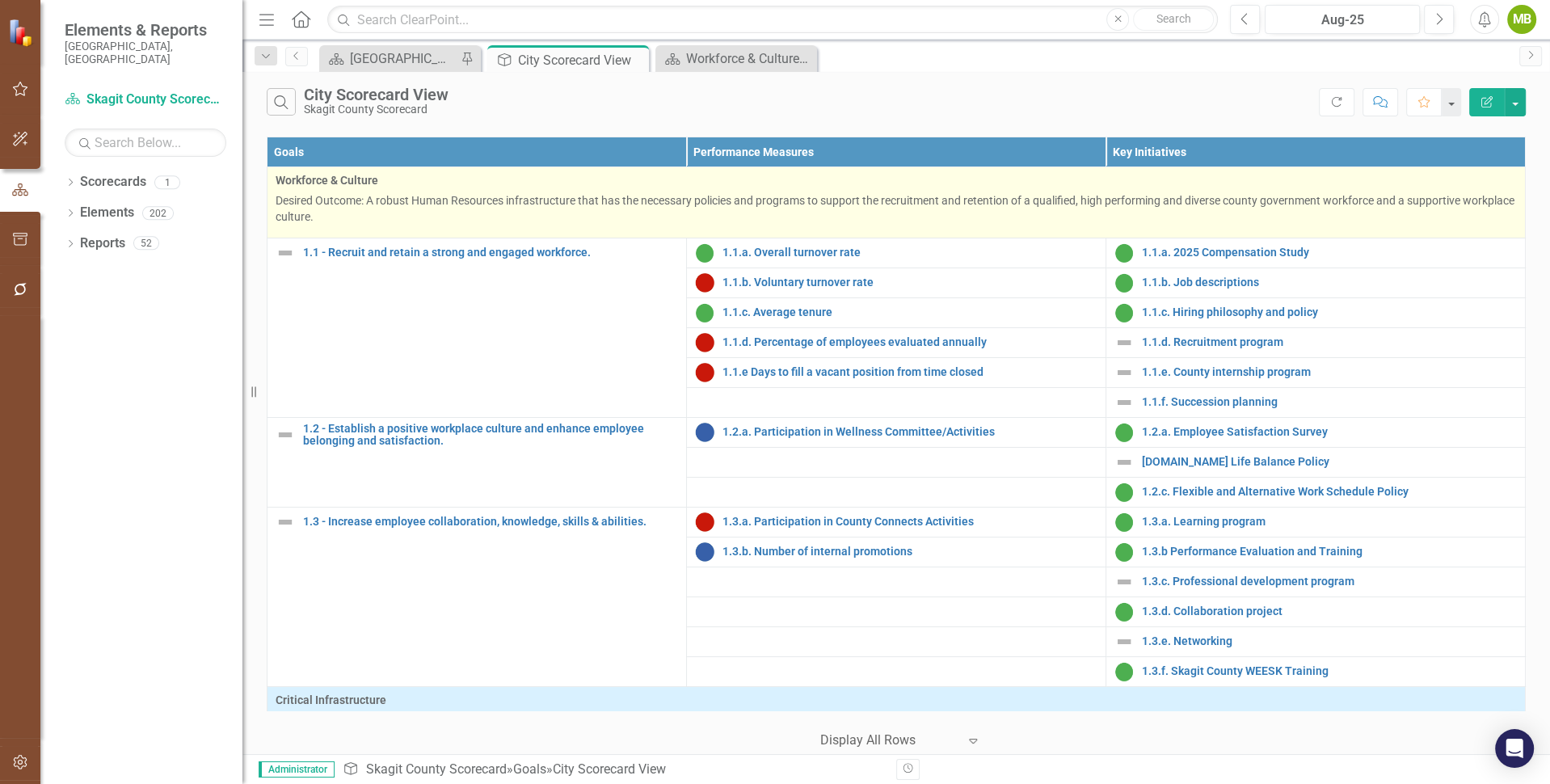
click at [567, 206] on p "Desired Outcome: A robust Human Resources infrastructure that has the necessary…" at bounding box center [896, 208] width 1242 height 32
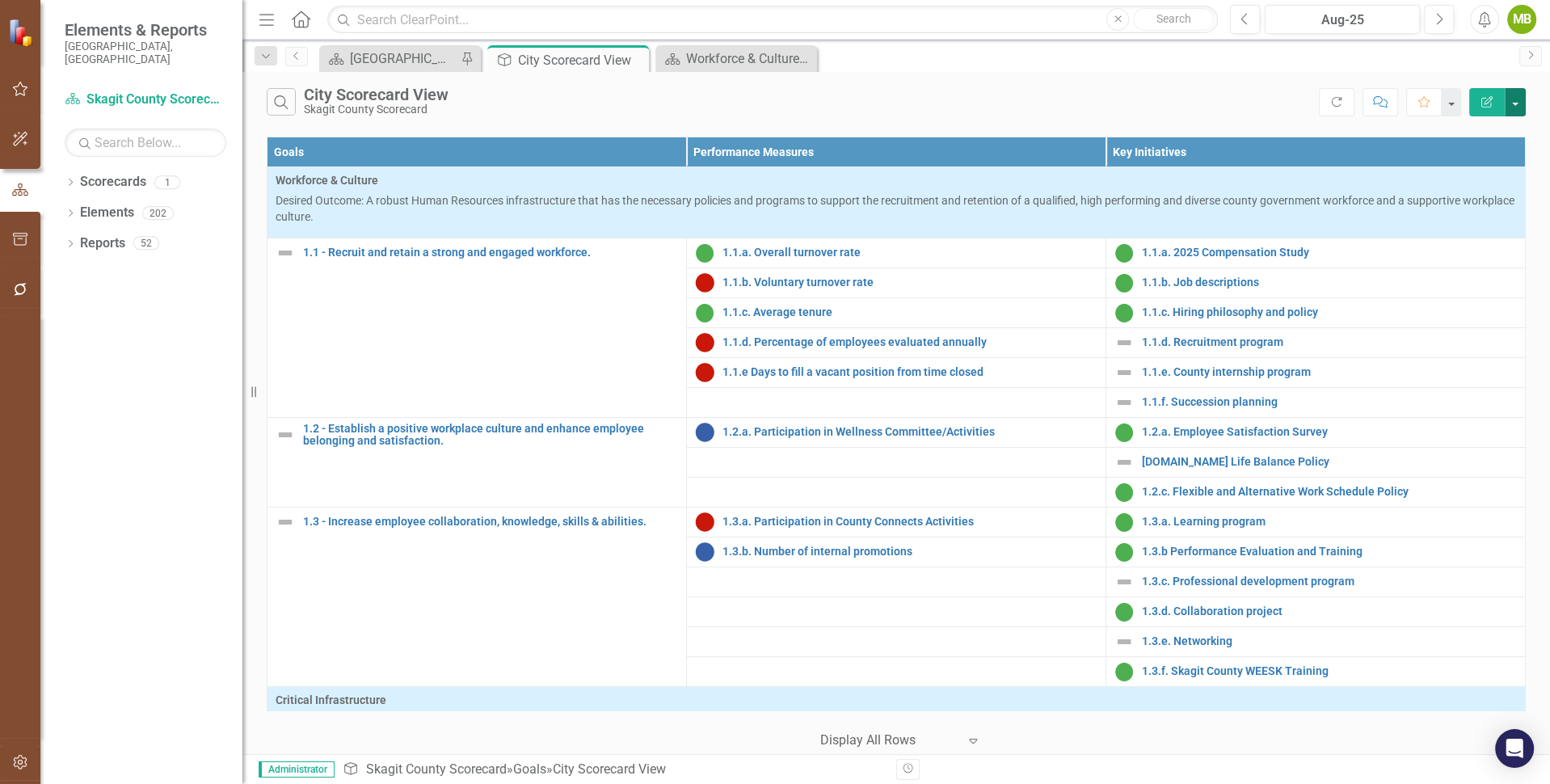
click at [1516, 98] on button "button" at bounding box center [1515, 102] width 21 height 28
click at [1469, 128] on link "Edit Report Edit Report" at bounding box center [1460, 131] width 127 height 30
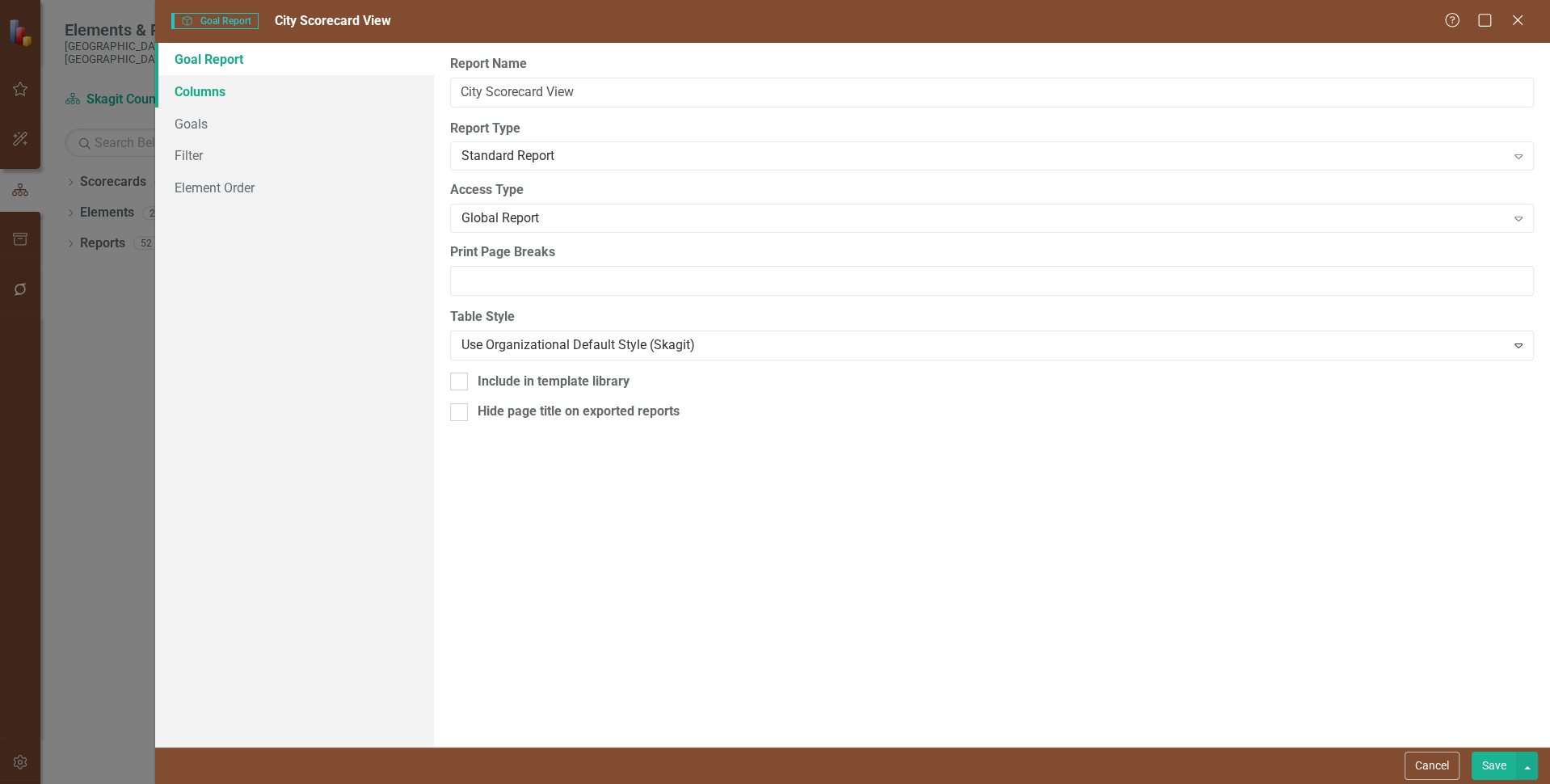
click at [206, 91] on link "Columns" at bounding box center [295, 91] width 279 height 32
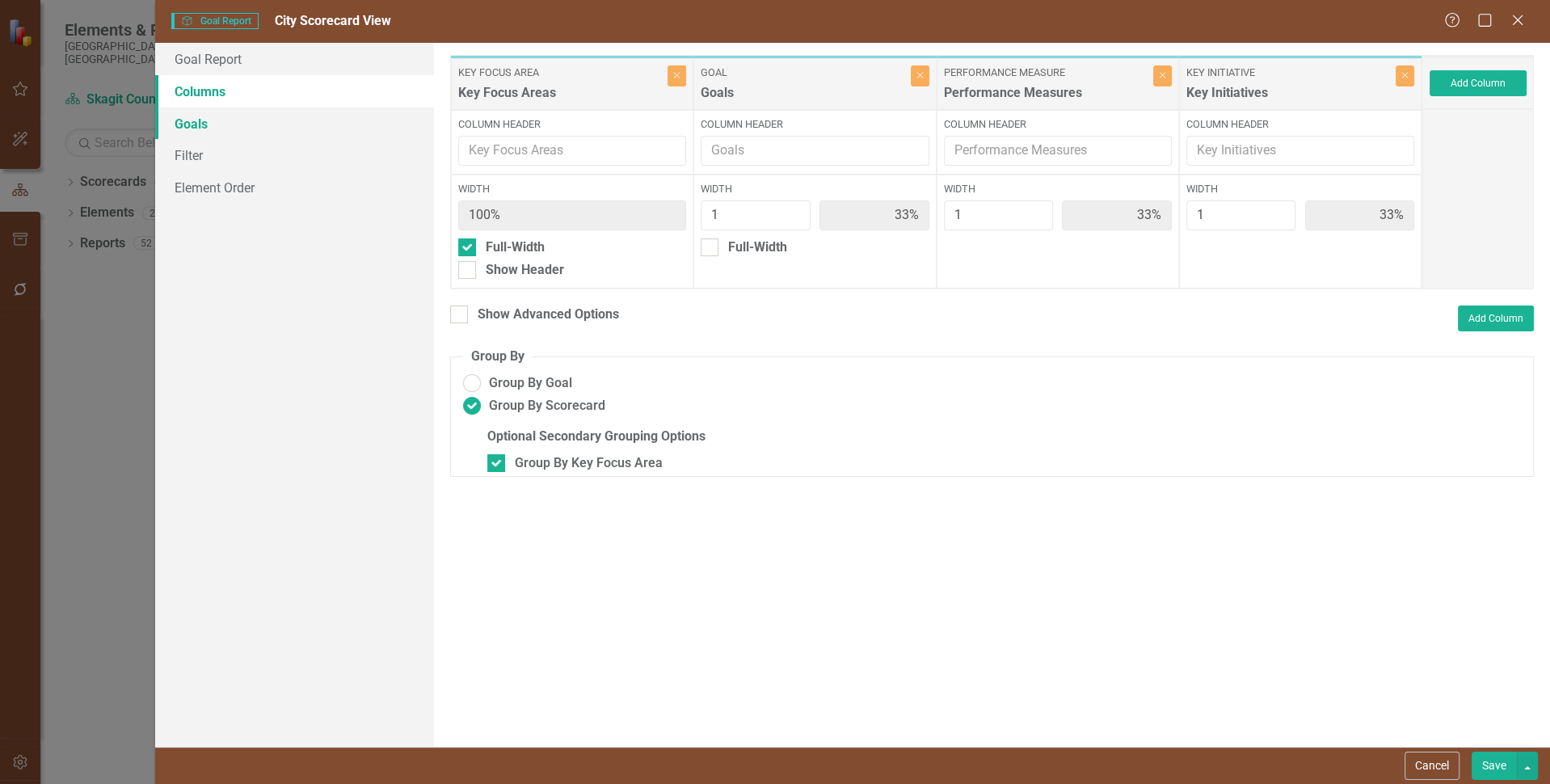
click at [195, 126] on link "Goals" at bounding box center [295, 123] width 279 height 32
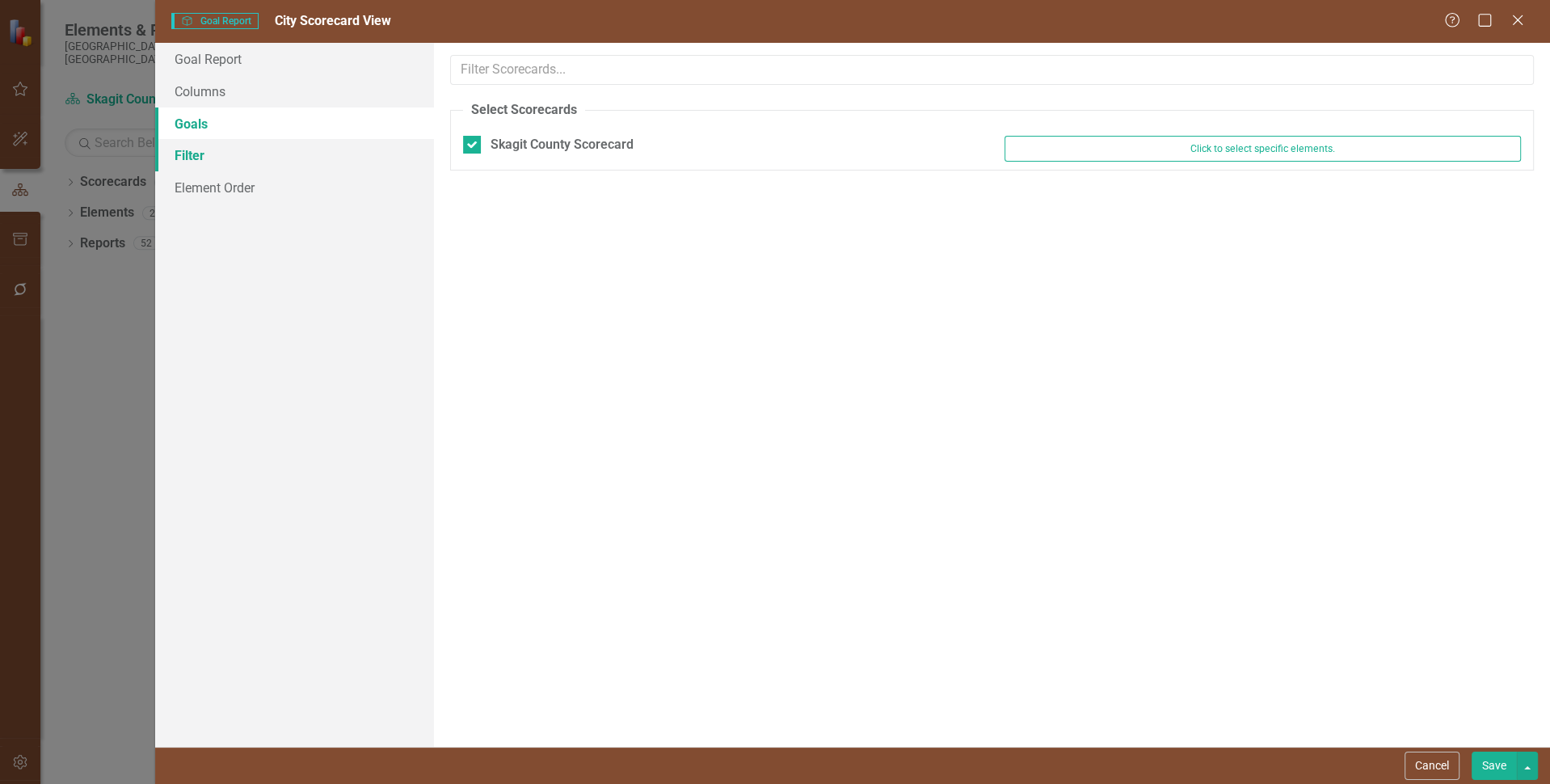
click at [196, 150] on link "Filter" at bounding box center [295, 155] width 279 height 32
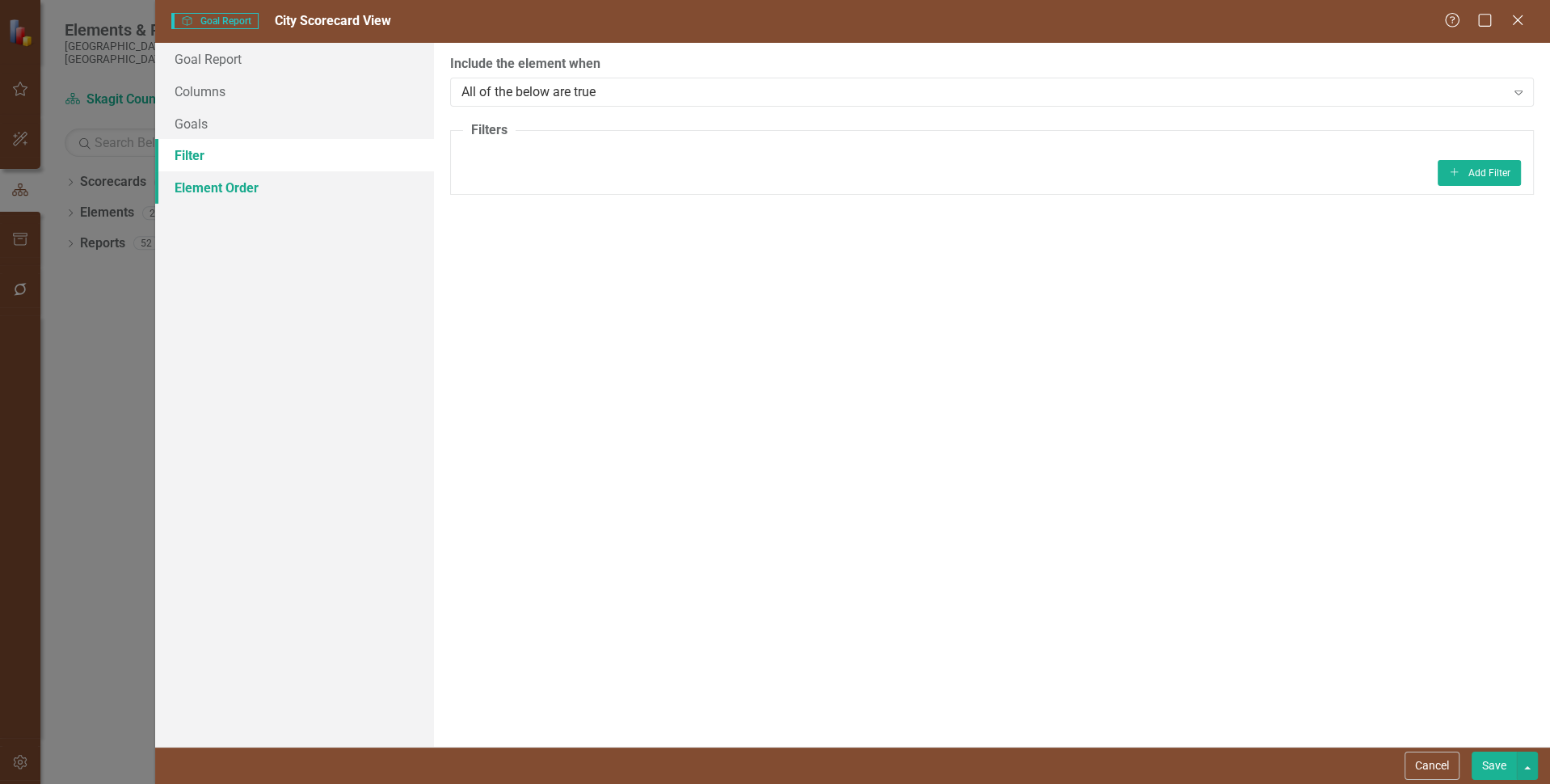
click at [208, 184] on link "Element Order" at bounding box center [295, 188] width 279 height 32
click at [211, 59] on link "Goal Report" at bounding box center [295, 58] width 279 height 32
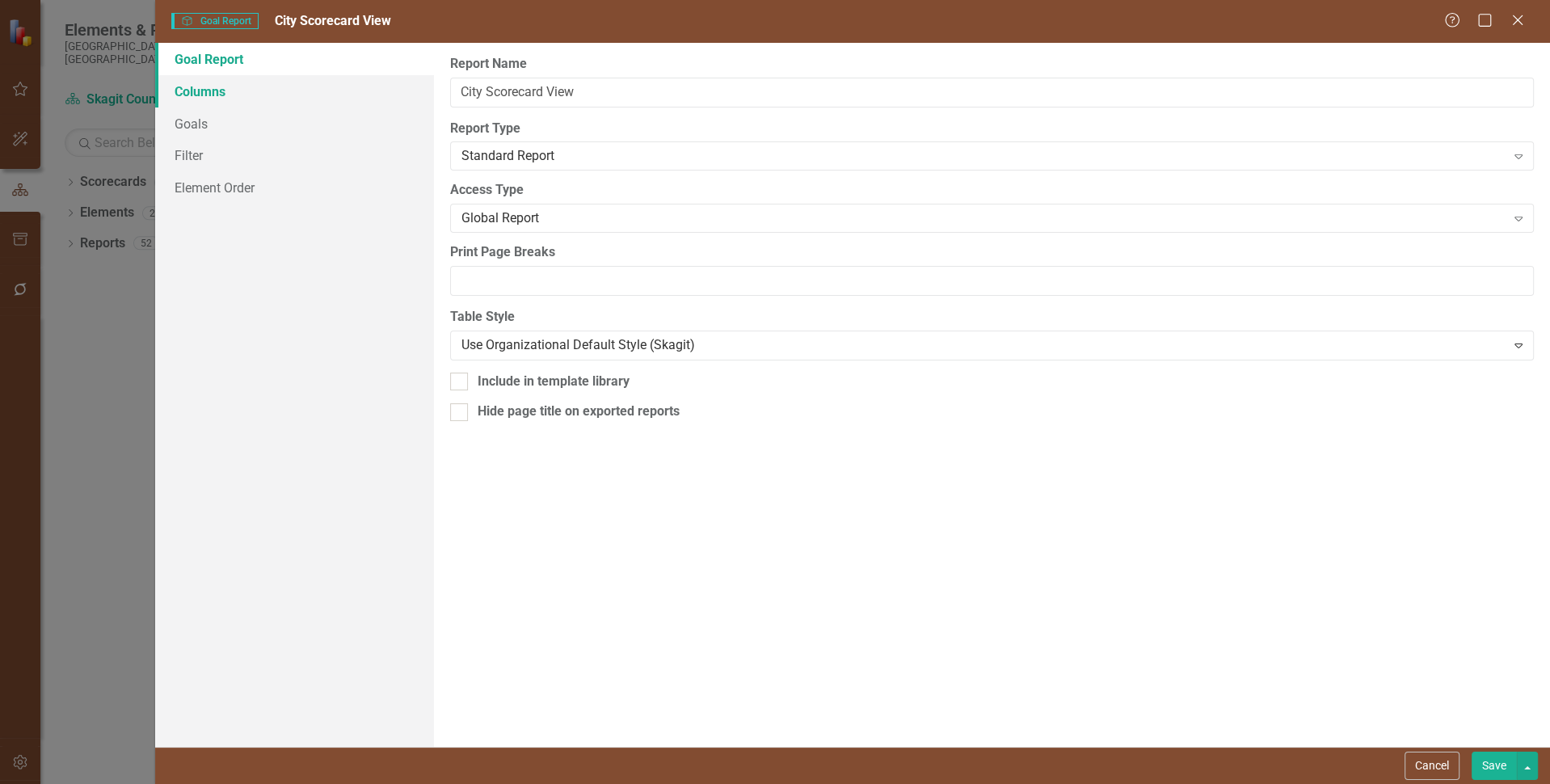
click at [215, 97] on link "Columns" at bounding box center [295, 91] width 279 height 32
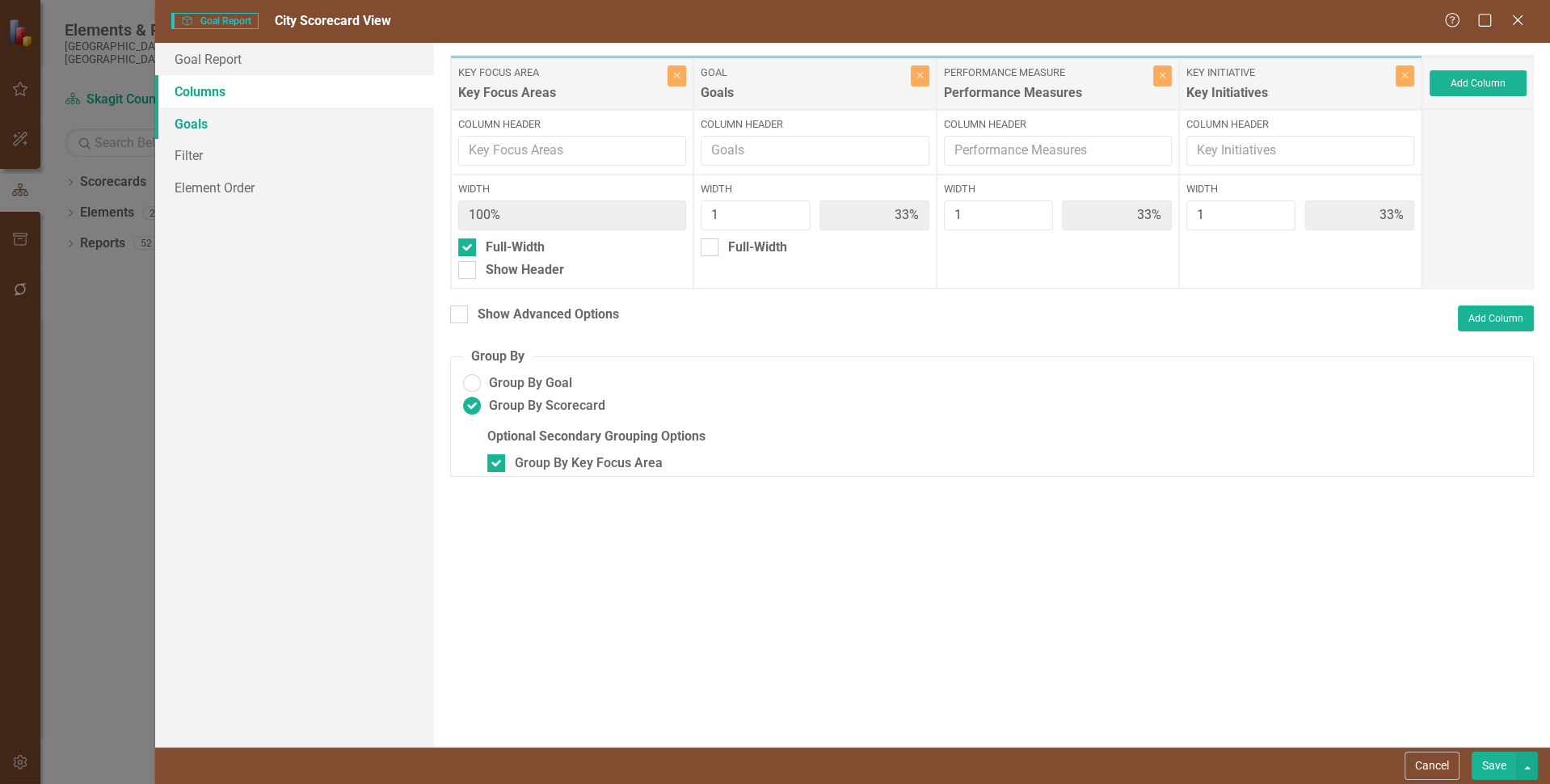
click at [196, 122] on link "Goals" at bounding box center [295, 123] width 279 height 32
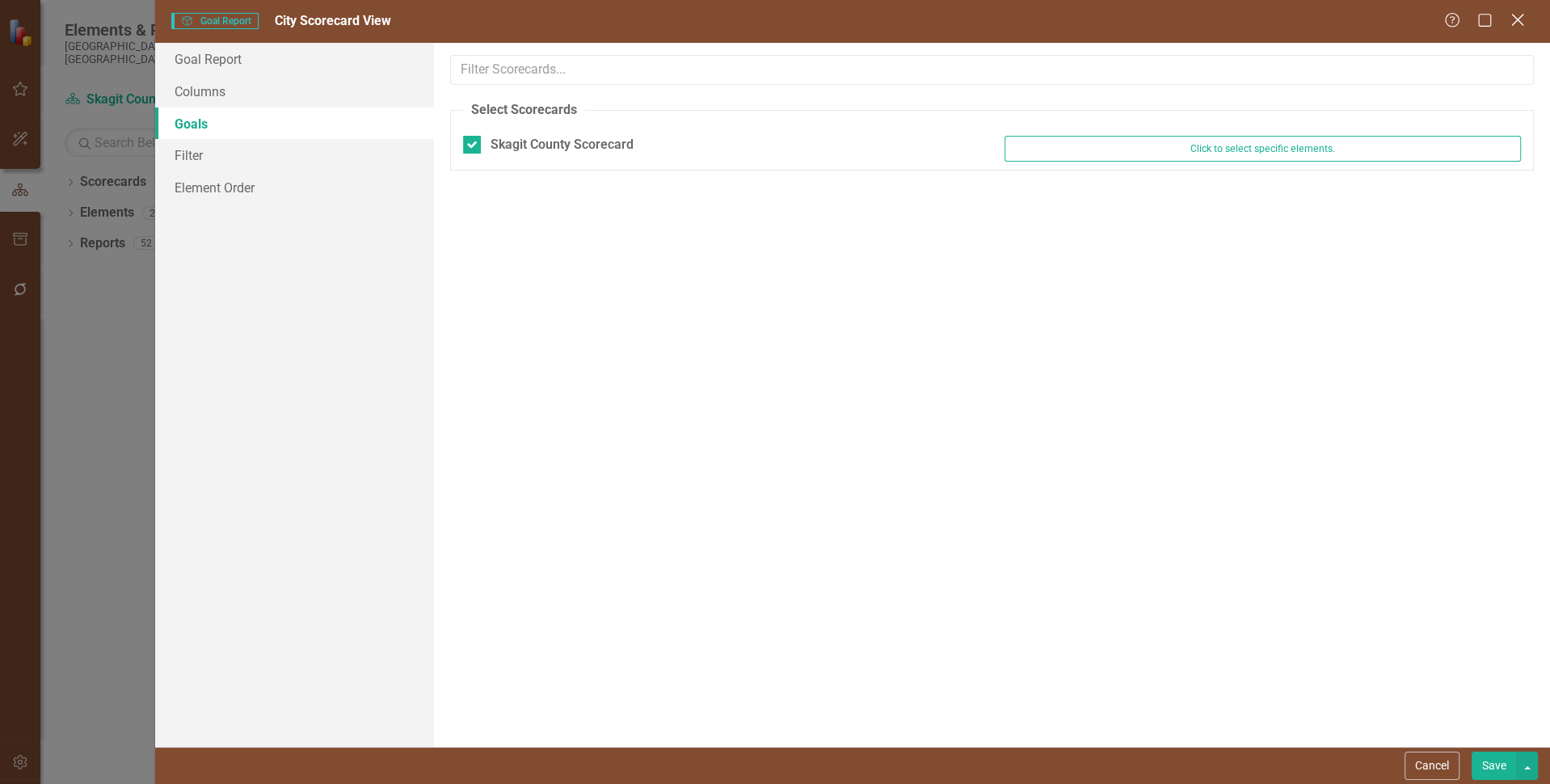
click at [1516, 17] on icon "Close" at bounding box center [1517, 20] width 20 height 15
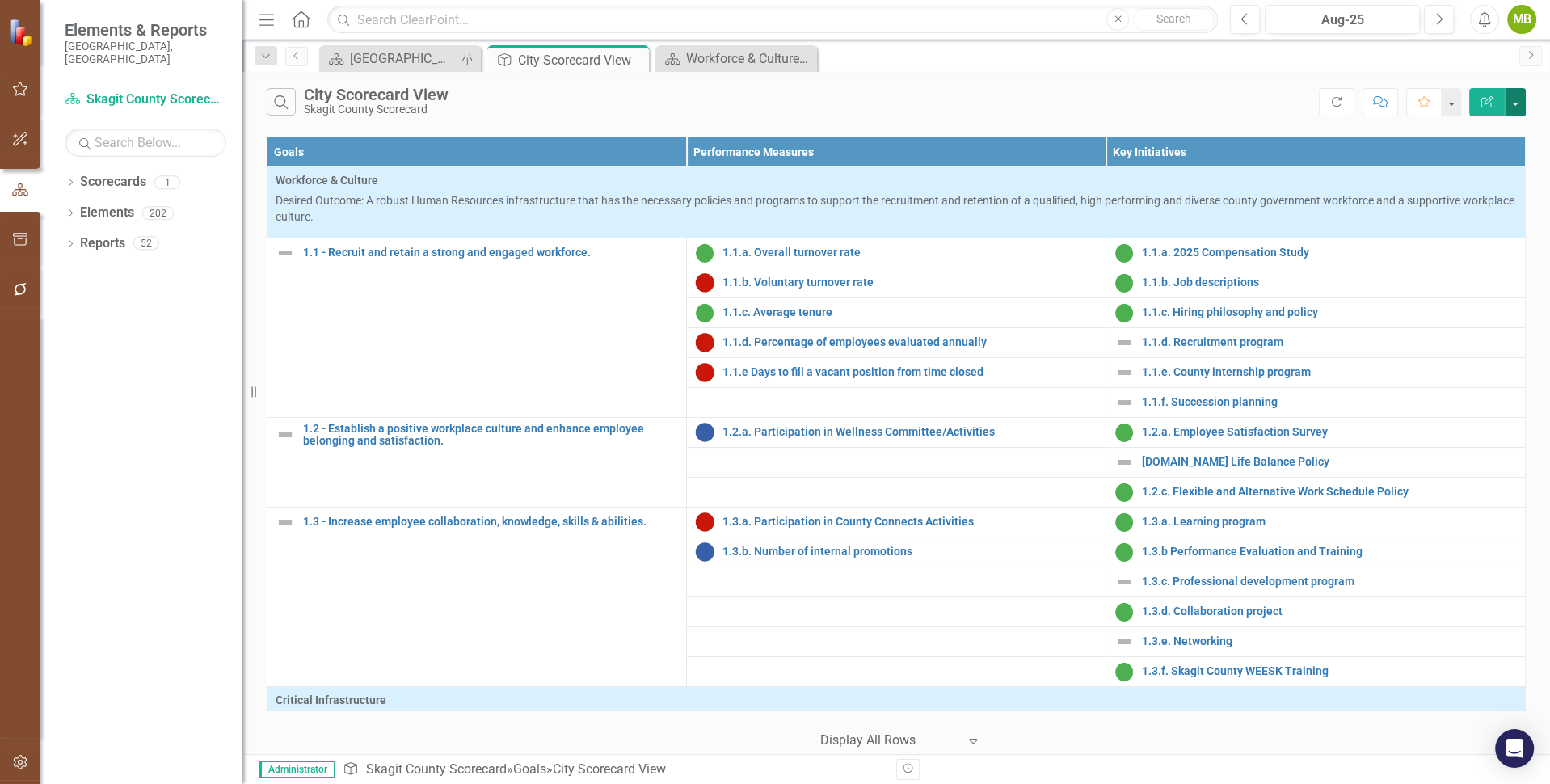
click at [1516, 105] on button "button" at bounding box center [1515, 102] width 21 height 28
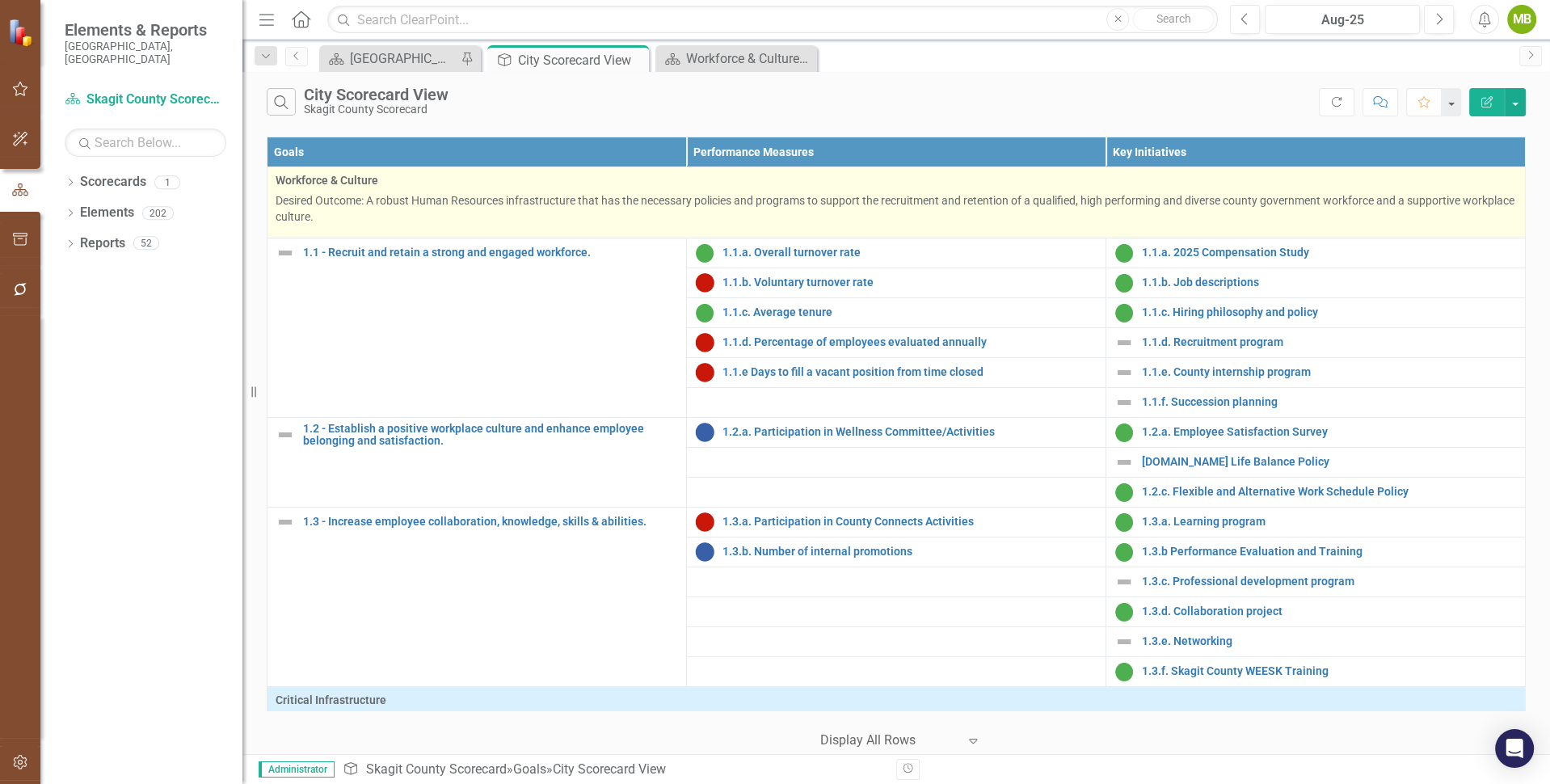
click at [1329, 195] on p "Desired Outcome: A robust Human Resources infrastructure that has the necessary…" at bounding box center [896, 208] width 1242 height 32
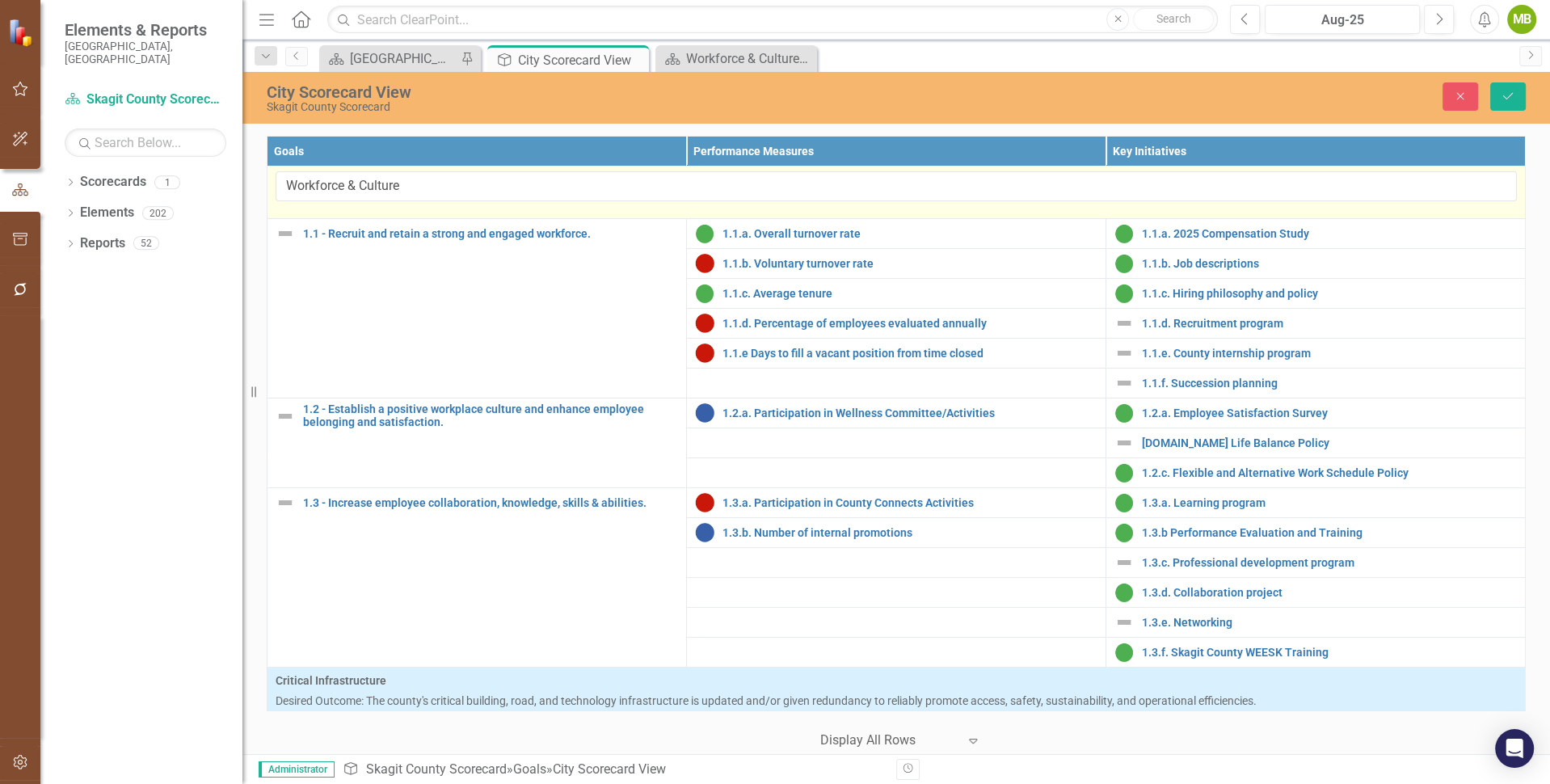
click at [511, 201] on td "Workforce & Culture" at bounding box center [897, 193] width 1259 height 53
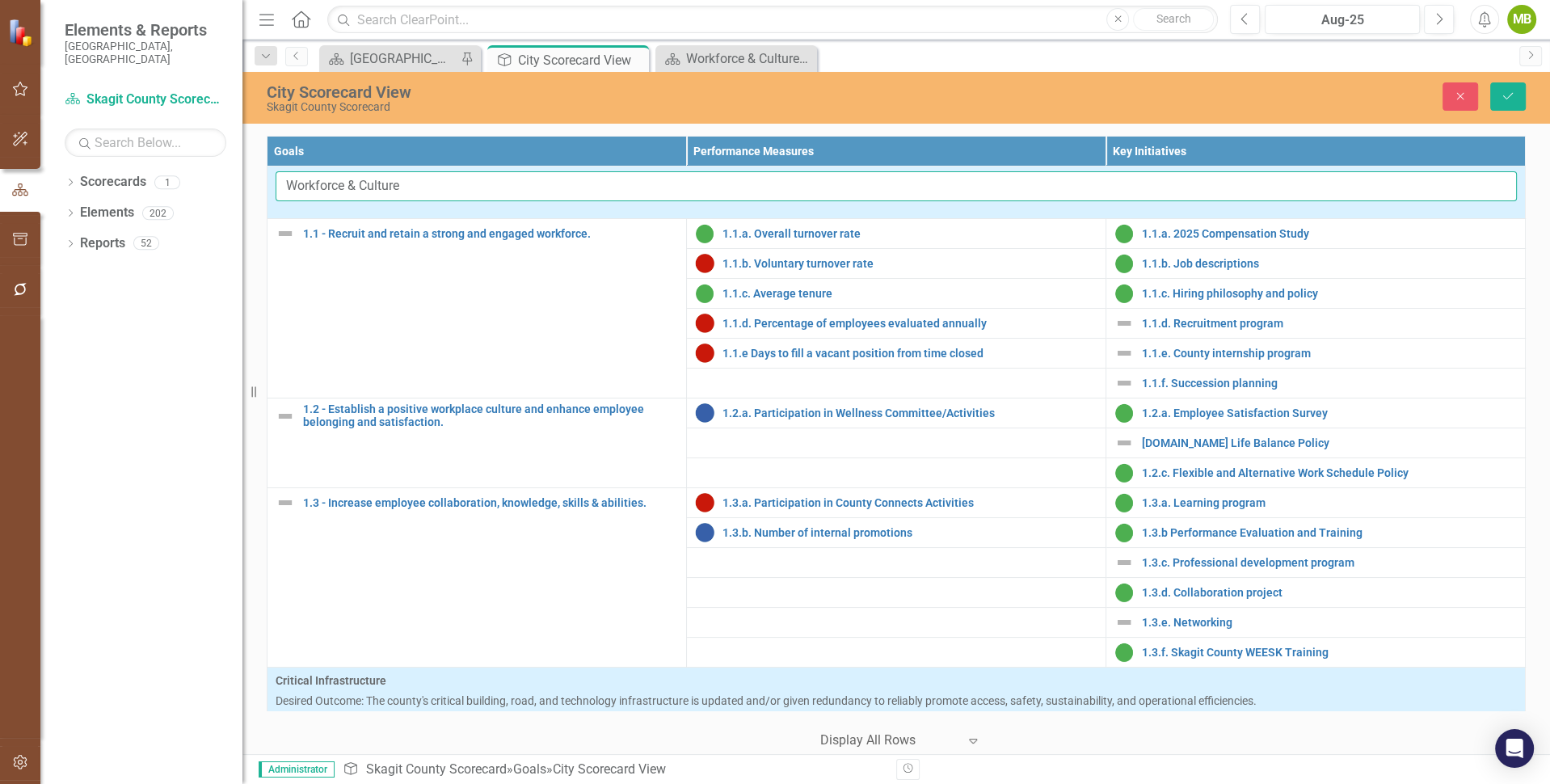
drag, startPoint x: 423, startPoint y: 181, endPoint x: 404, endPoint y: 195, distance: 23.6
click at [404, 195] on input "Workforce & Culture" at bounding box center [896, 187] width 1242 height 30
type input "Workforce & Culture"
click button "Save" at bounding box center [1509, 96] width 36 height 28
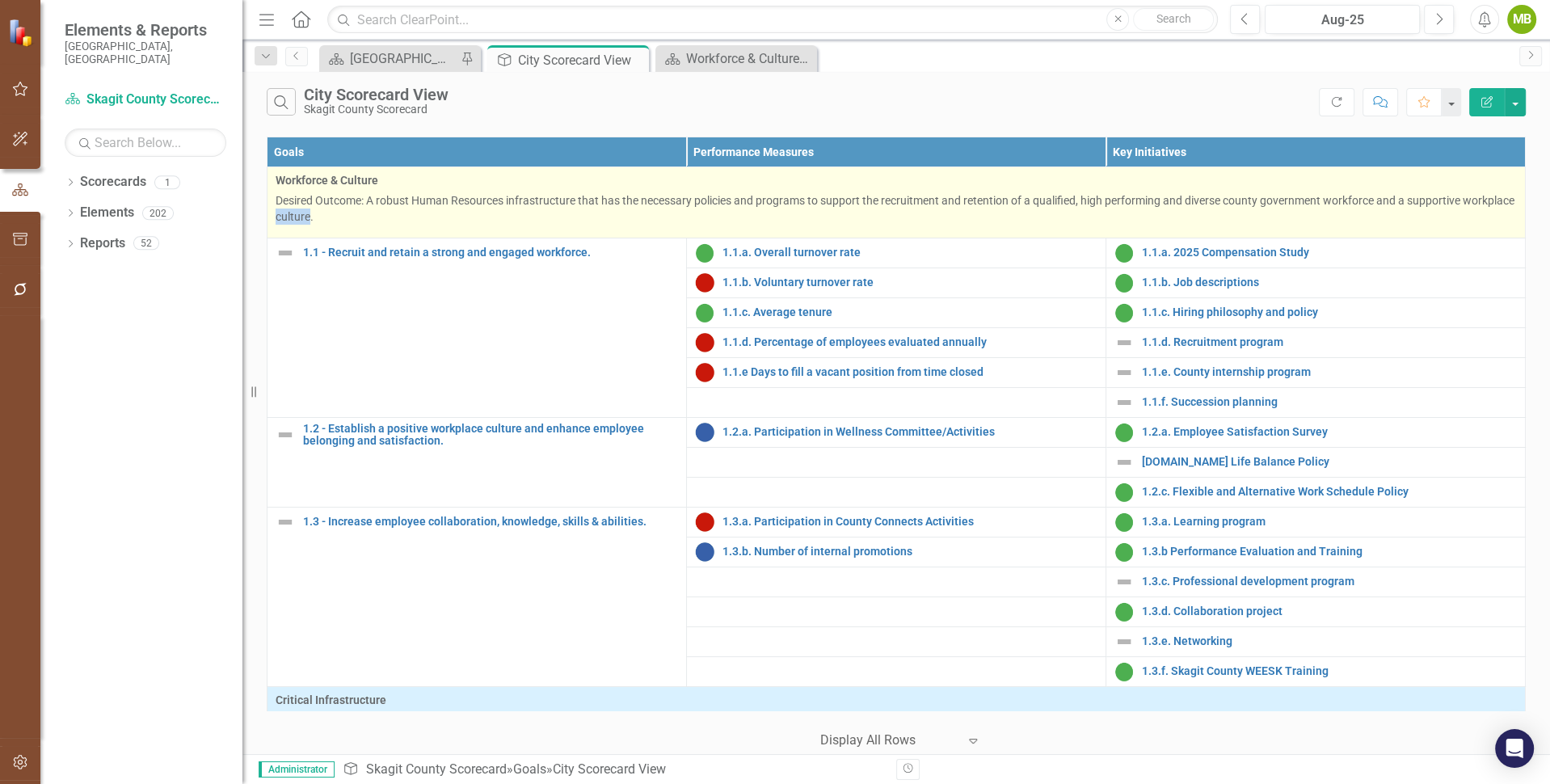
click at [330, 208] on p "Desired Outcome: A robust Human Resources infrastructure that has the necessary…" at bounding box center [896, 208] width 1242 height 32
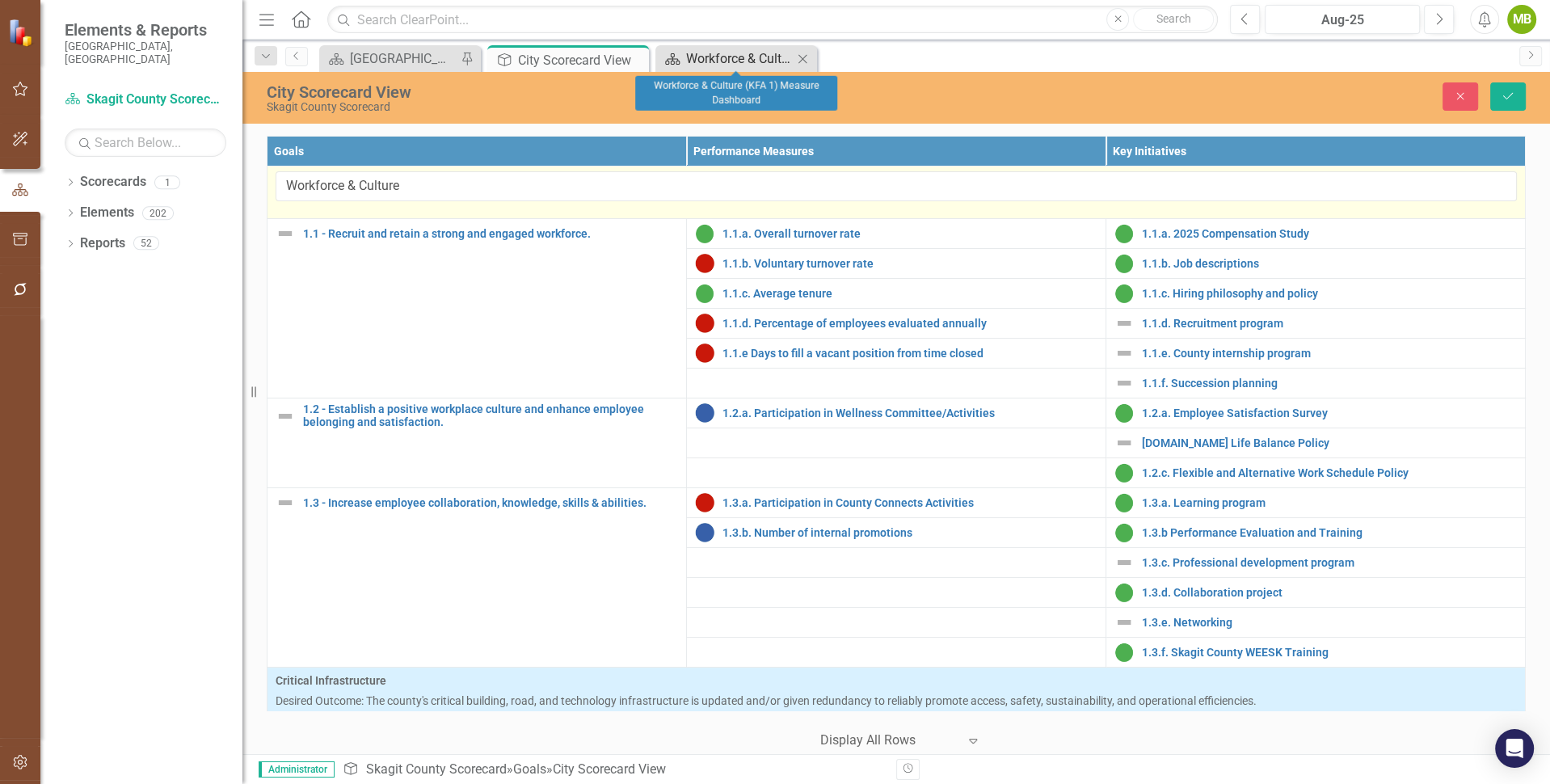
click at [721, 60] on div "Workforce & Culture (KFA 1) Measure Dashboard" at bounding box center [739, 57] width 107 height 20
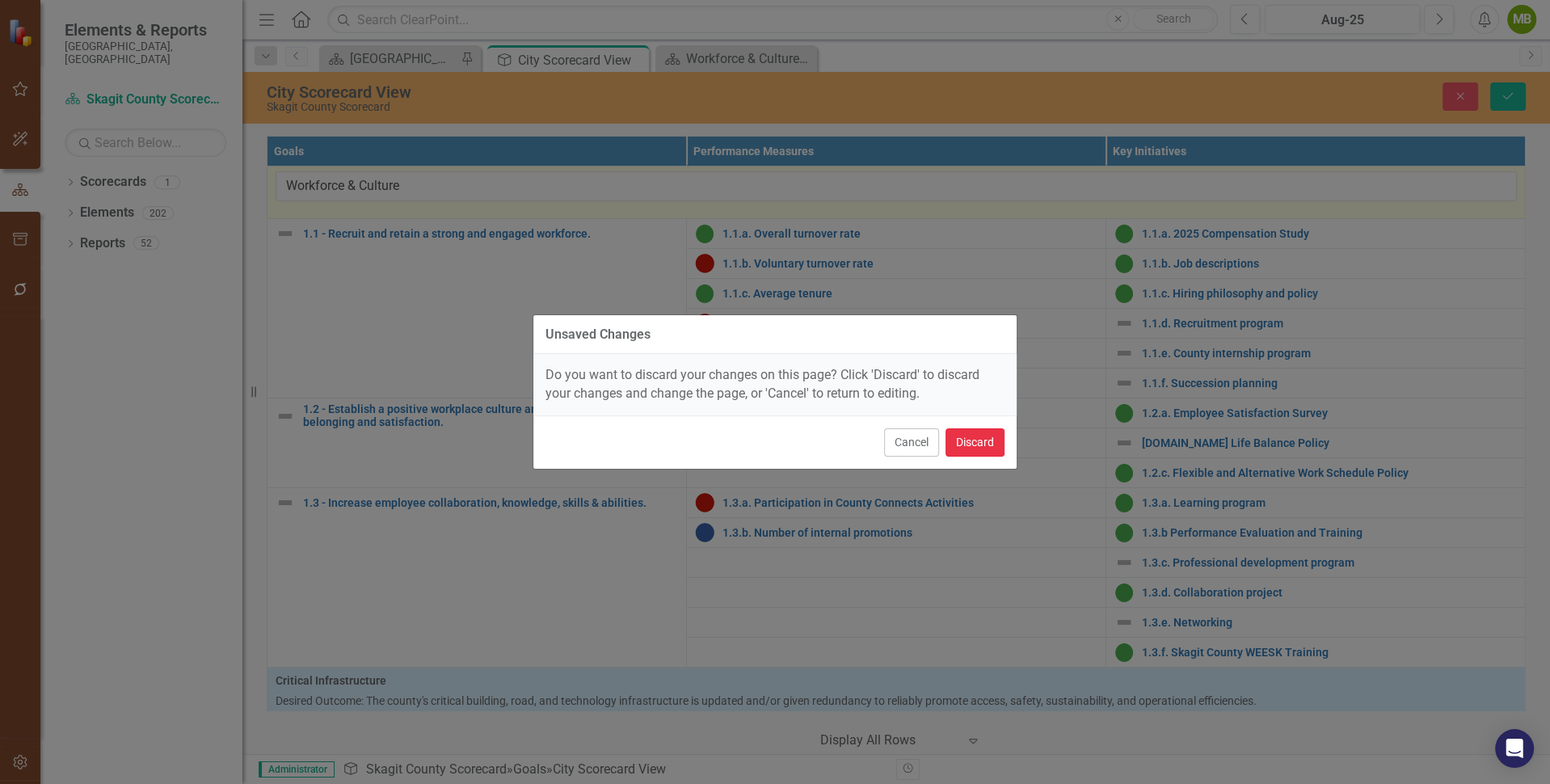
click at [978, 434] on button "Discard" at bounding box center [975, 442] width 59 height 28
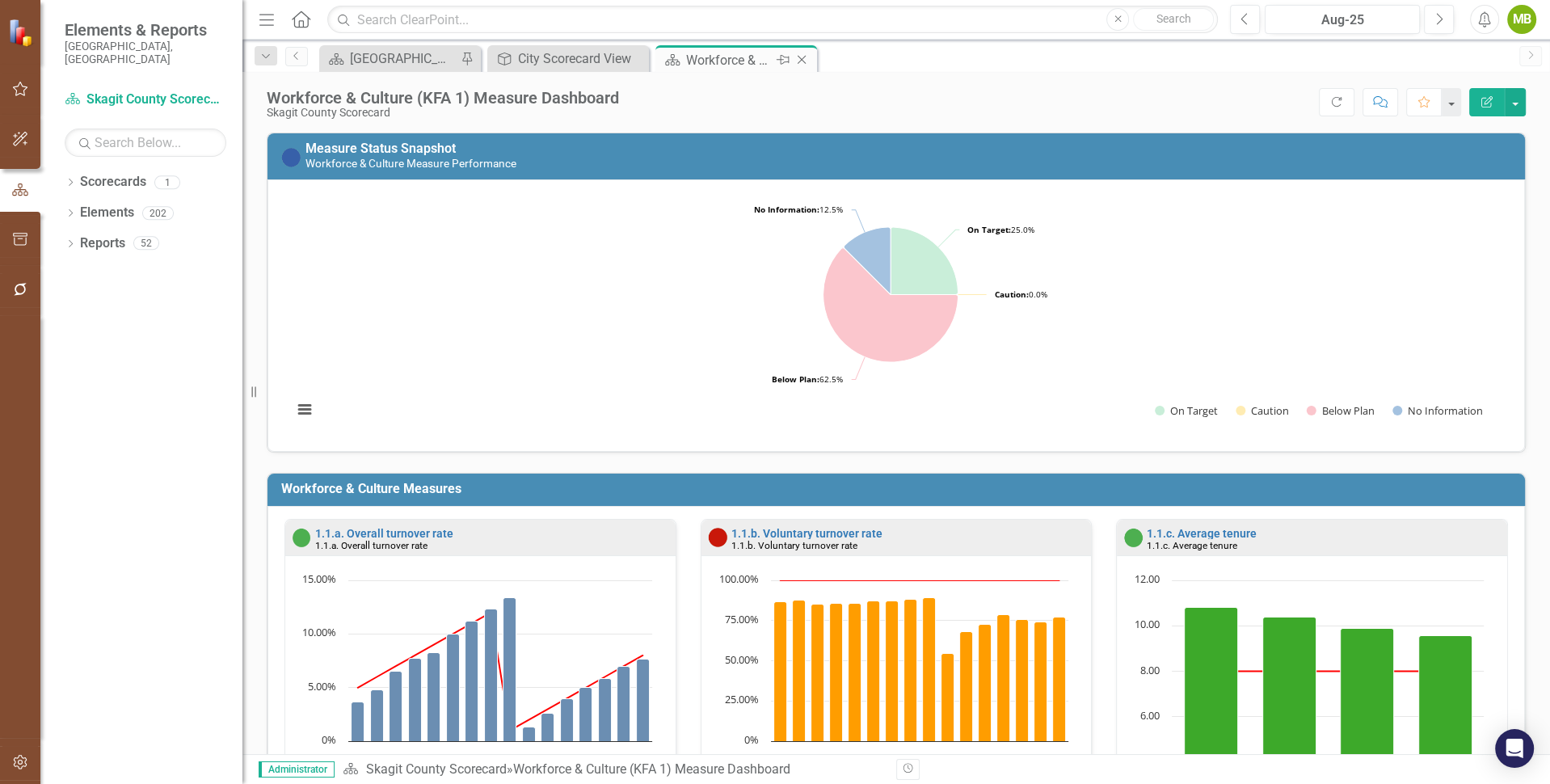
click at [738, 67] on div "Workforce & Culture (KFA 1) Measure Dashboard" at bounding box center [730, 59] width 87 height 20
click at [722, 57] on div "Workforce & Culture (KFA 1) Measure Dashboard" at bounding box center [730, 59] width 87 height 20
click at [804, 54] on icon "Close" at bounding box center [801, 60] width 16 height 13
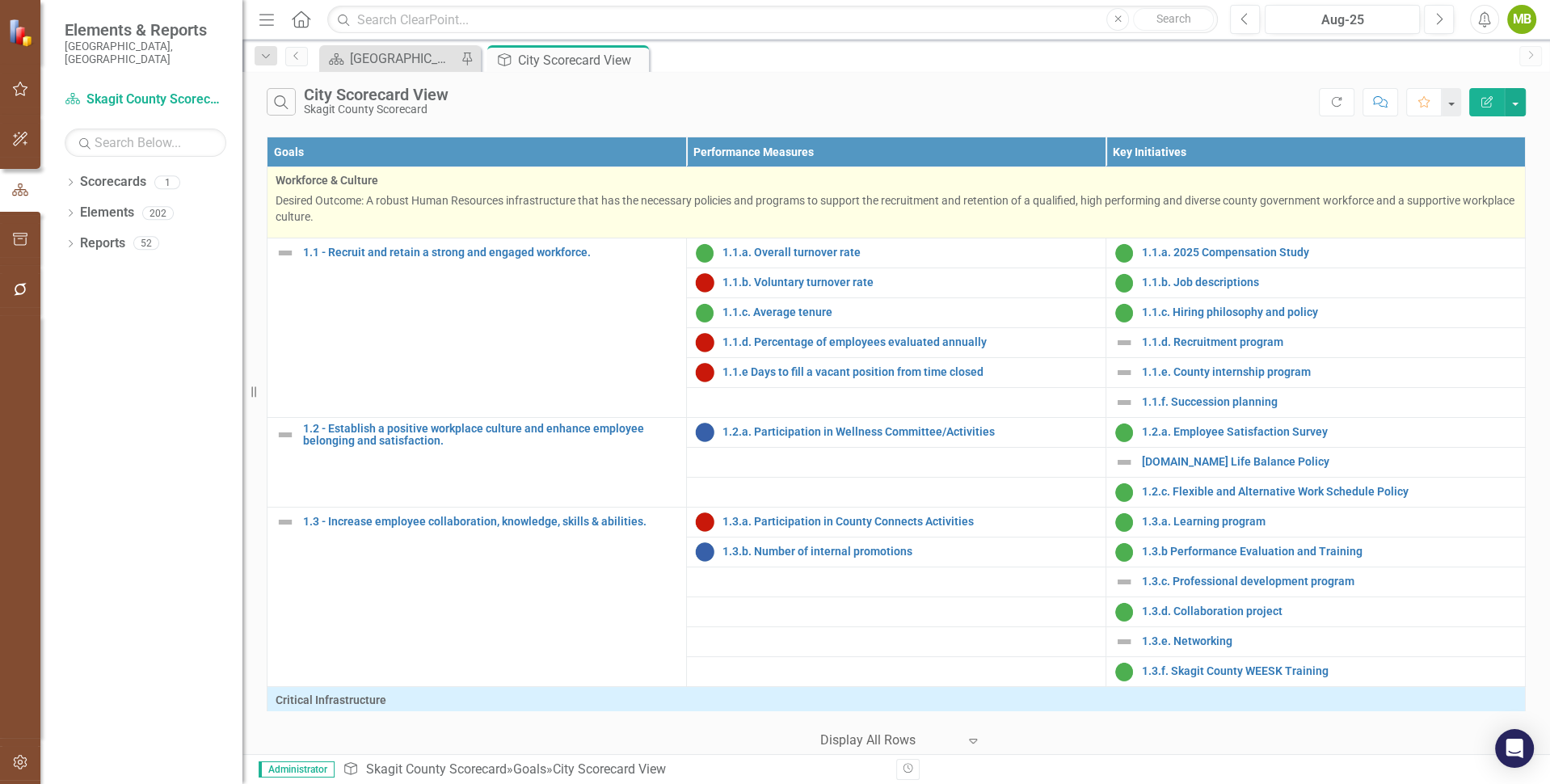
click at [371, 206] on p "Desired Outcome: A robust Human Resources infrastructure that has the necessary…" at bounding box center [896, 208] width 1242 height 32
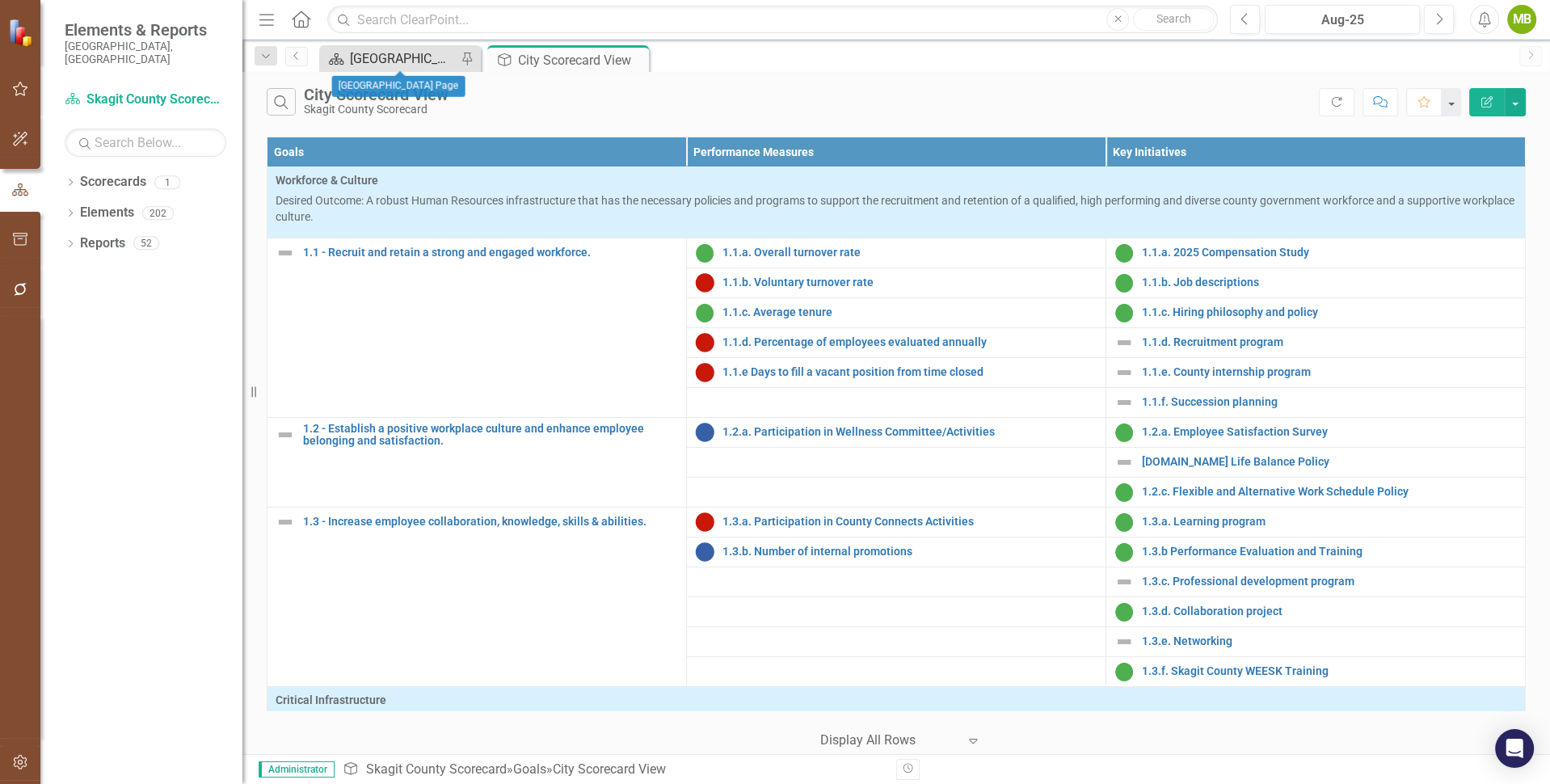
click at [410, 55] on div "[GEOGRAPHIC_DATA] Page" at bounding box center [403, 57] width 107 height 20
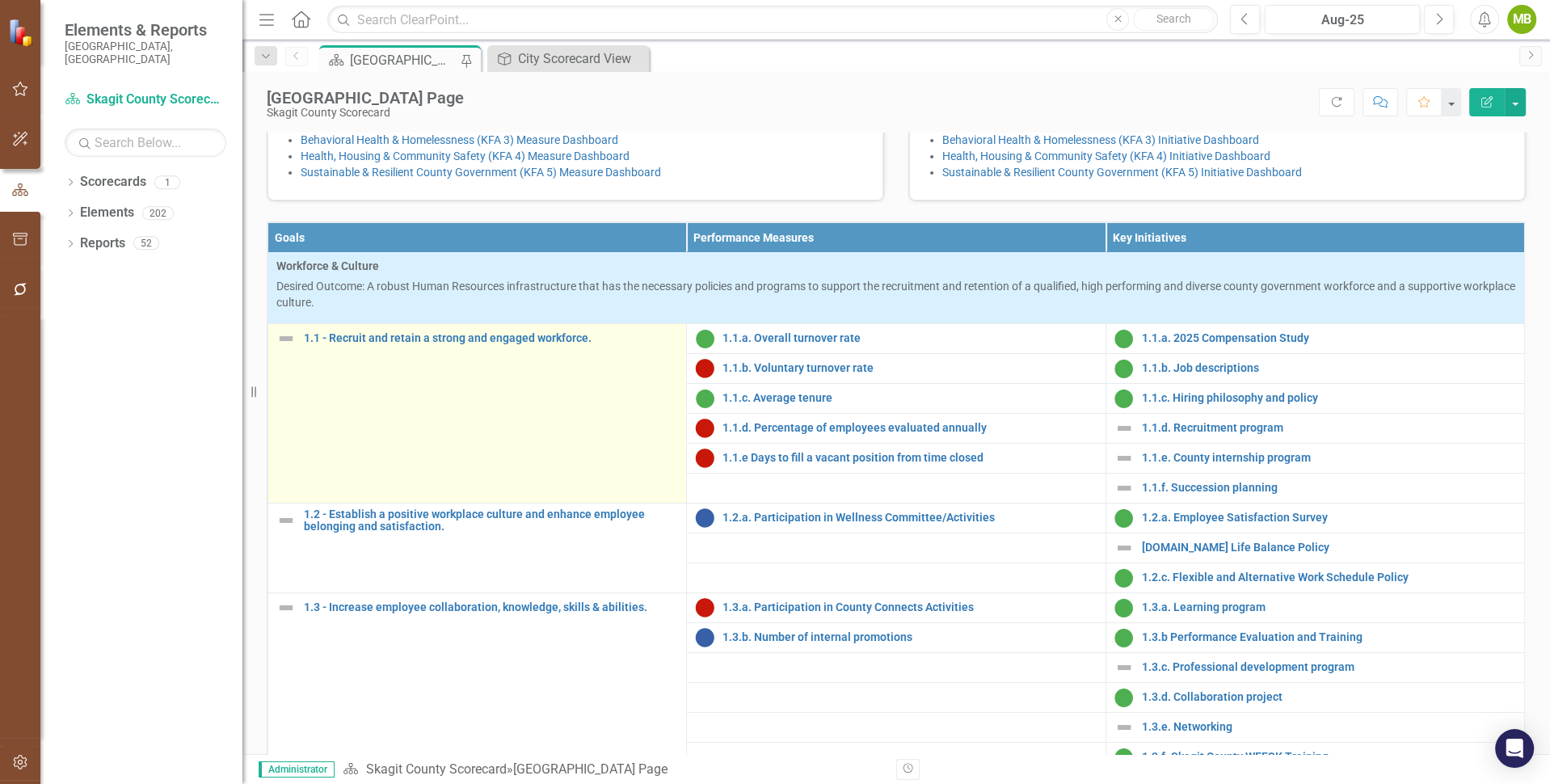
scroll to position [1, 0]
click at [442, 309] on p "Desired Outcome: A robust Human Resources infrastructure that has the necessary…" at bounding box center [896, 293] width 1240 height 32
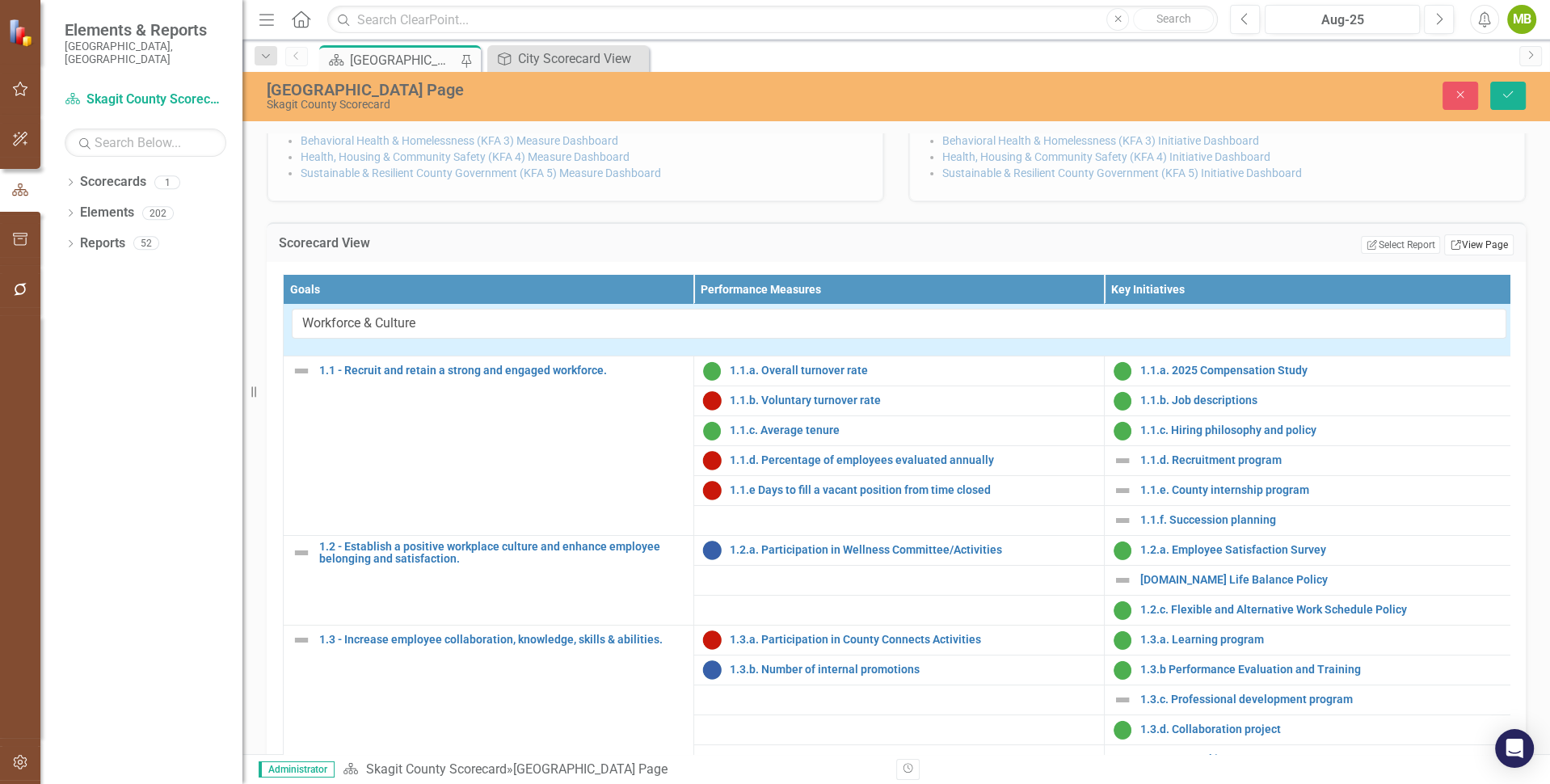
click at [1466, 255] on link "Link View Page" at bounding box center [1479, 245] width 70 height 21
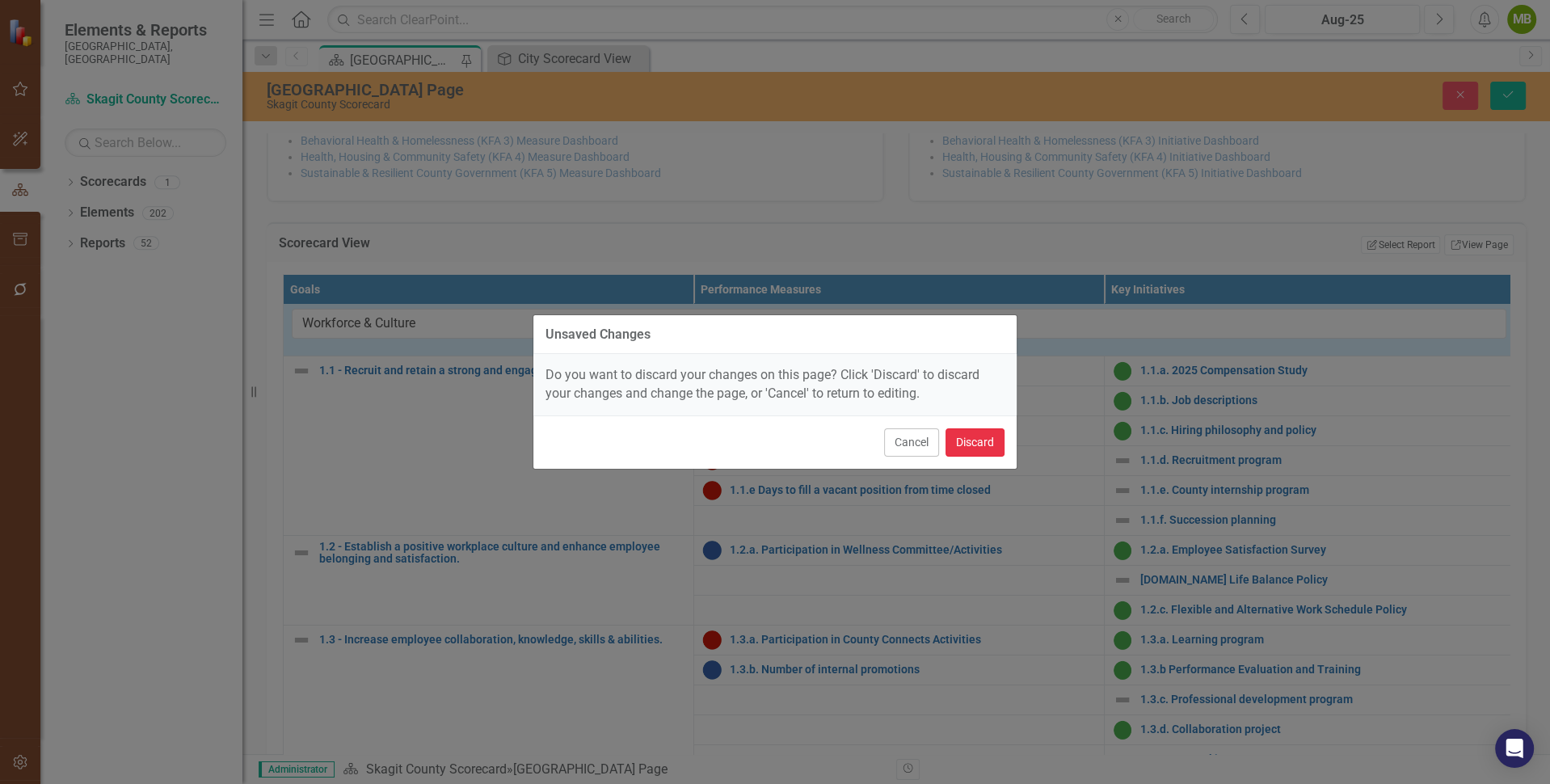
click at [973, 438] on button "Discard" at bounding box center [975, 442] width 59 height 28
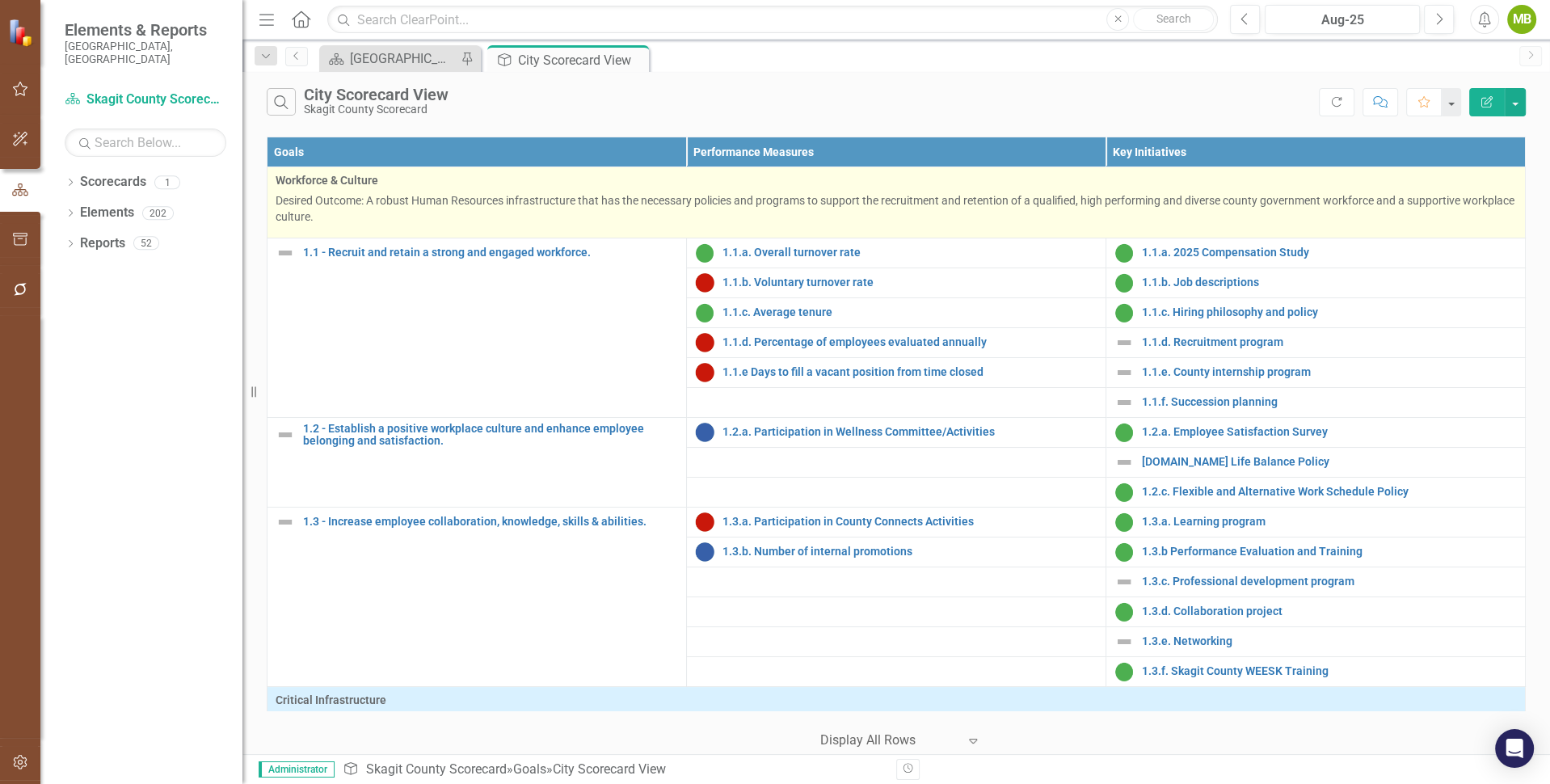
click at [538, 216] on p "Desired Outcome: A robust Human Resources infrastructure that has the necessary…" at bounding box center [896, 208] width 1242 height 32
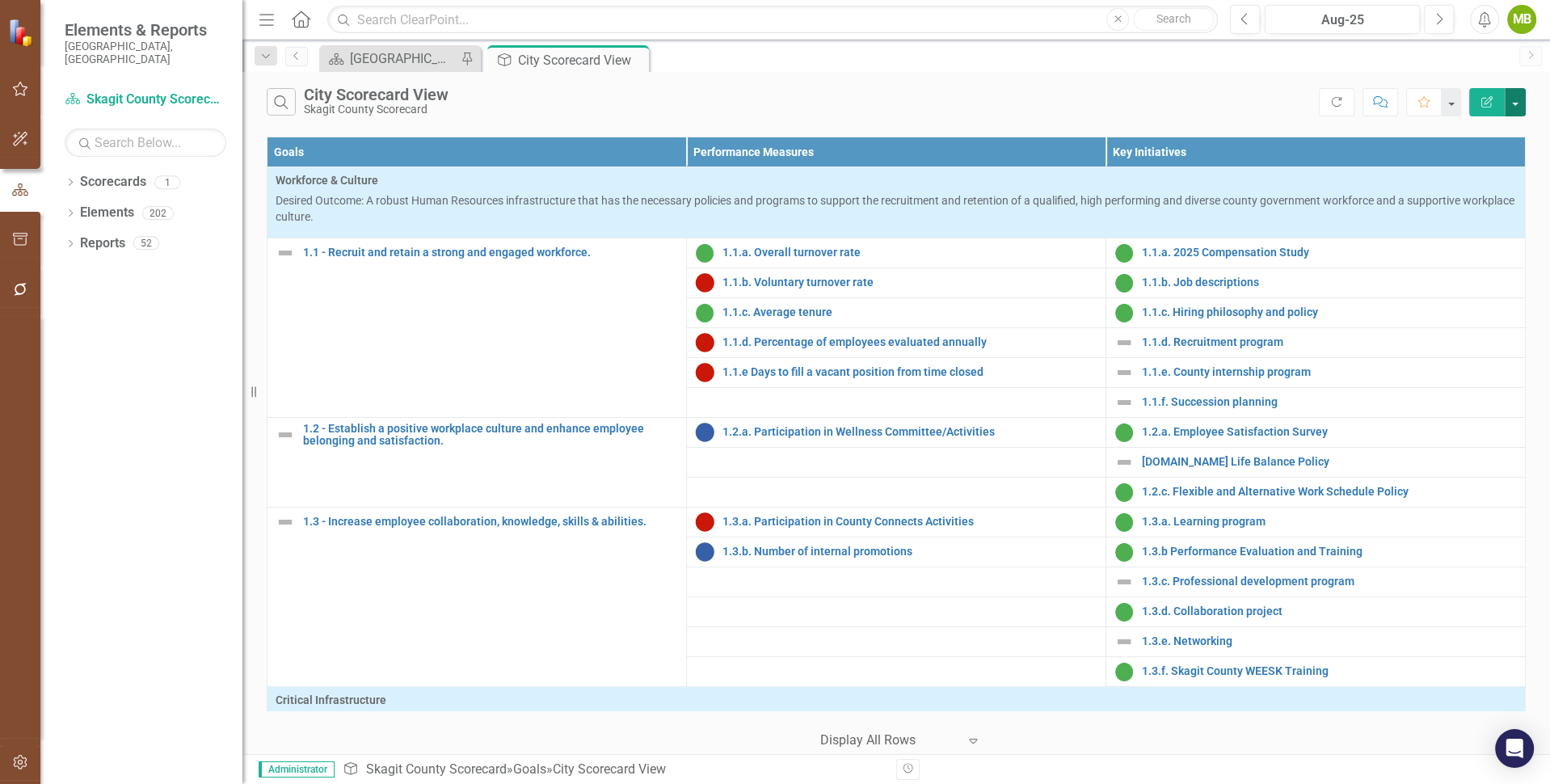
click at [1519, 101] on button "button" at bounding box center [1515, 102] width 21 height 28
click at [287, 150] on th "Goals" at bounding box center [477, 153] width 420 height 30
click at [669, 144] on th "Goals Sort Ascending" at bounding box center [477, 153] width 420 height 30
click at [669, 144] on th "Goals Sort Descending" at bounding box center [477, 153] width 420 height 30
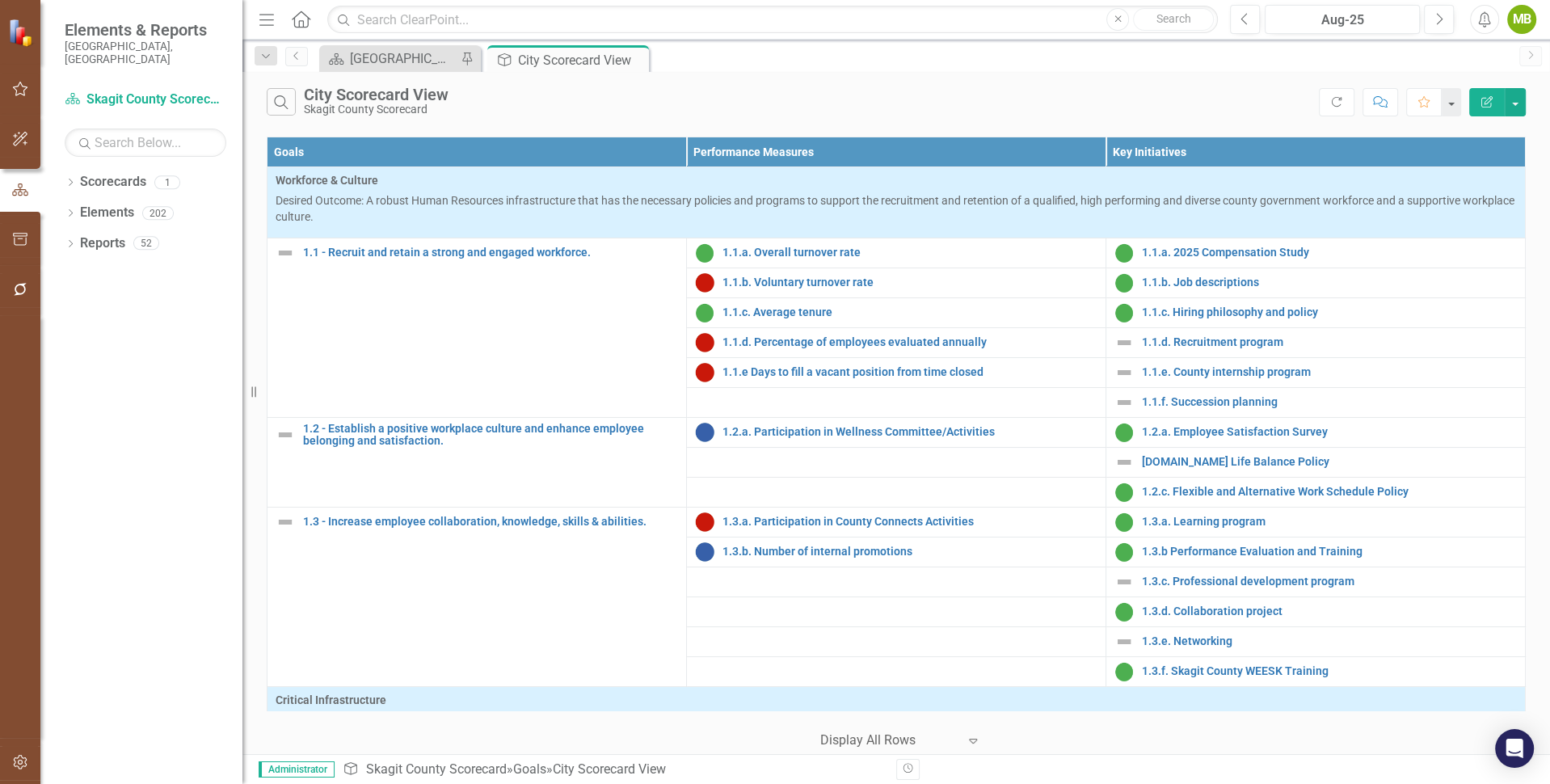
click at [904, 155] on th "Performance Measures" at bounding box center [897, 153] width 420 height 30
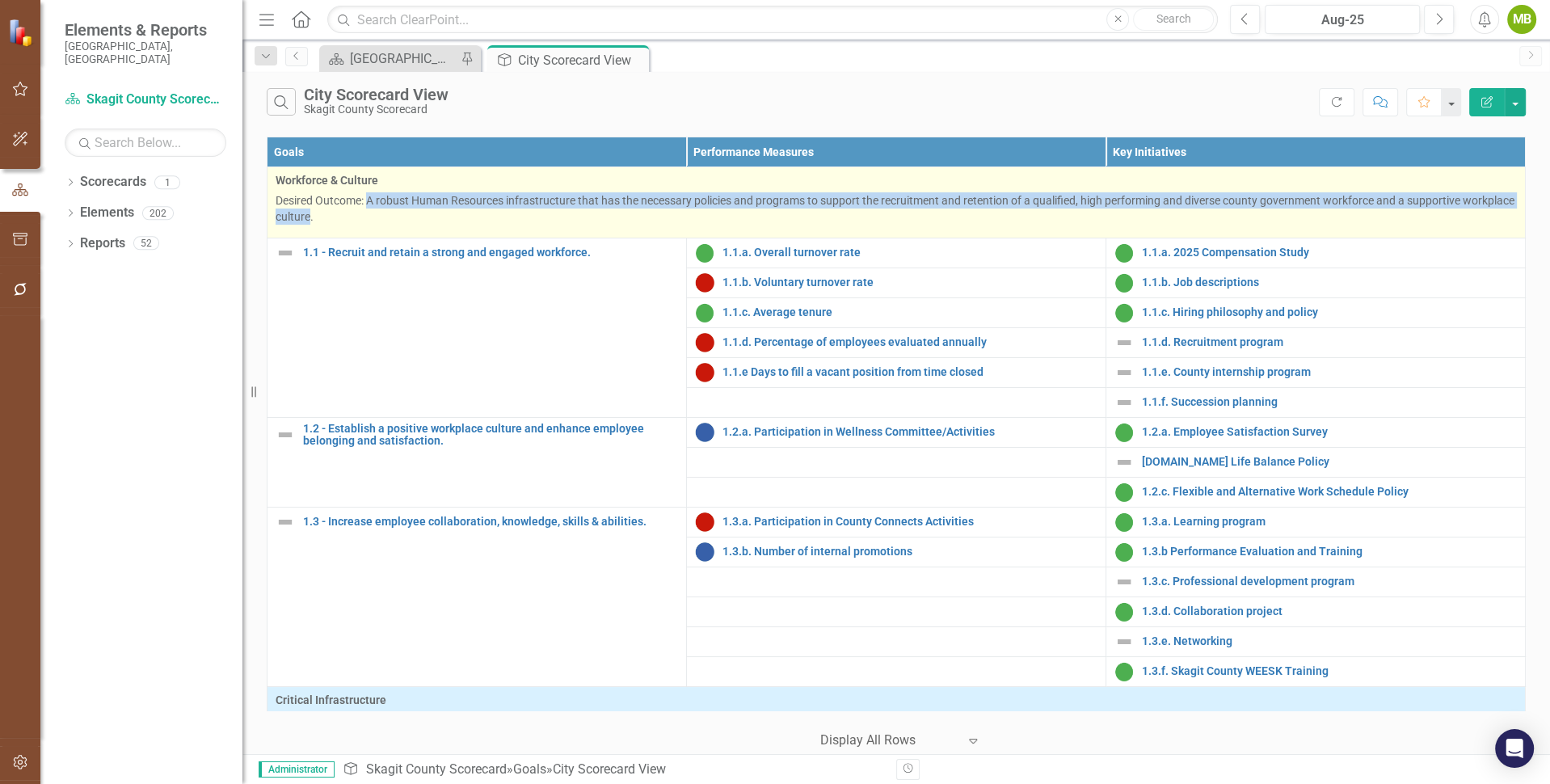
drag, startPoint x: 366, startPoint y: 218, endPoint x: 369, endPoint y: 198, distance: 20.2
click at [369, 198] on p "Desired Outcome: A robust Human Resources infrastructure that has the necessary…" at bounding box center [896, 208] width 1242 height 32
click at [339, 219] on p "Desired Outcome: A robust Human Resources infrastructure that has the necessary…" at bounding box center [896, 208] width 1242 height 32
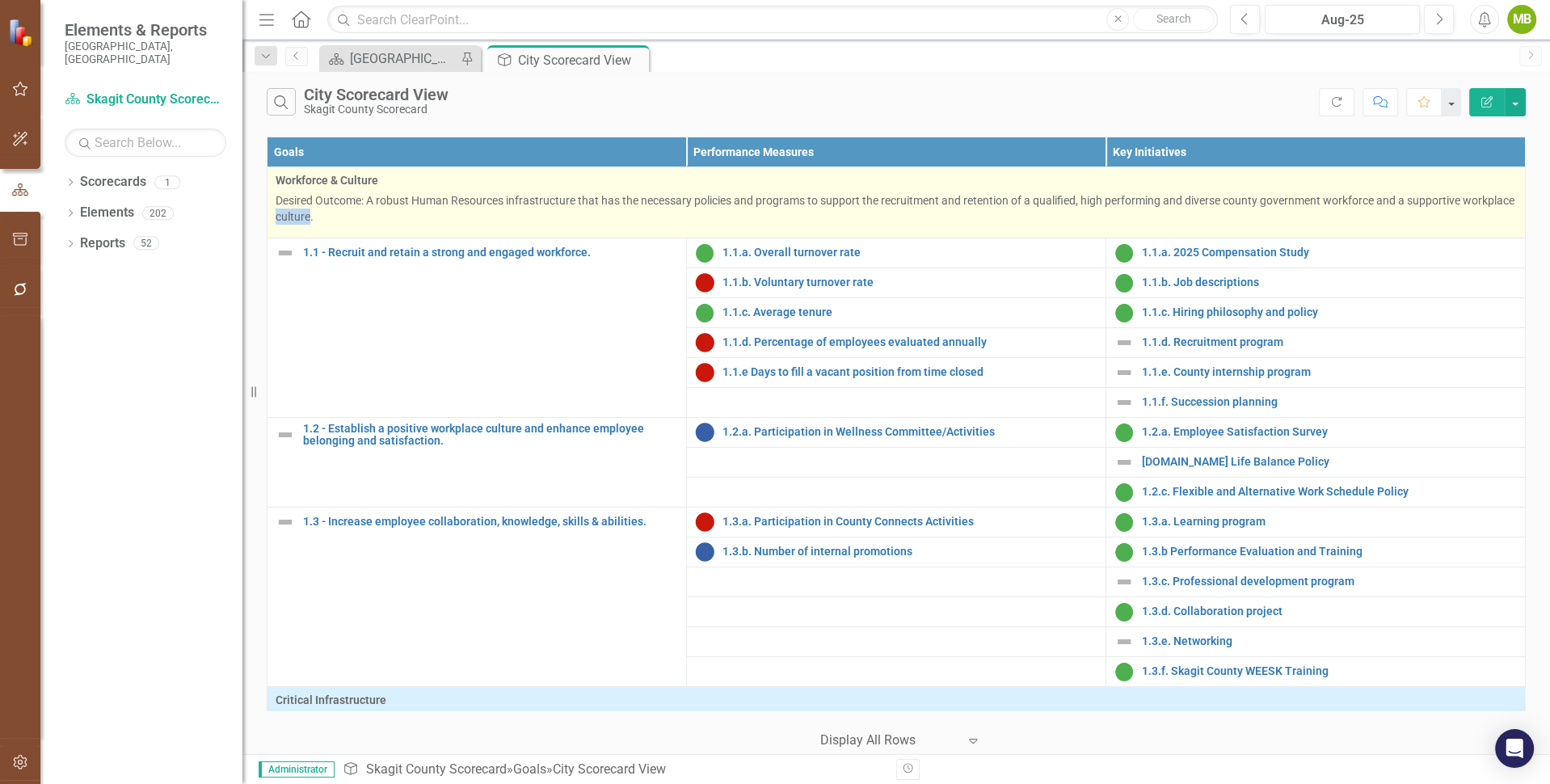
click at [338, 219] on p "Desired Outcome: A robust Human Resources infrastructure that has the necessary…" at bounding box center [896, 208] width 1242 height 32
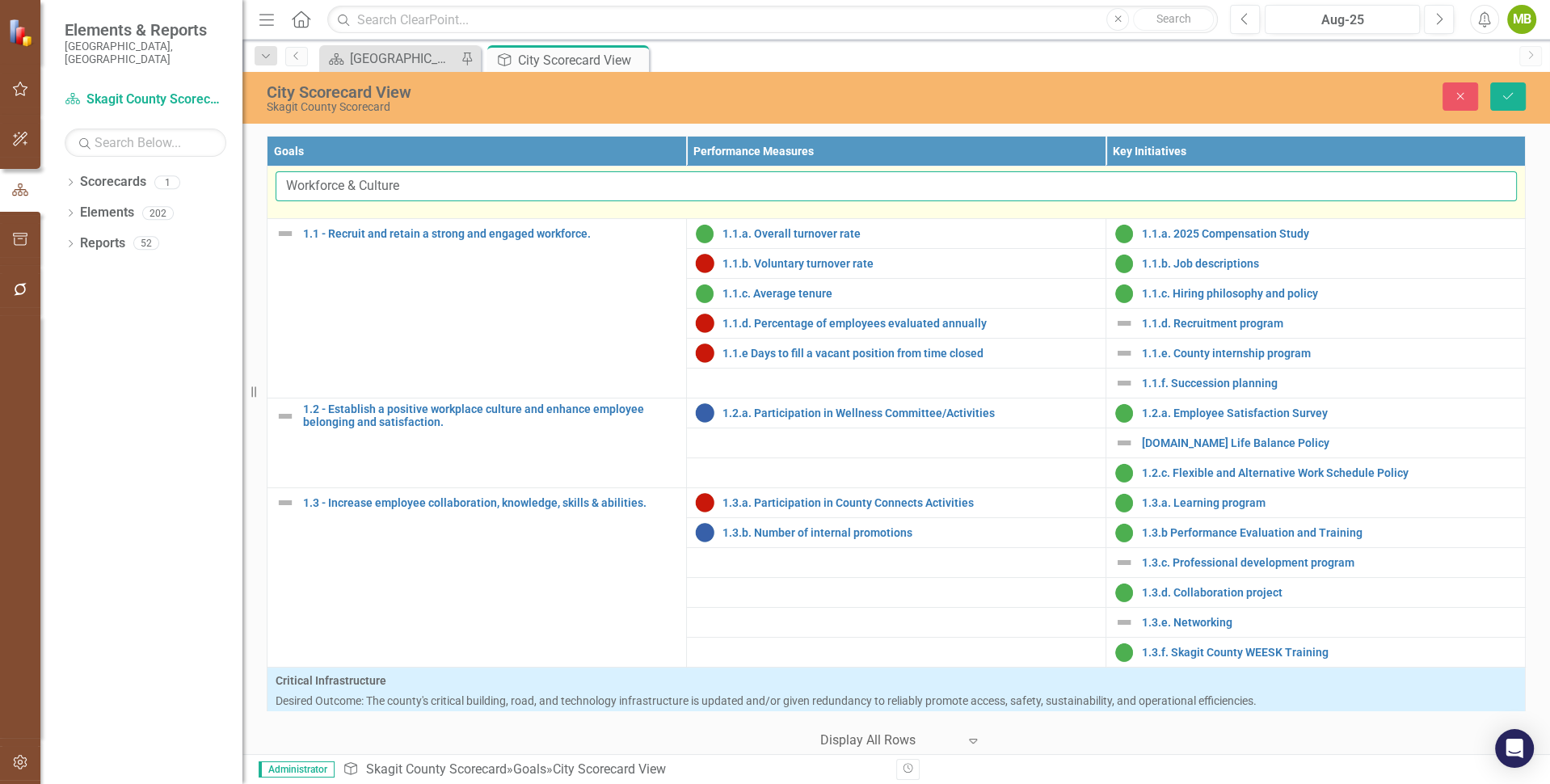
click at [415, 189] on input "Workforce & Culture" at bounding box center [896, 187] width 1242 height 30
click at [414, 195] on input "Workforce & Culture" at bounding box center [896, 187] width 1242 height 30
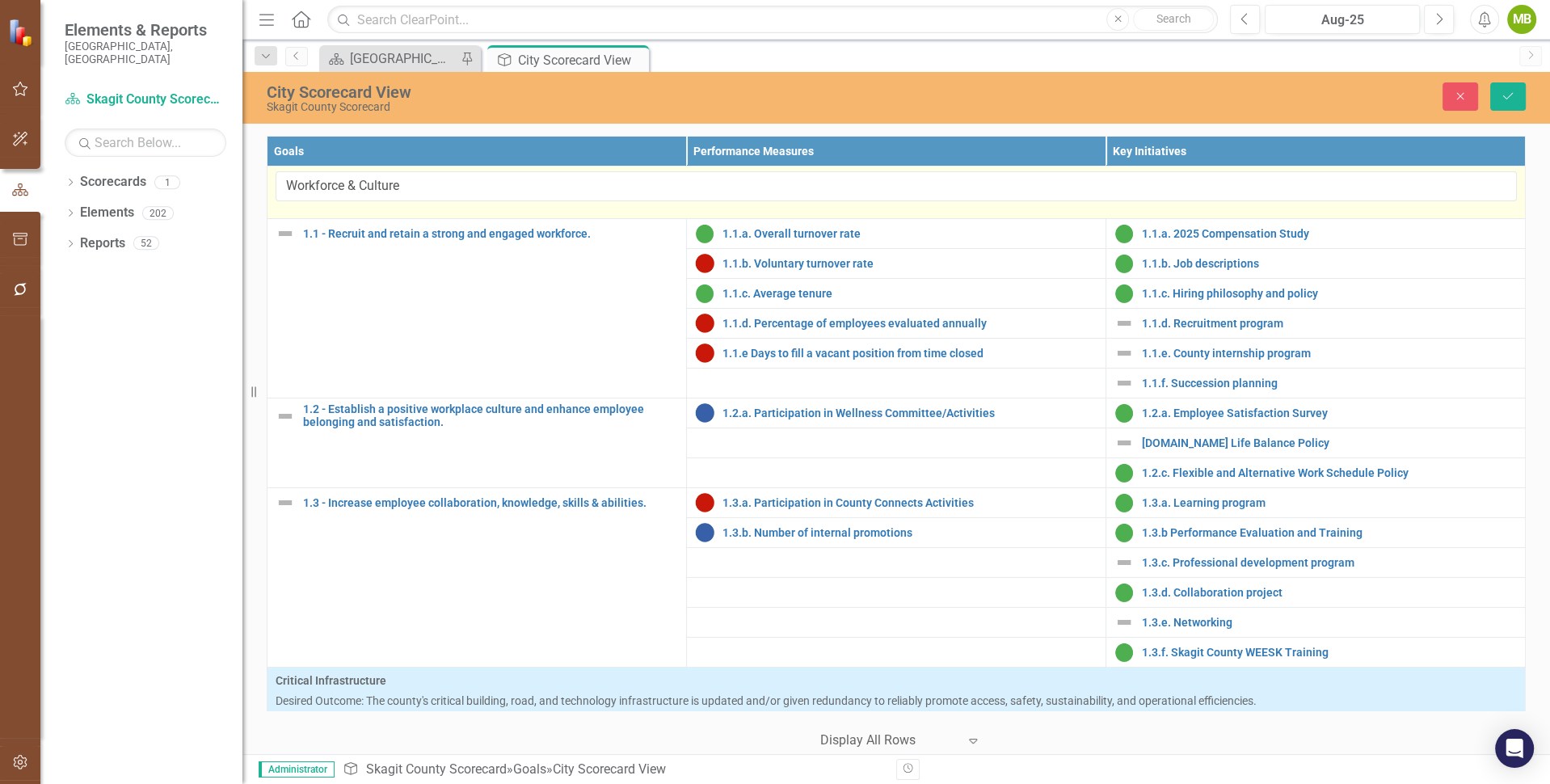
click at [414, 208] on td "Workforce & Culture" at bounding box center [897, 193] width 1259 height 53
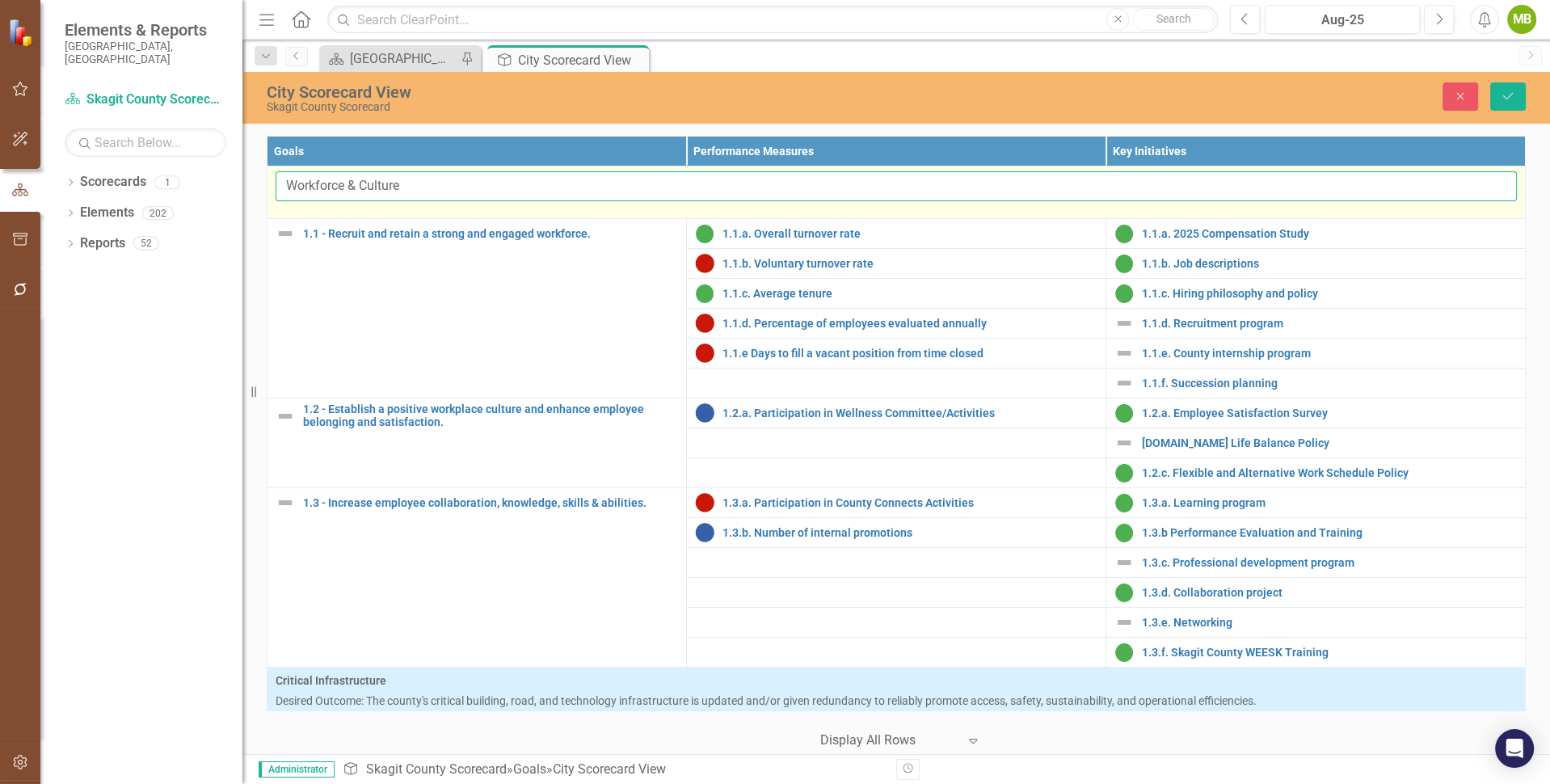
click at [411, 190] on input "Workforce & Culture" at bounding box center [896, 187] width 1242 height 30
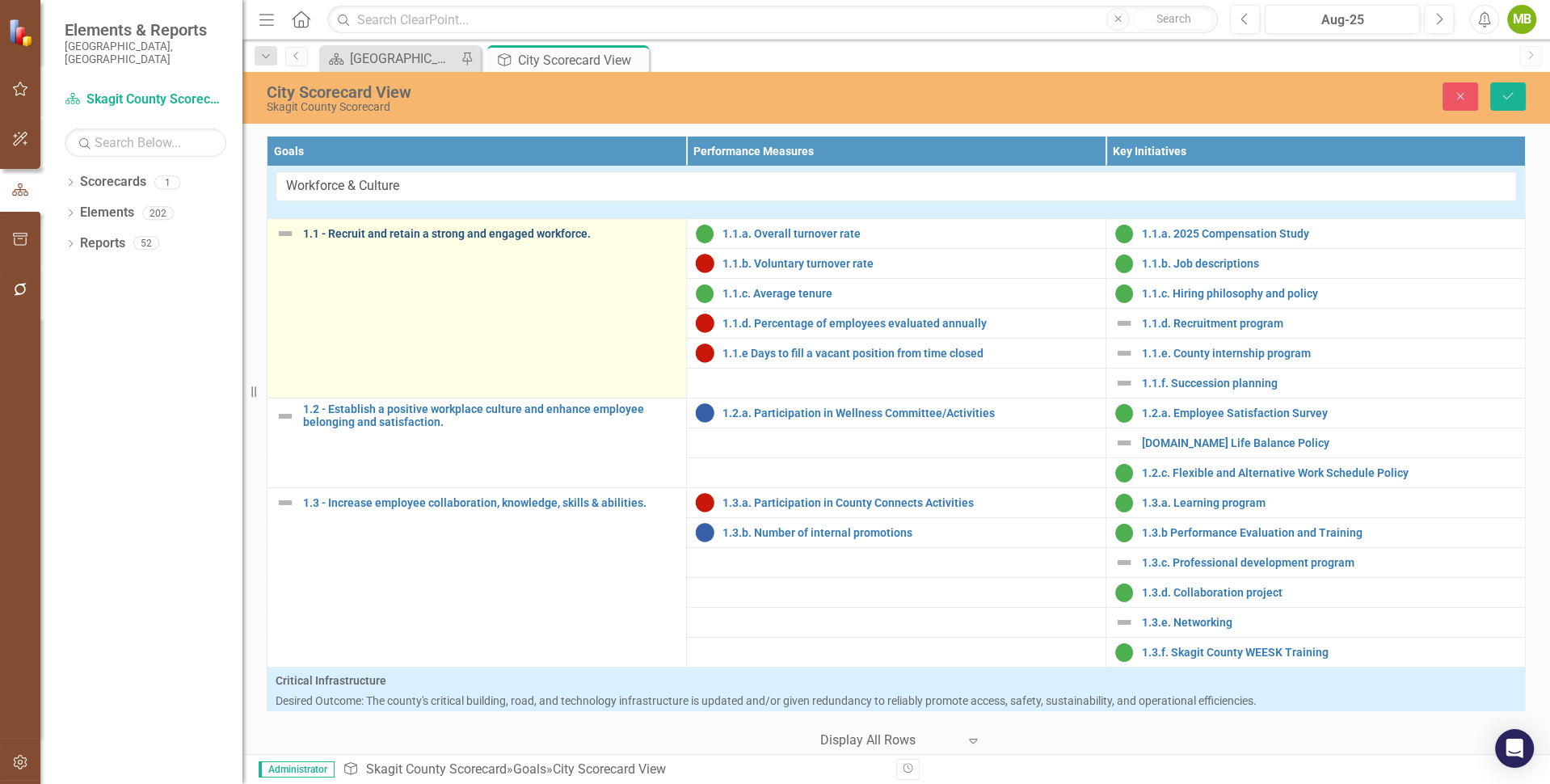
click at [415, 233] on link "1.1 - Recruit and retain a strong and engaged workforce." at bounding box center [491, 234] width 375 height 12
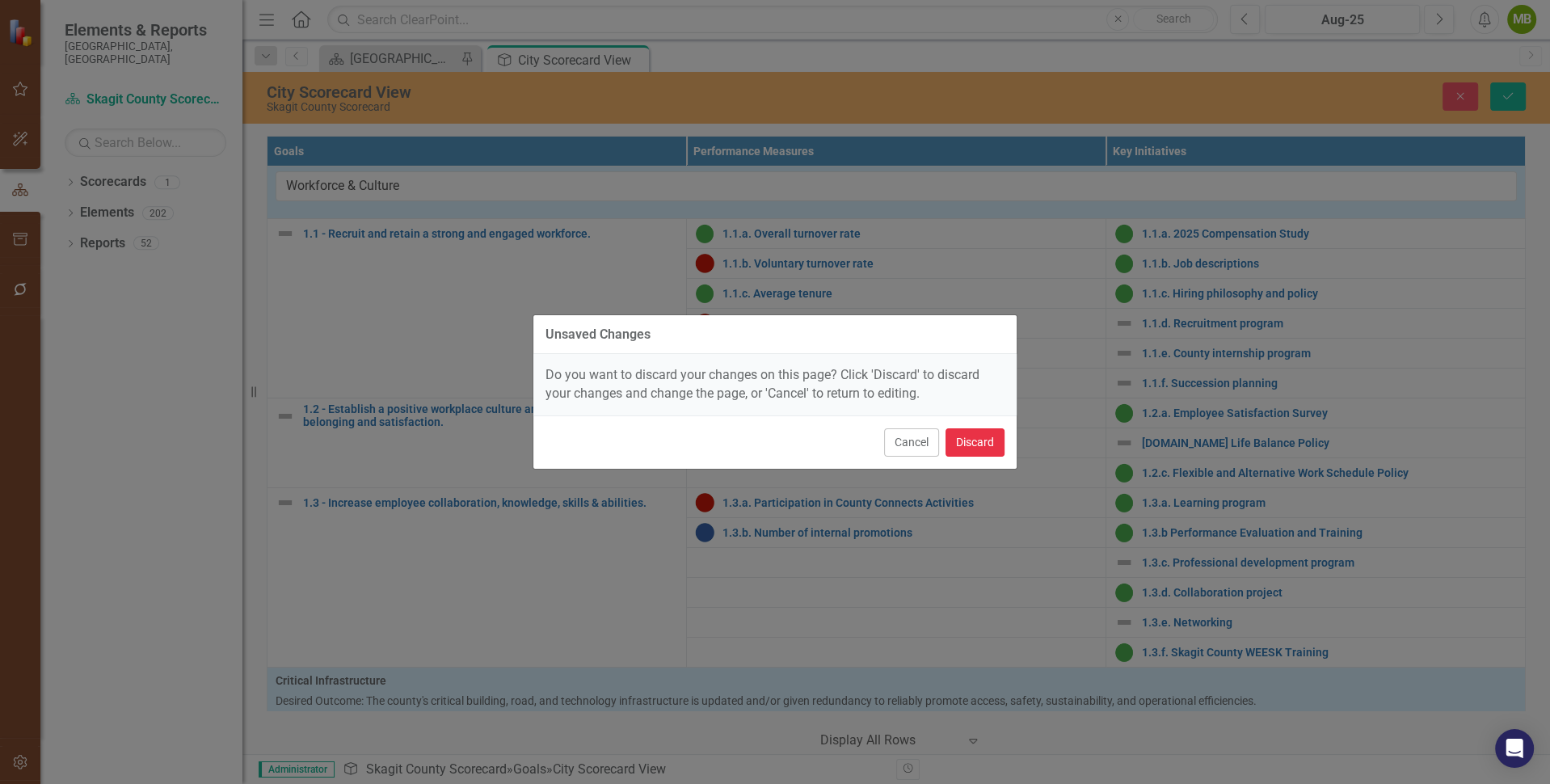
click at [974, 437] on button "Discard" at bounding box center [975, 442] width 59 height 28
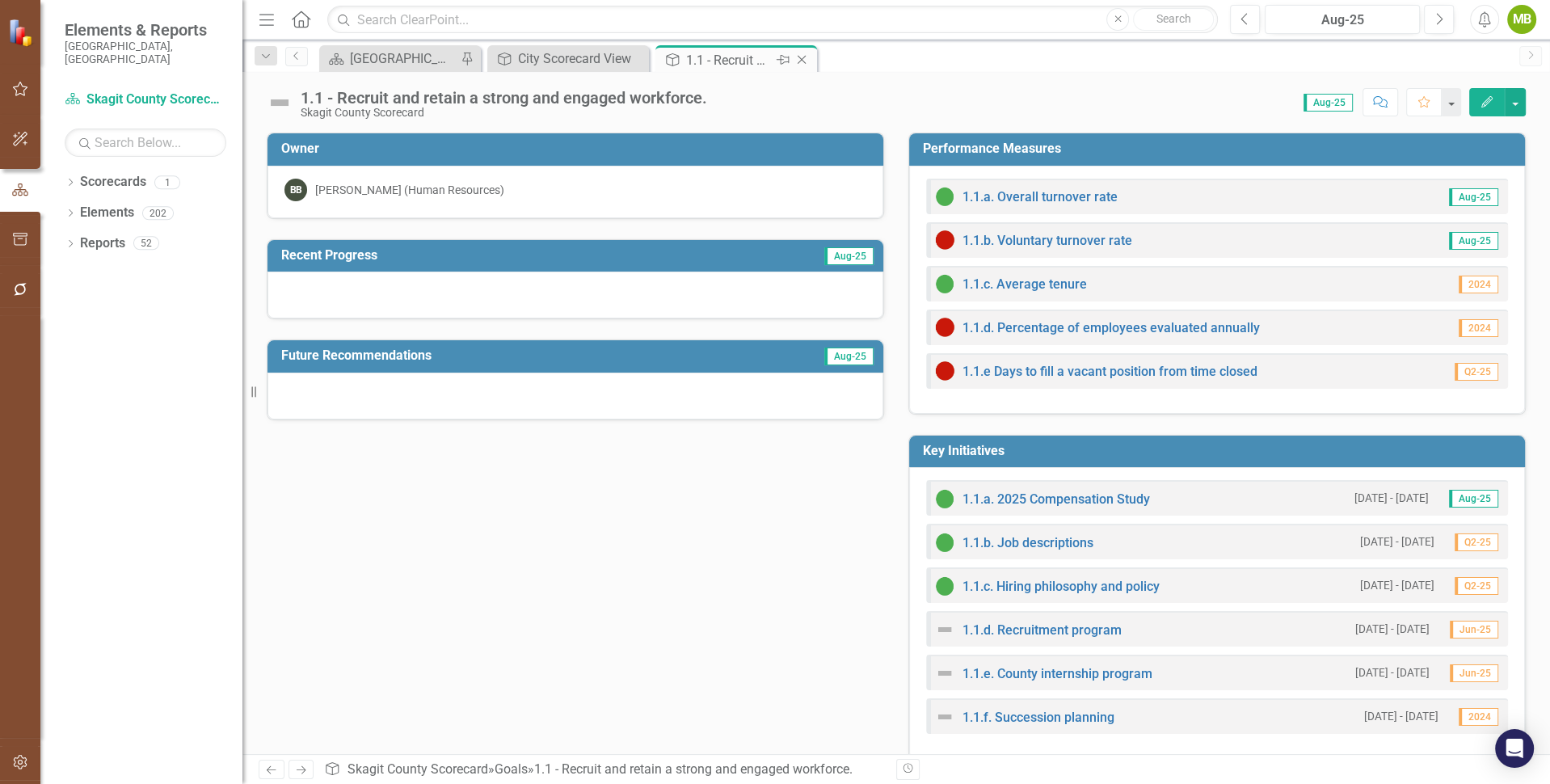
click at [804, 55] on icon "Close" at bounding box center [801, 60] width 16 height 13
